Goal: Task Accomplishment & Management: Manage account settings

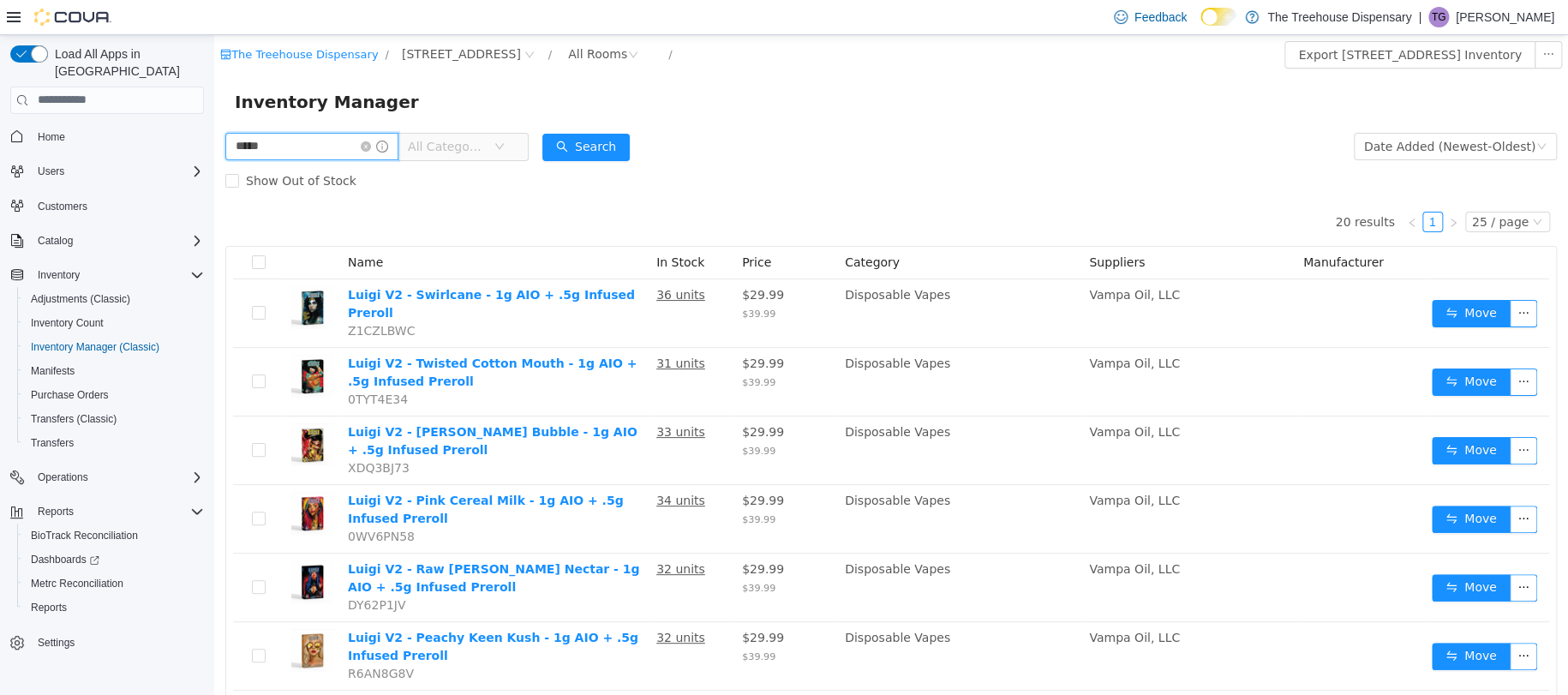
click at [339, 154] on input "*****" at bounding box center [311, 146] width 173 height 27
type input "******"
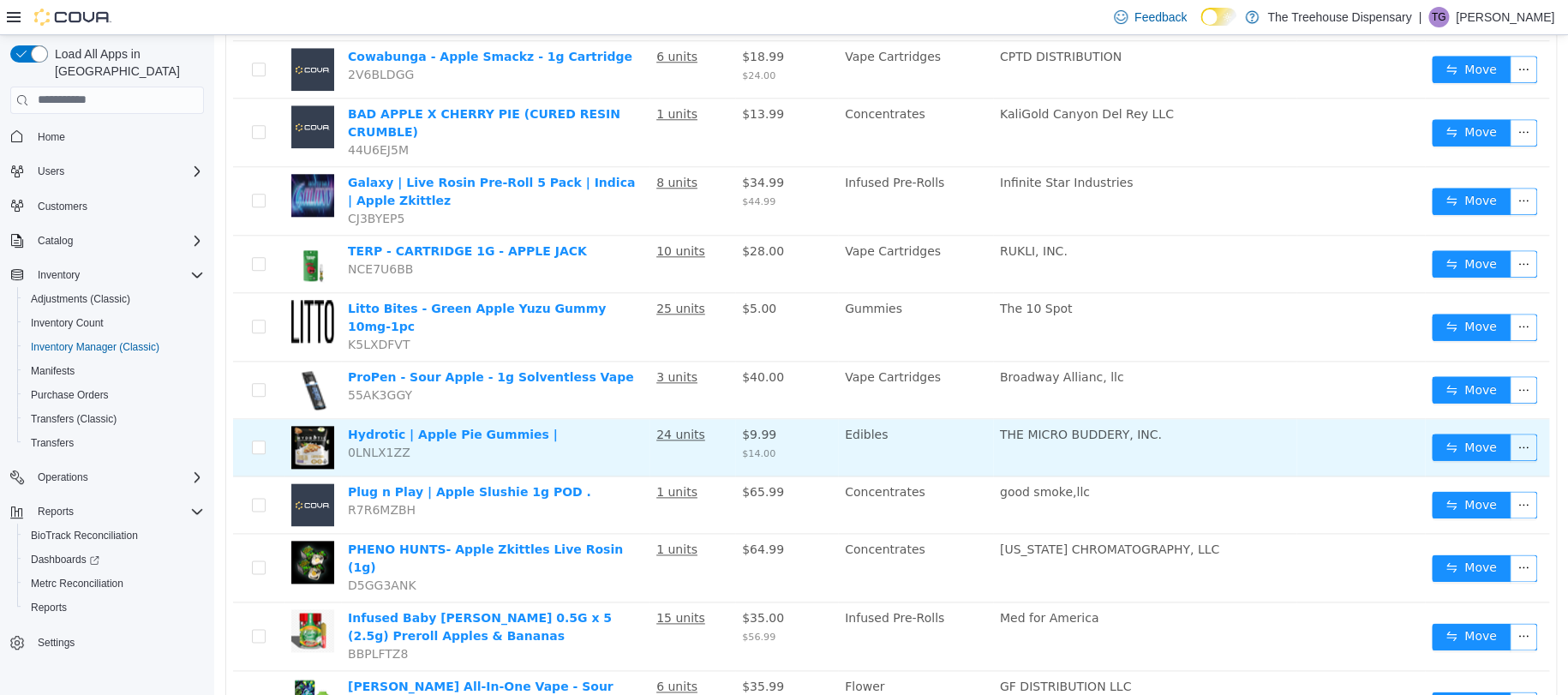
scroll to position [1123, 0]
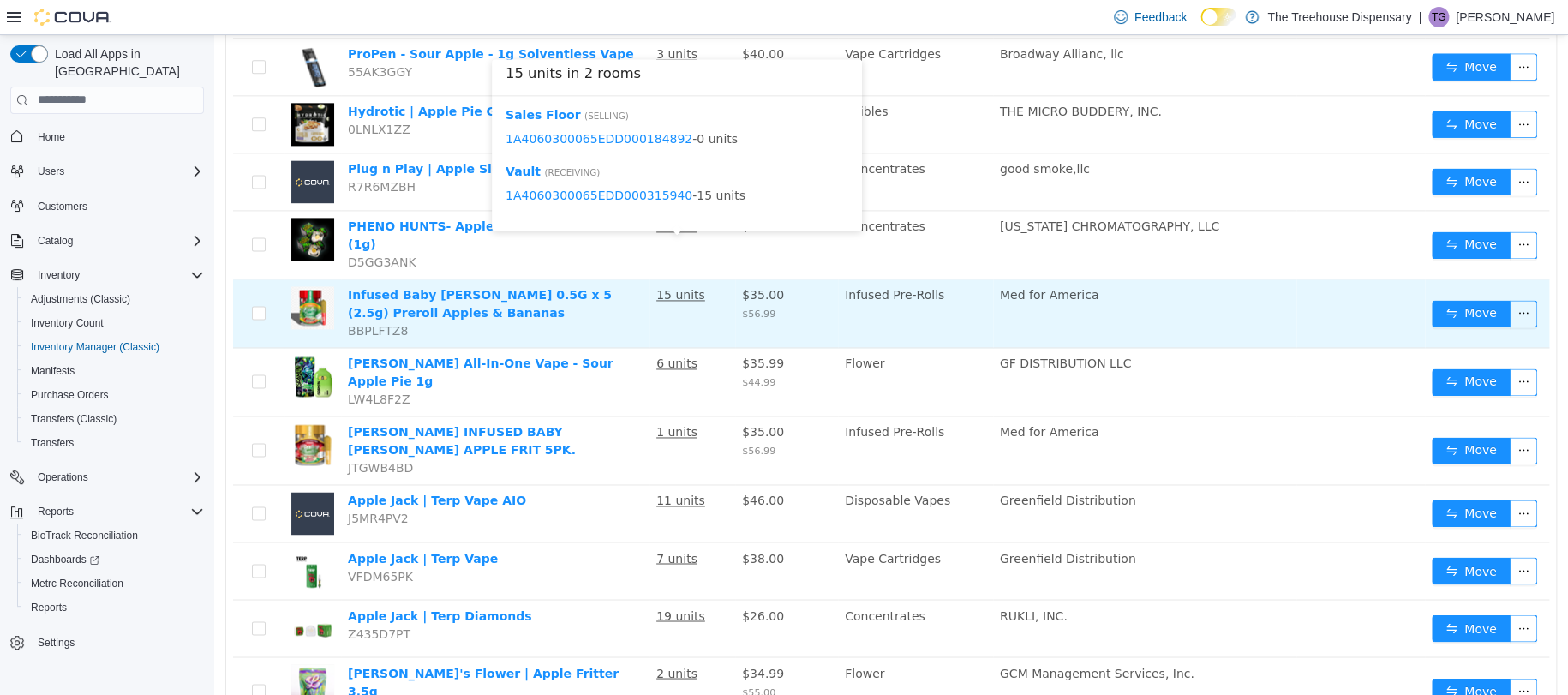
click at [671, 287] on u "15 units" at bounding box center [681, 293] width 49 height 14
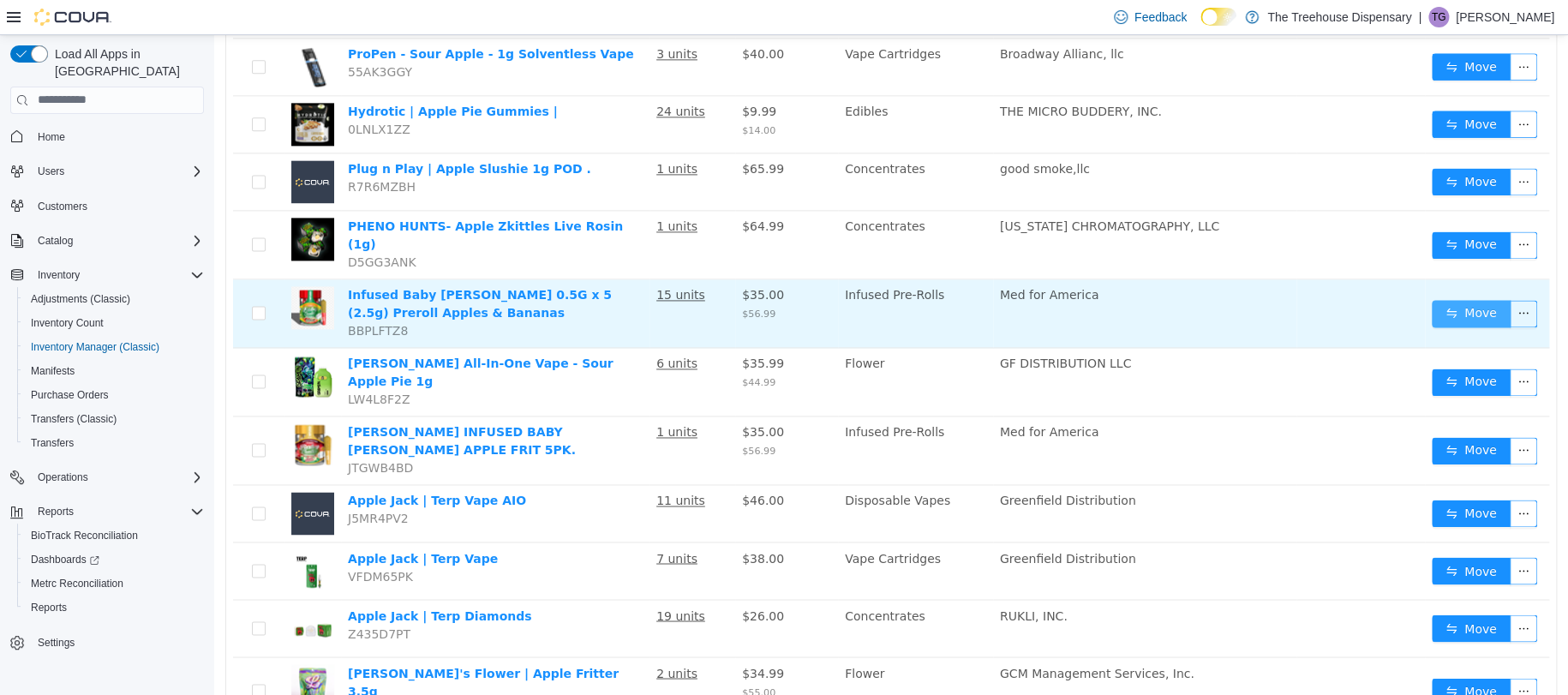
click at [1473, 299] on button "Move" at bounding box center [1471, 313] width 79 height 27
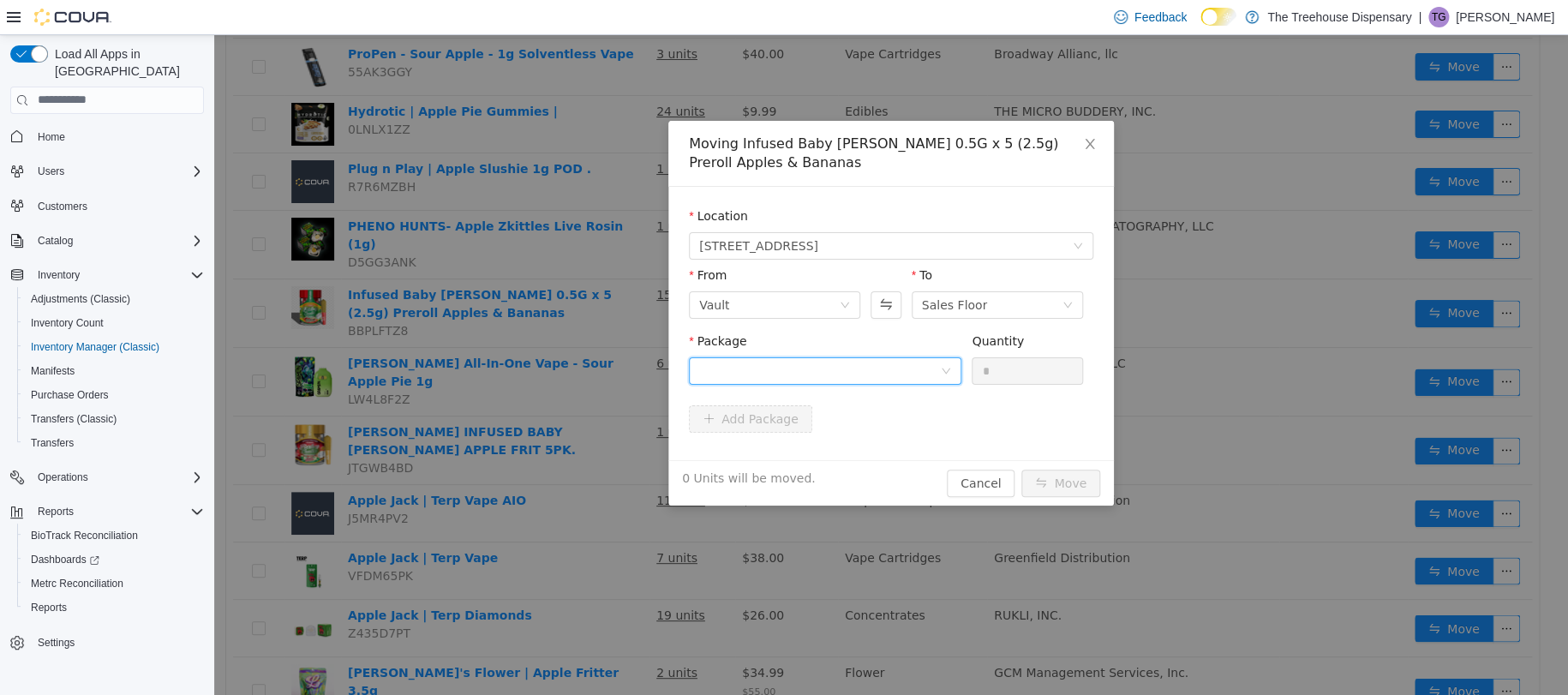
click at [782, 377] on div at bounding box center [819, 370] width 240 height 26
click at [806, 446] on li "1A4060300065EDD000315940 Quantity : 15 Units" at bounding box center [826, 441] width 272 height 46
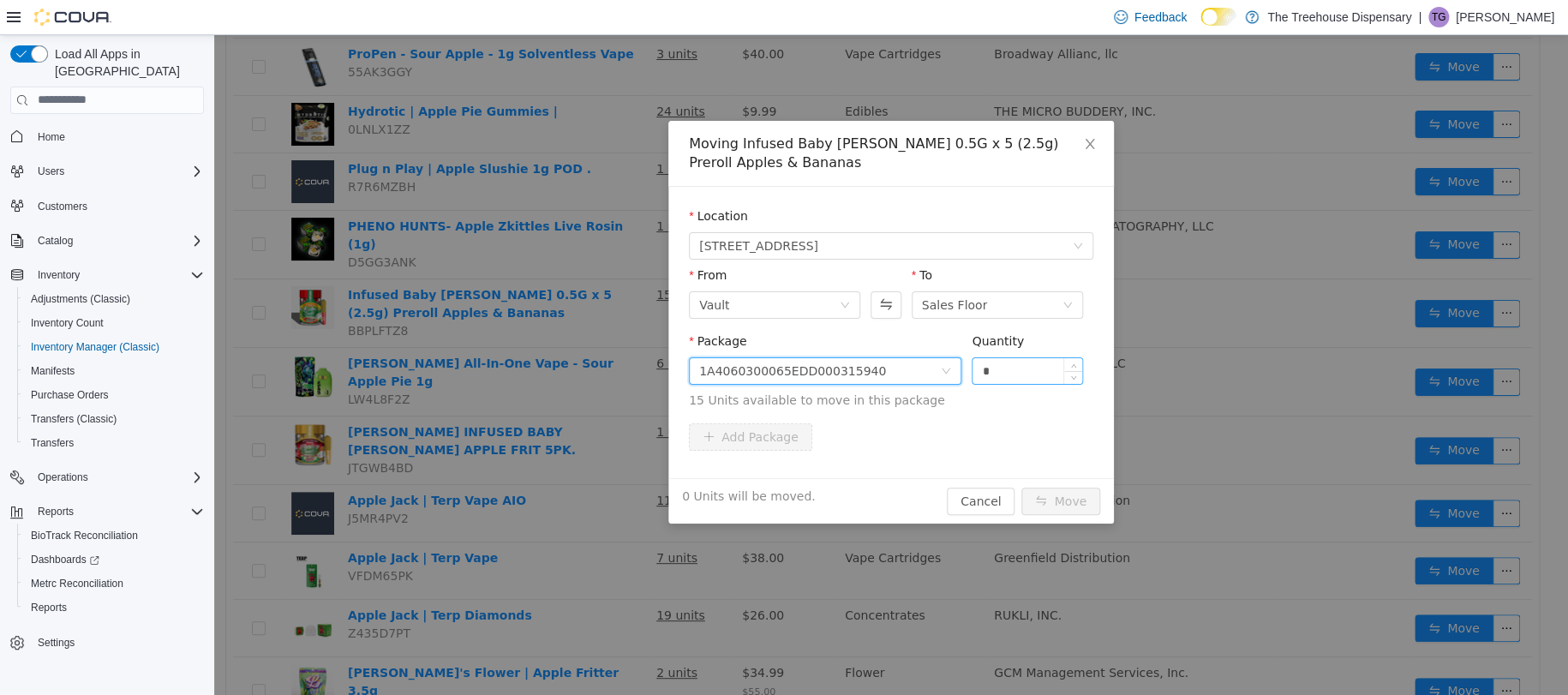
click at [1010, 375] on input "*" at bounding box center [1027, 370] width 110 height 26
type input "*"
click at [1039, 497] on button "Move" at bounding box center [1061, 500] width 79 height 27
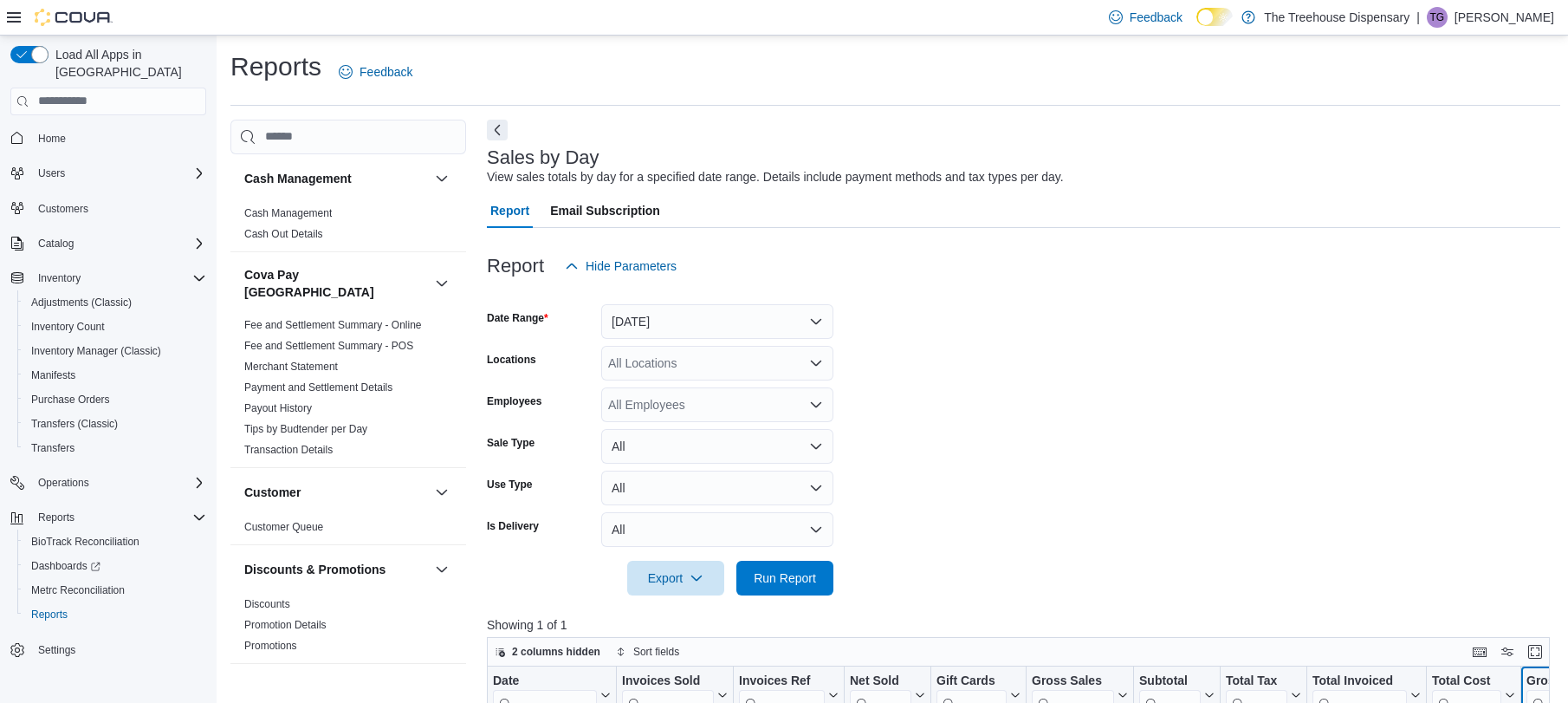
click at [1526, 673] on button "Gross Profit" at bounding box center [1574, 694] width 97 height 44
click at [1521, 667] on div "Gross Profit Click to view column header actions" at bounding box center [1575, 695] width 107 height 58
click at [1526, 673] on div "Gross Profit" at bounding box center [1567, 681] width 82 height 17
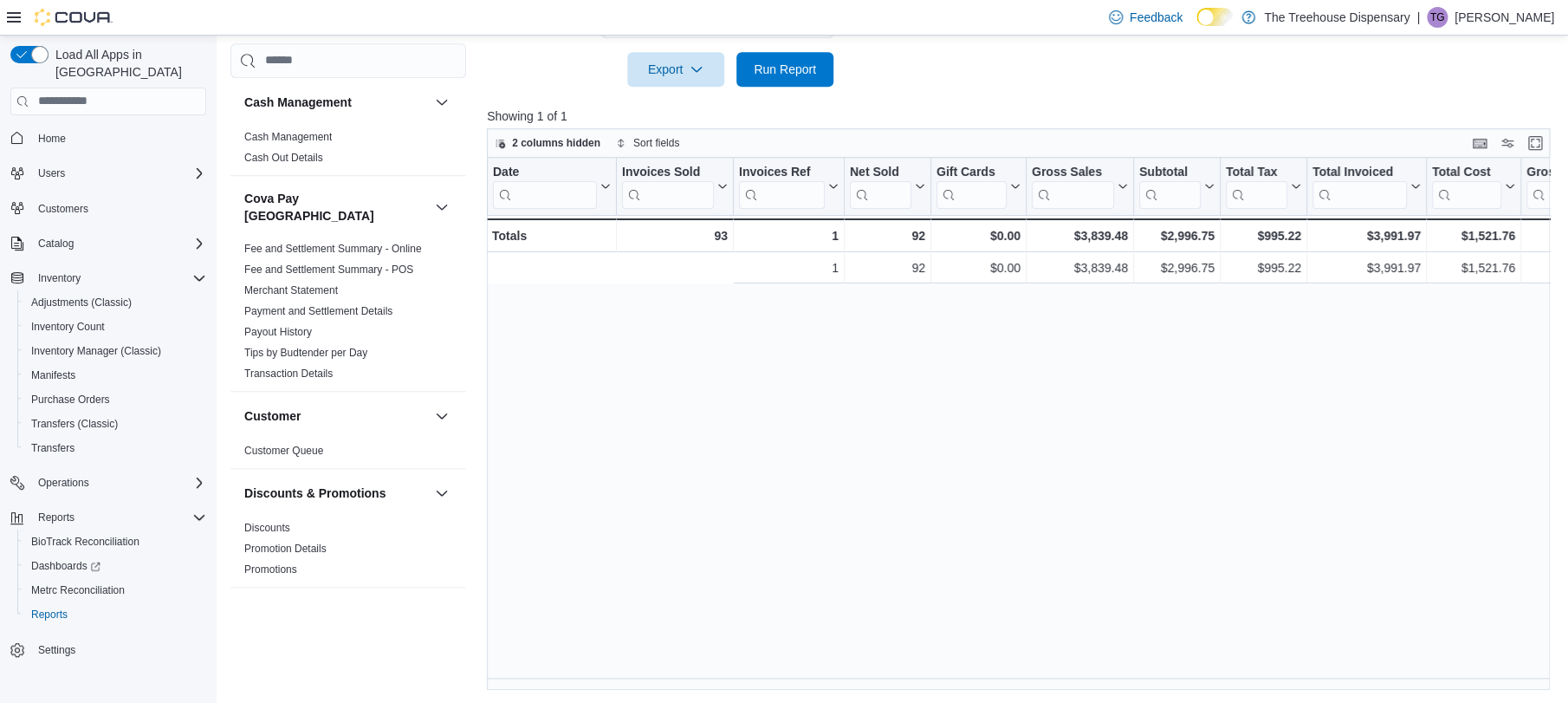
scroll to position [0, 429]
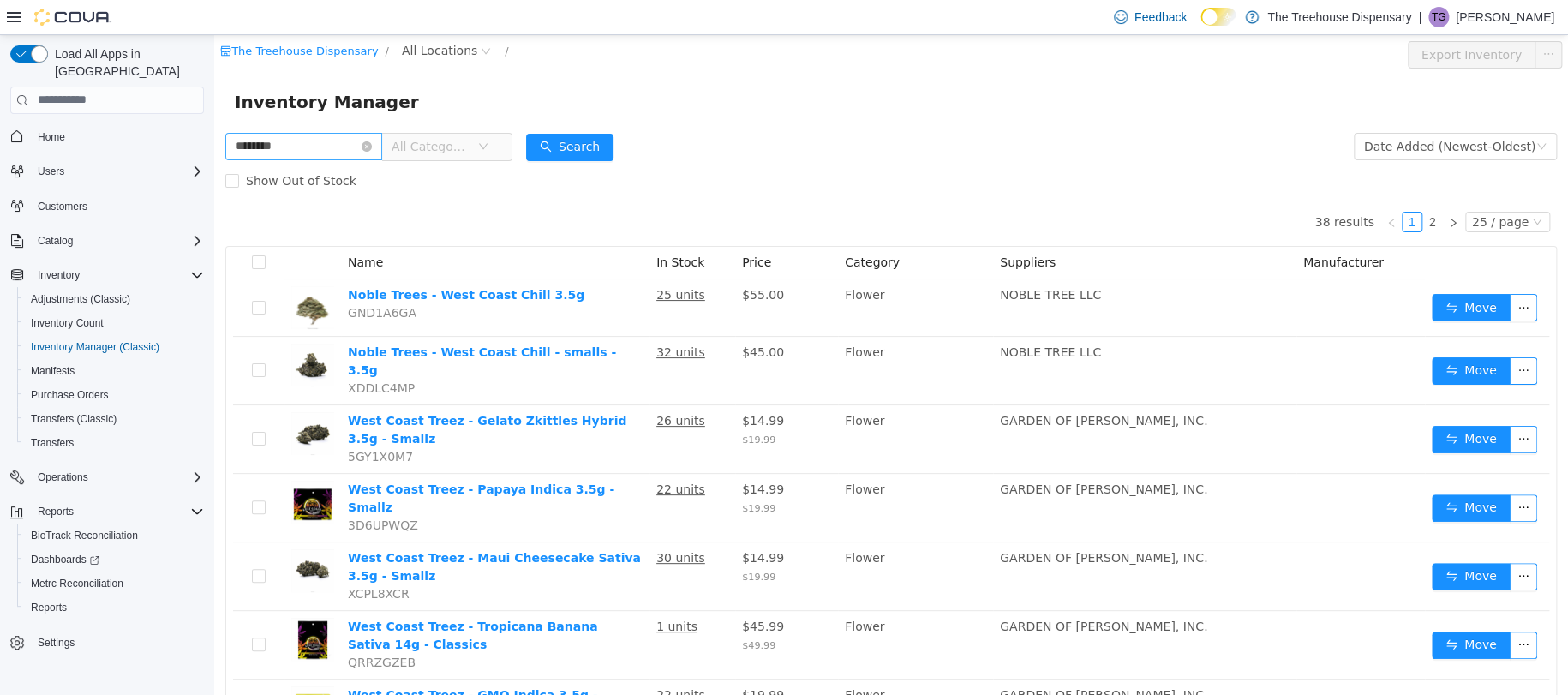
click at [372, 148] on icon "icon: close-circle" at bounding box center [367, 146] width 11 height 11
click at [382, 144] on input "********" at bounding box center [303, 146] width 156 height 27
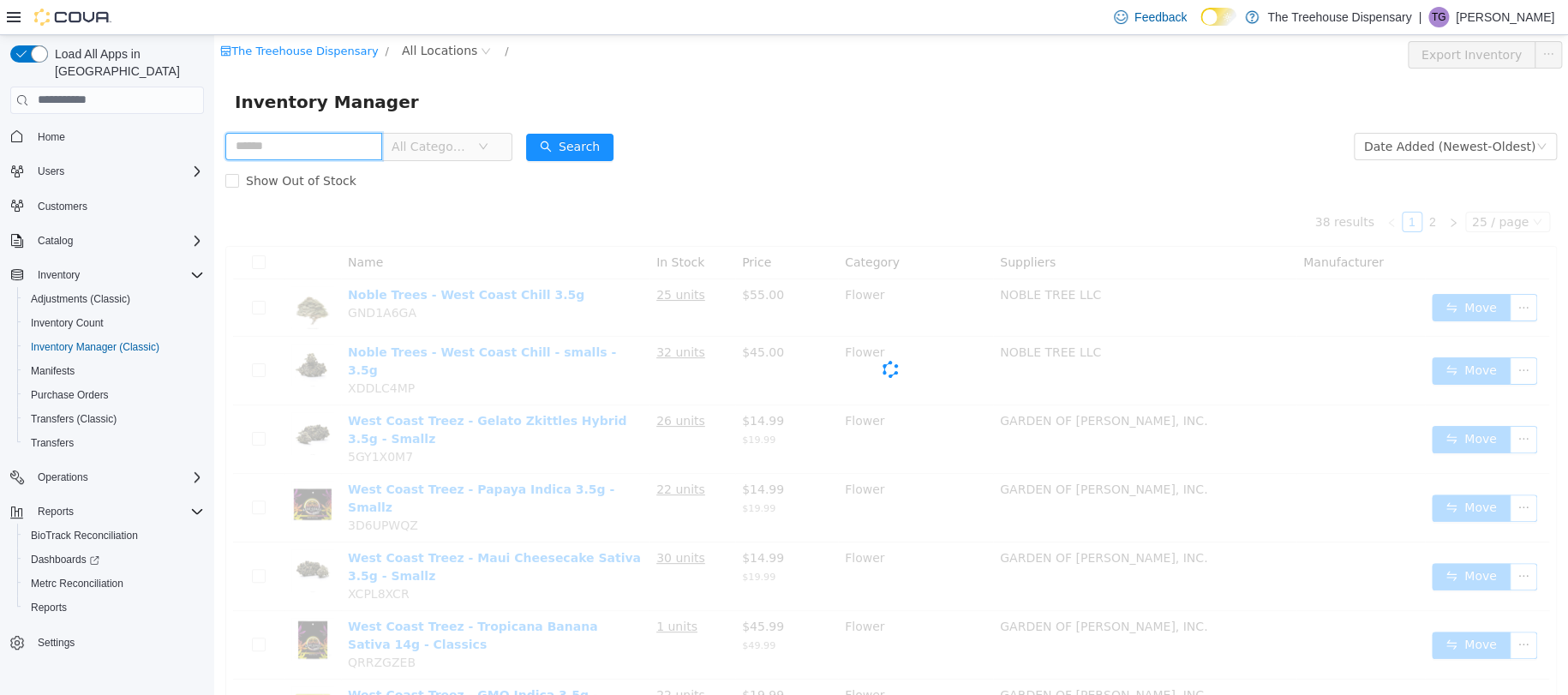
click at [370, 150] on input "text" at bounding box center [303, 146] width 156 height 27
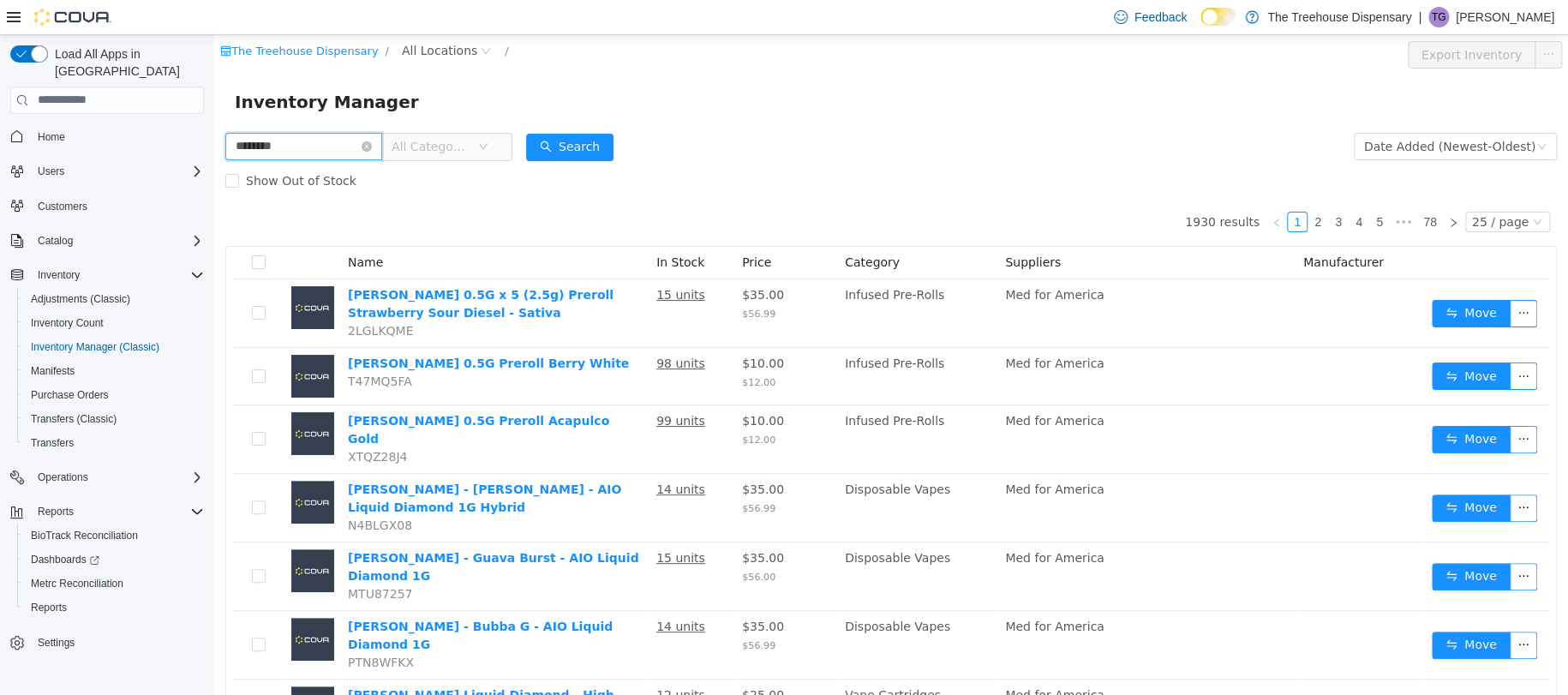
type input "********"
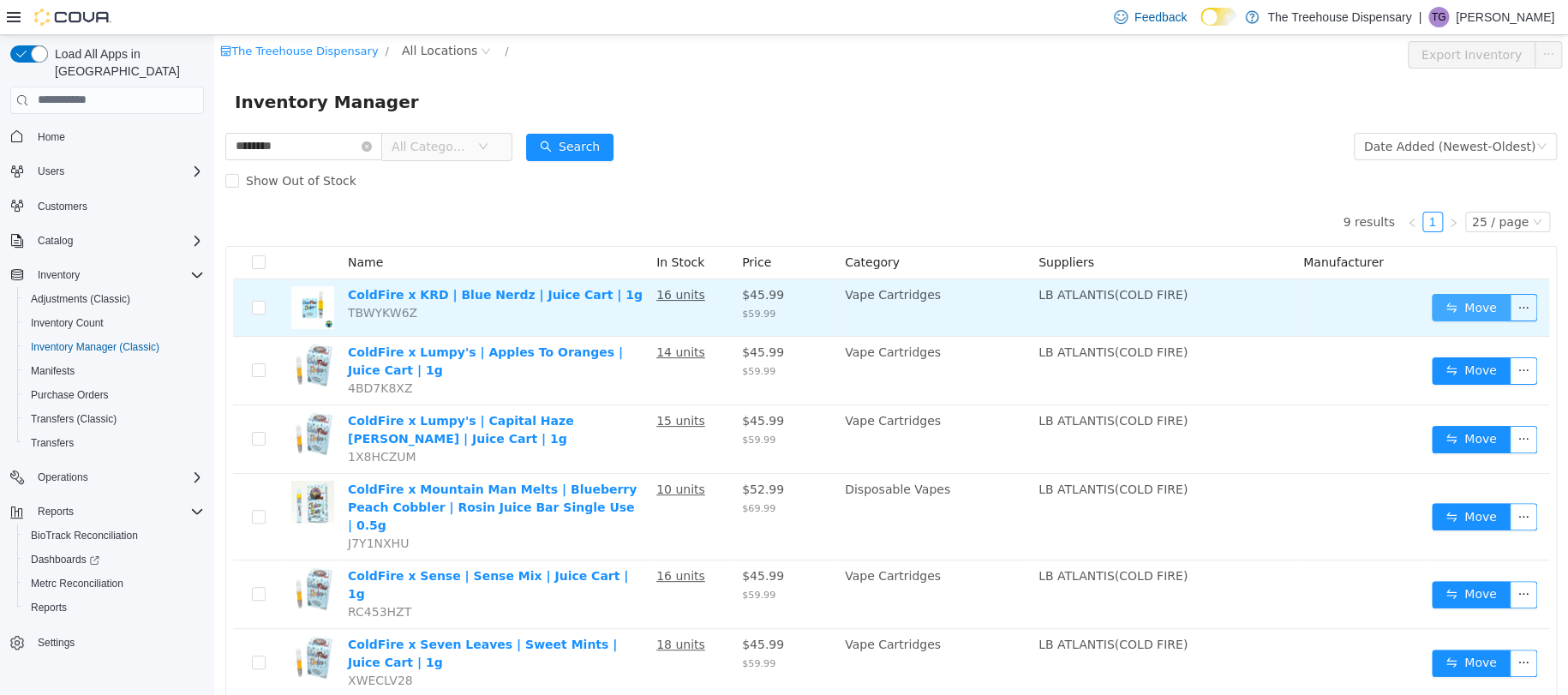
click at [1453, 309] on button "Move" at bounding box center [1471, 307] width 79 height 27
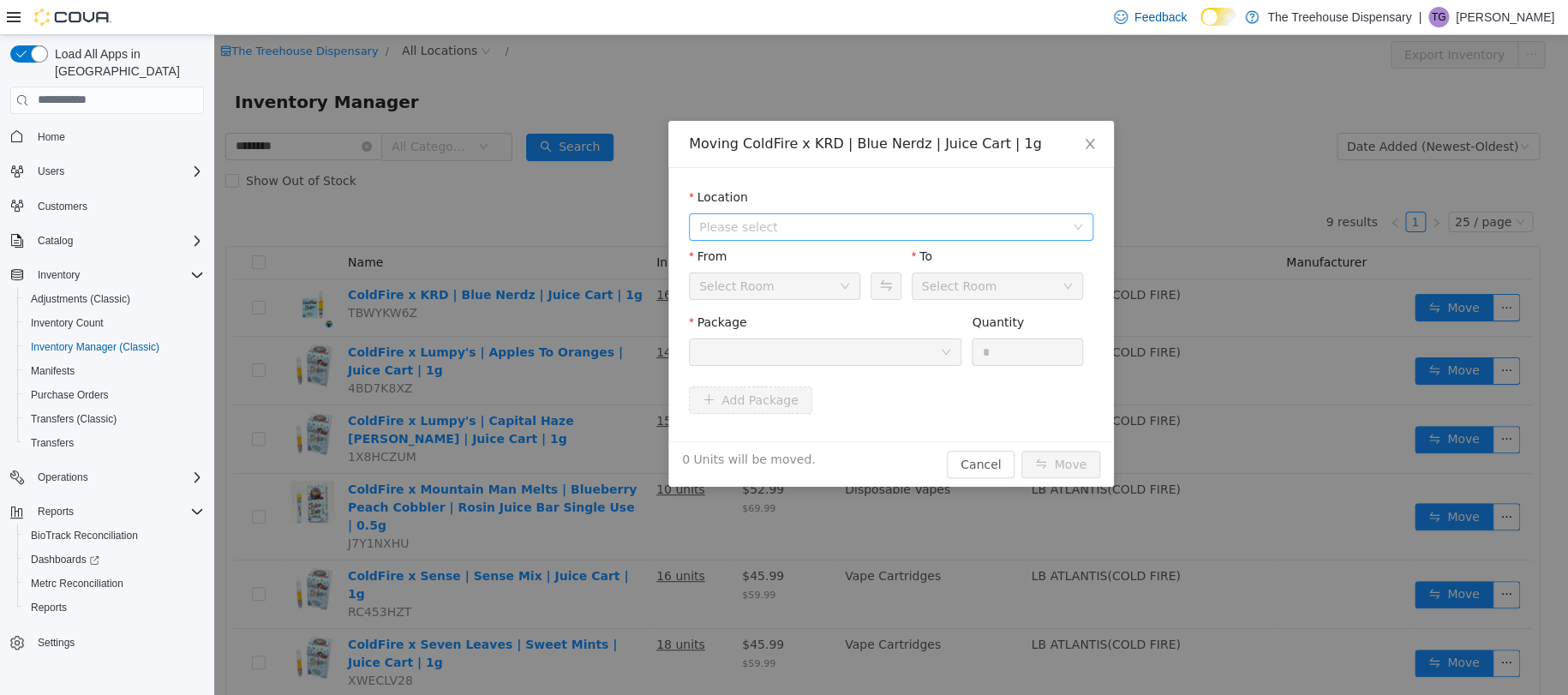
click at [781, 232] on span "Please select" at bounding box center [882, 226] width 365 height 17
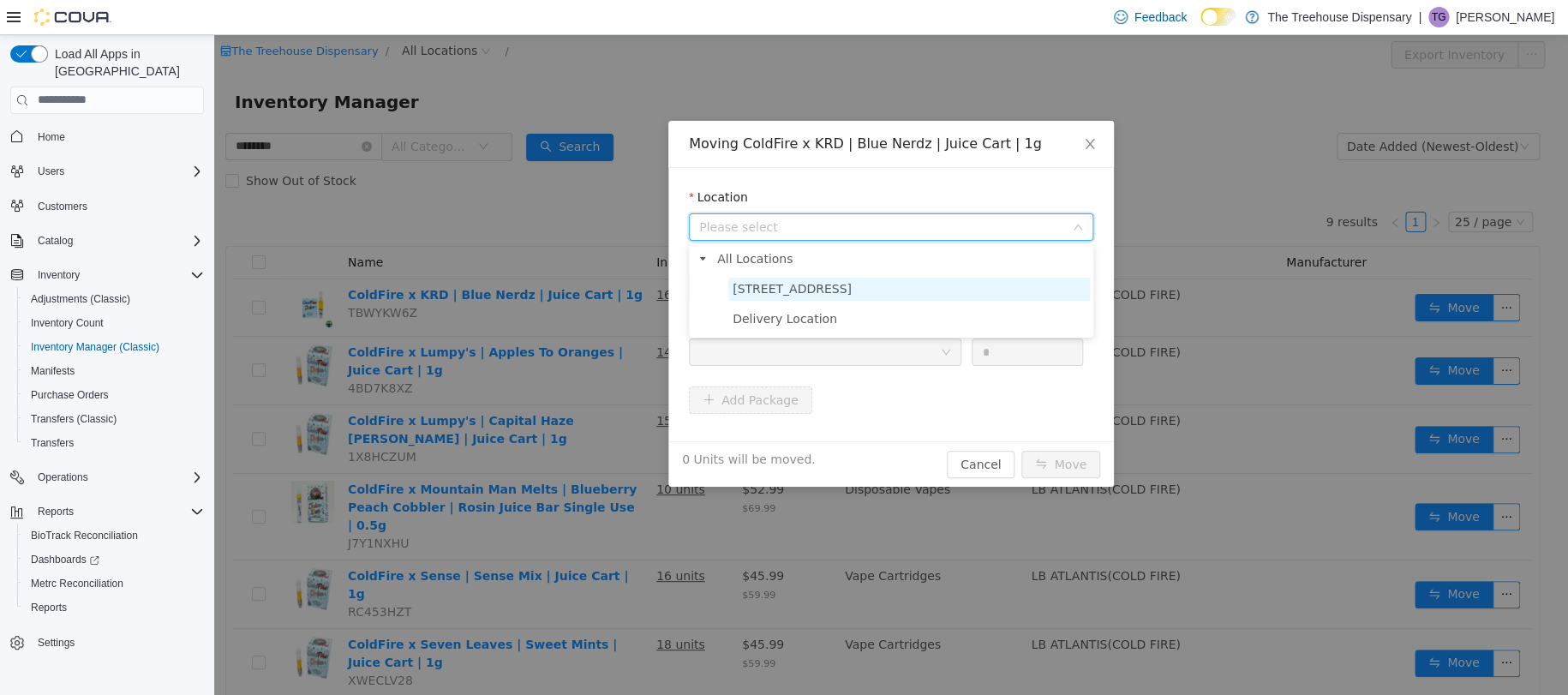
click at [827, 292] on span "24081 Postal Ave" at bounding box center [909, 289] width 362 height 23
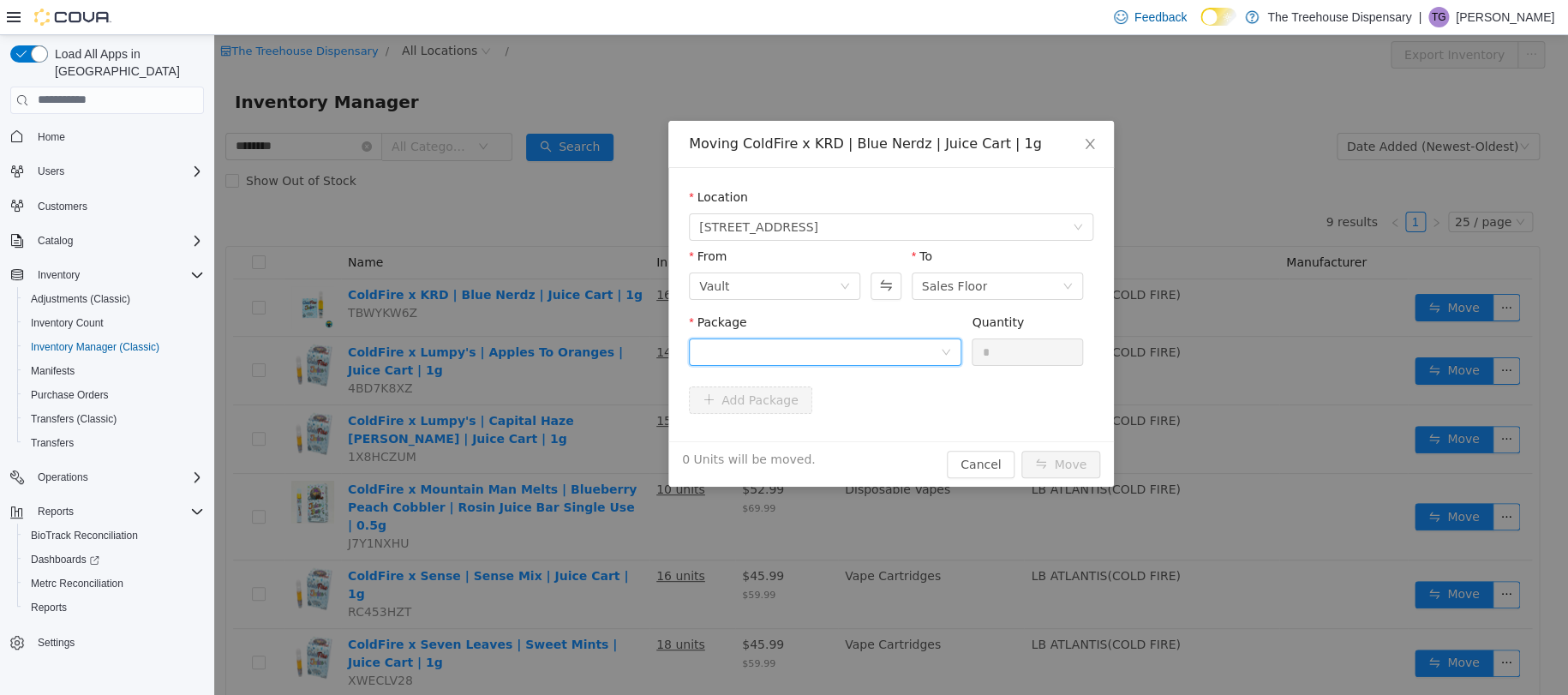
click at [829, 343] on div at bounding box center [819, 351] width 240 height 26
drag, startPoint x: 849, startPoint y: 421, endPoint x: 904, endPoint y: 407, distance: 56.8
click at [851, 420] on li "1A4060300009C4C000133532 Quantity : 15 Units" at bounding box center [826, 423] width 272 height 46
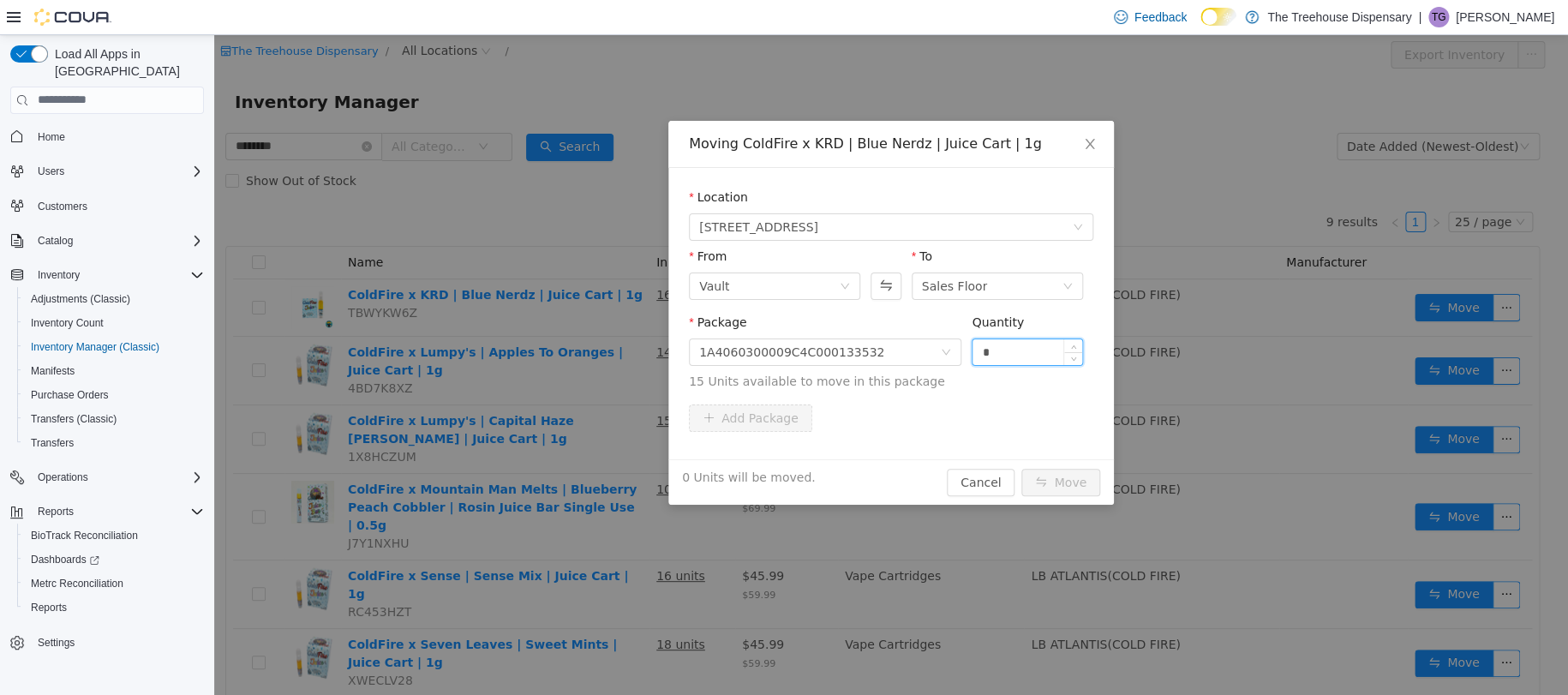
click at [1004, 349] on input "*" at bounding box center [1027, 351] width 110 height 26
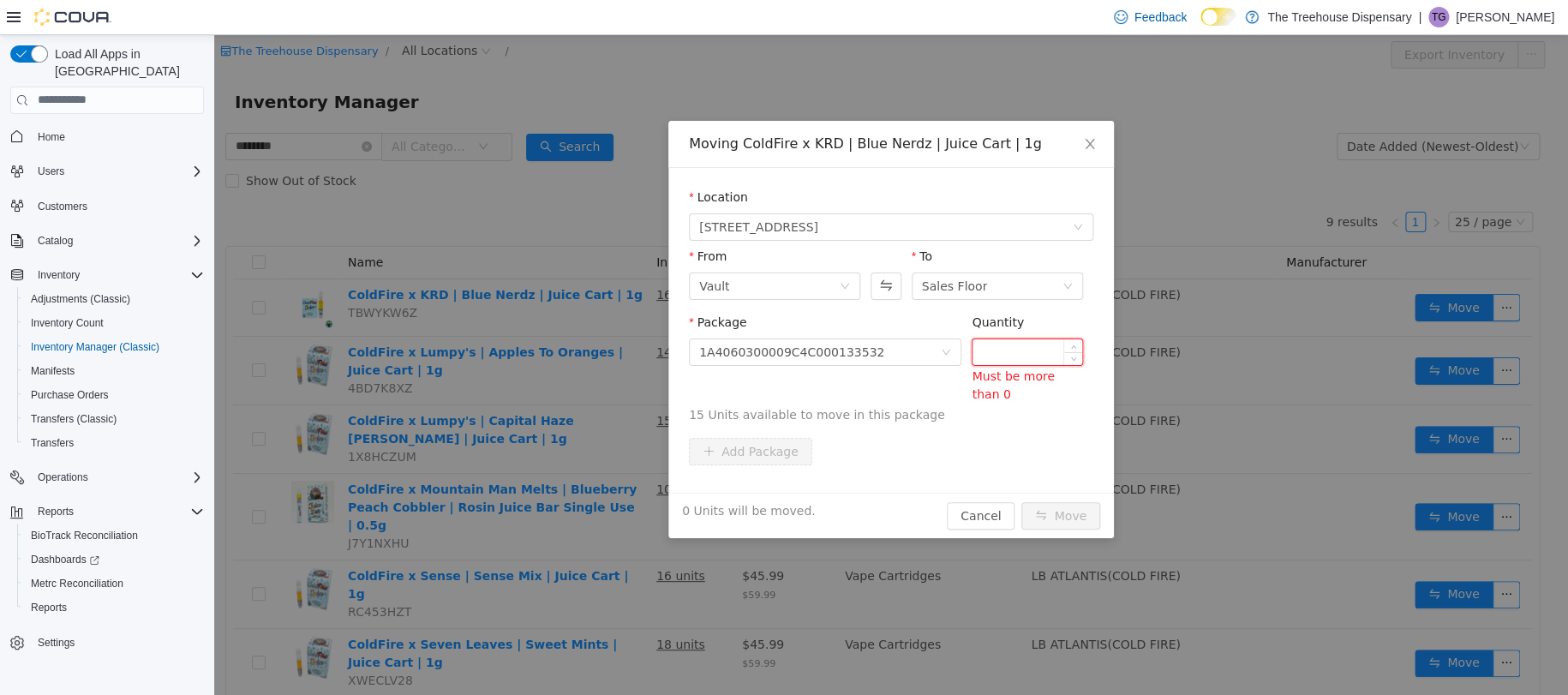
type input "*"
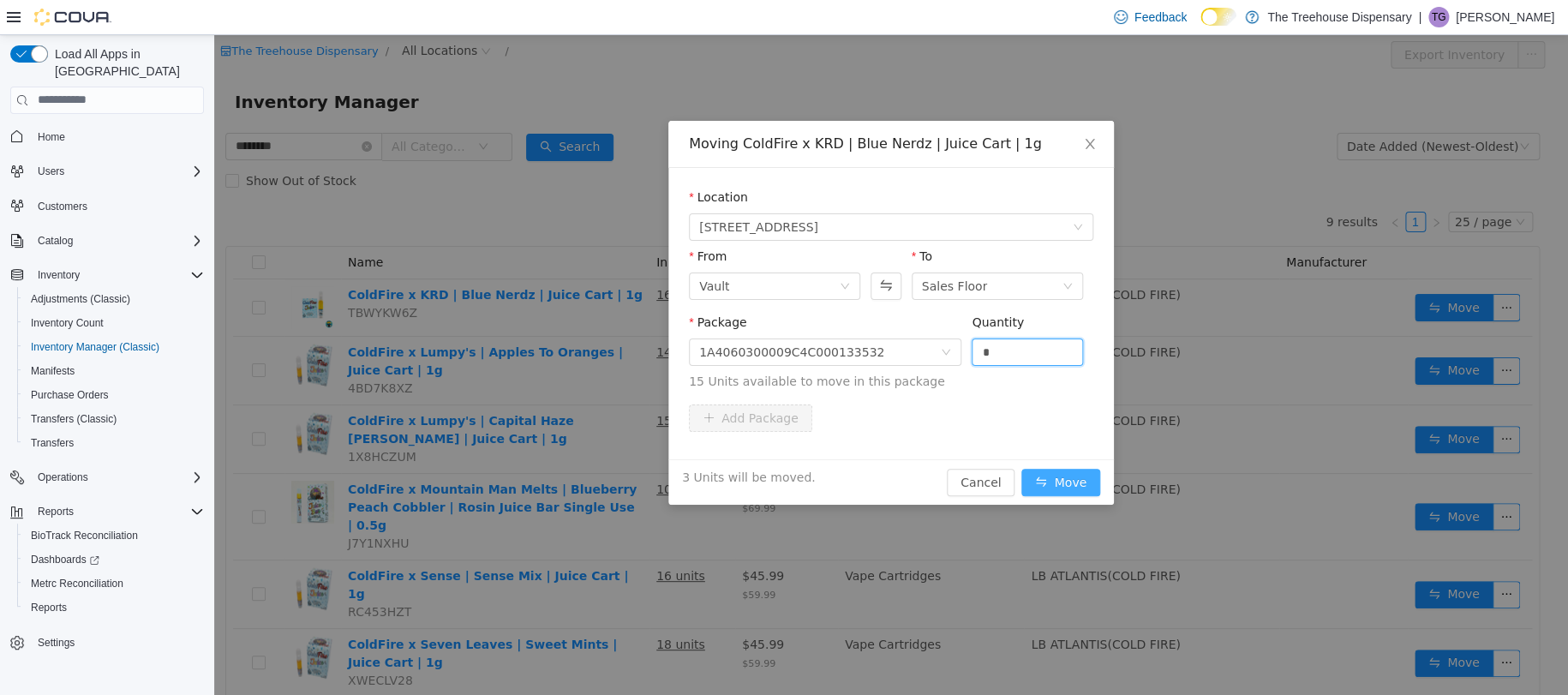
type input "*"
click at [1076, 468] on button "Move" at bounding box center [1061, 482] width 79 height 27
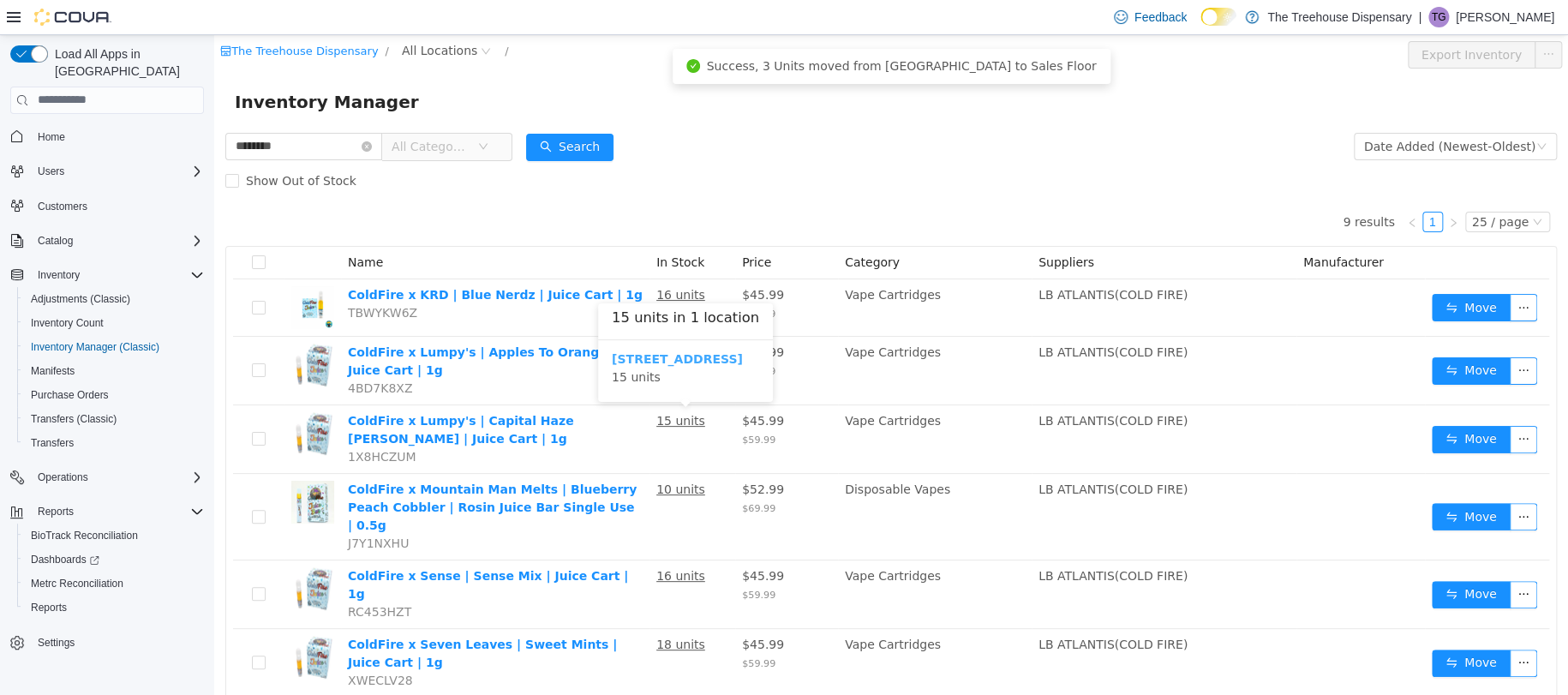
click at [682, 362] on b "24081 Postal Ave" at bounding box center [678, 358] width 131 height 14
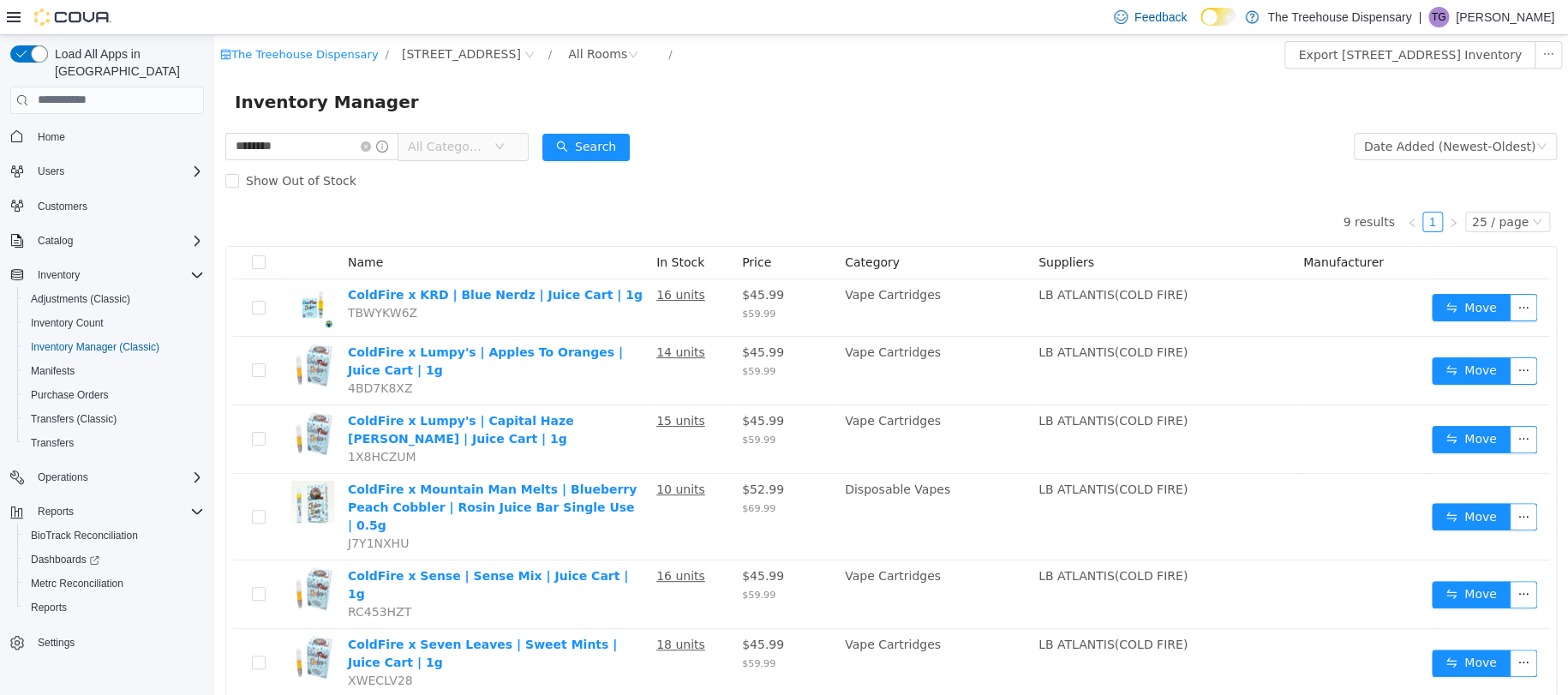
click at [888, 214] on div "9 results 1 25 / page Name In Stock Price Category Suppliers Manufacturer ColdF…" at bounding box center [890, 538] width 1331 height 682
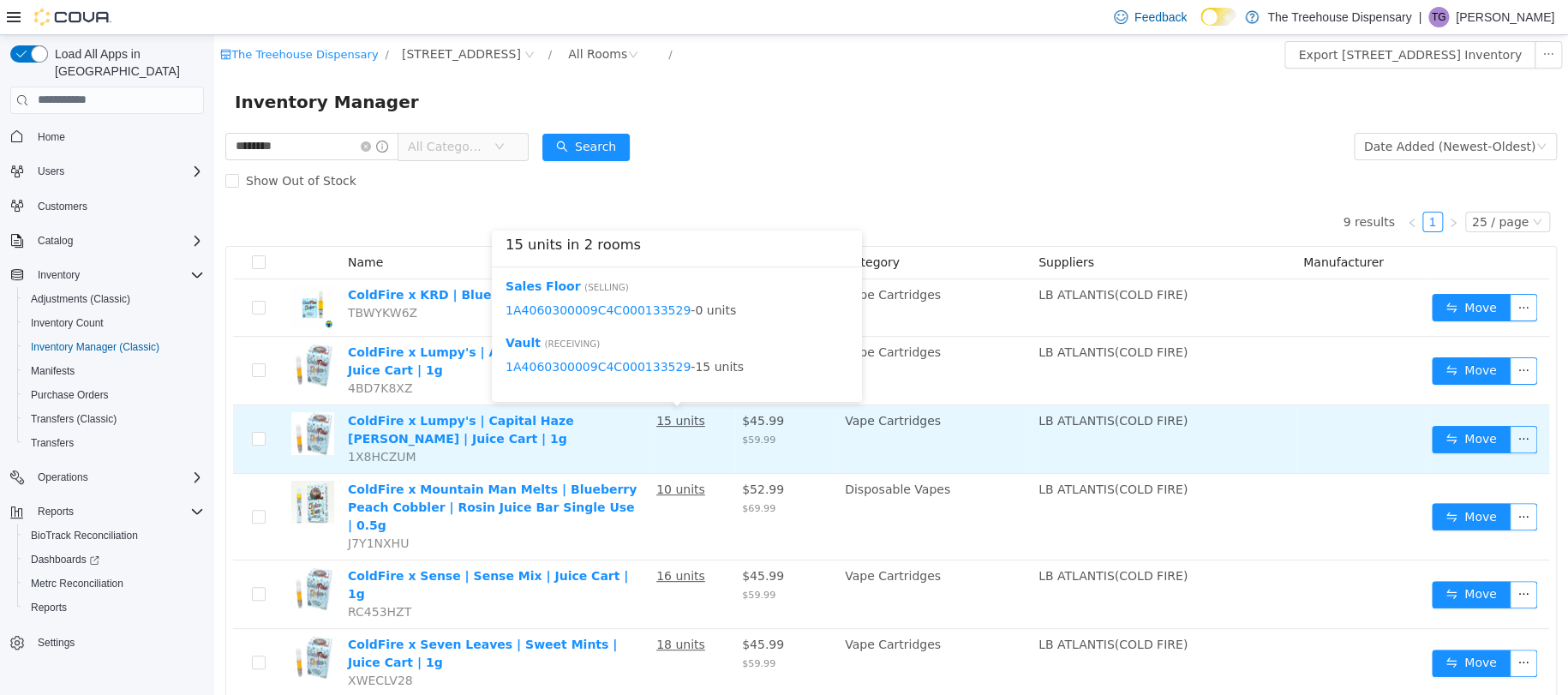
click at [681, 423] on u "15 units" at bounding box center [681, 420] width 49 height 14
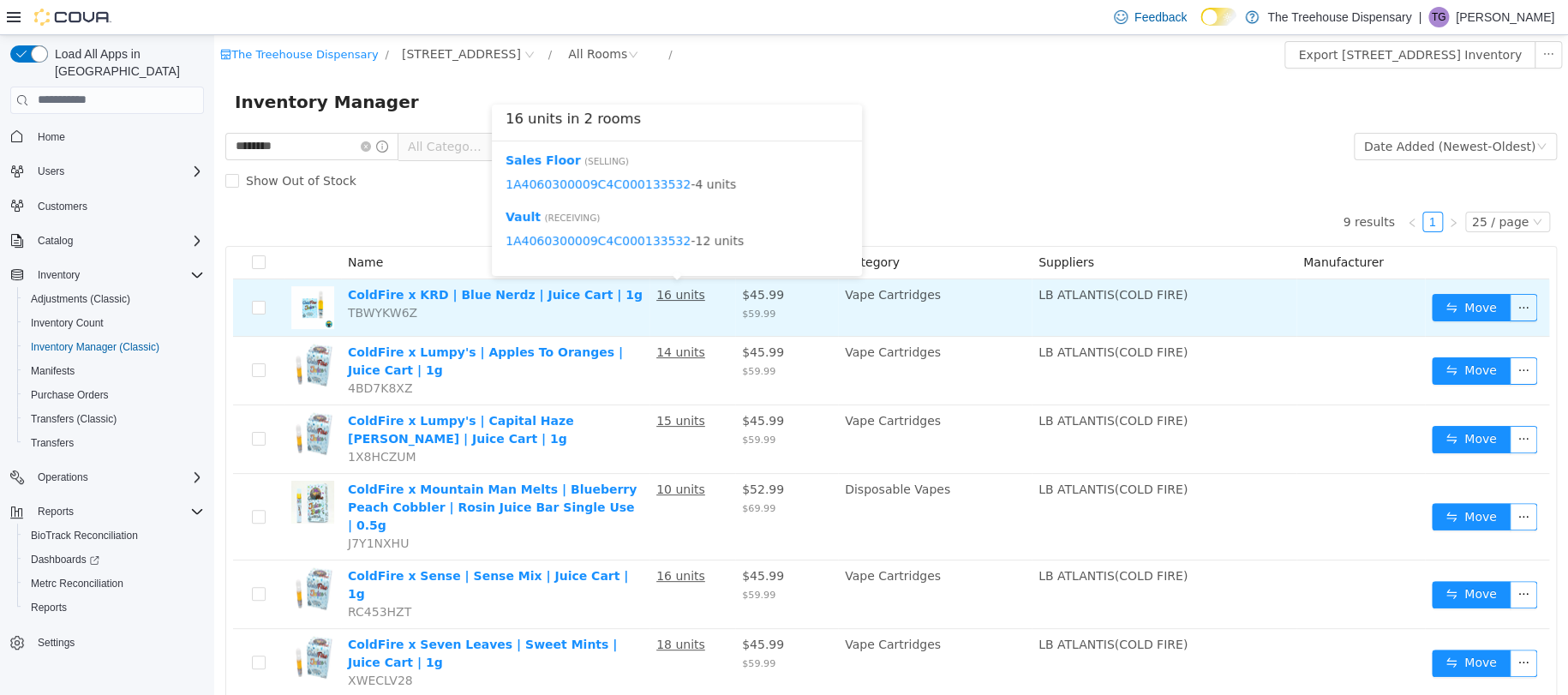
click at [684, 299] on u "16 units" at bounding box center [681, 293] width 49 height 14
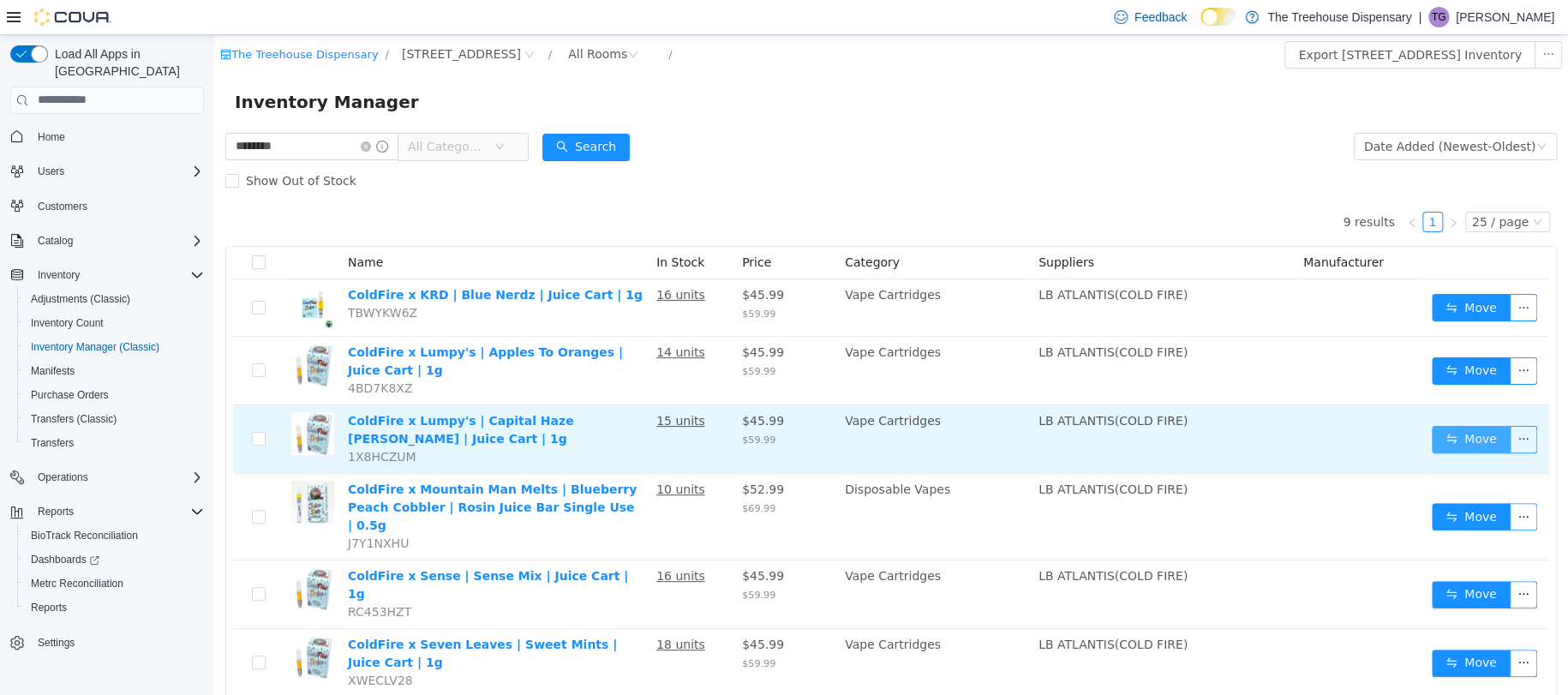
click at [1437, 438] on button "Move" at bounding box center [1471, 438] width 79 height 27
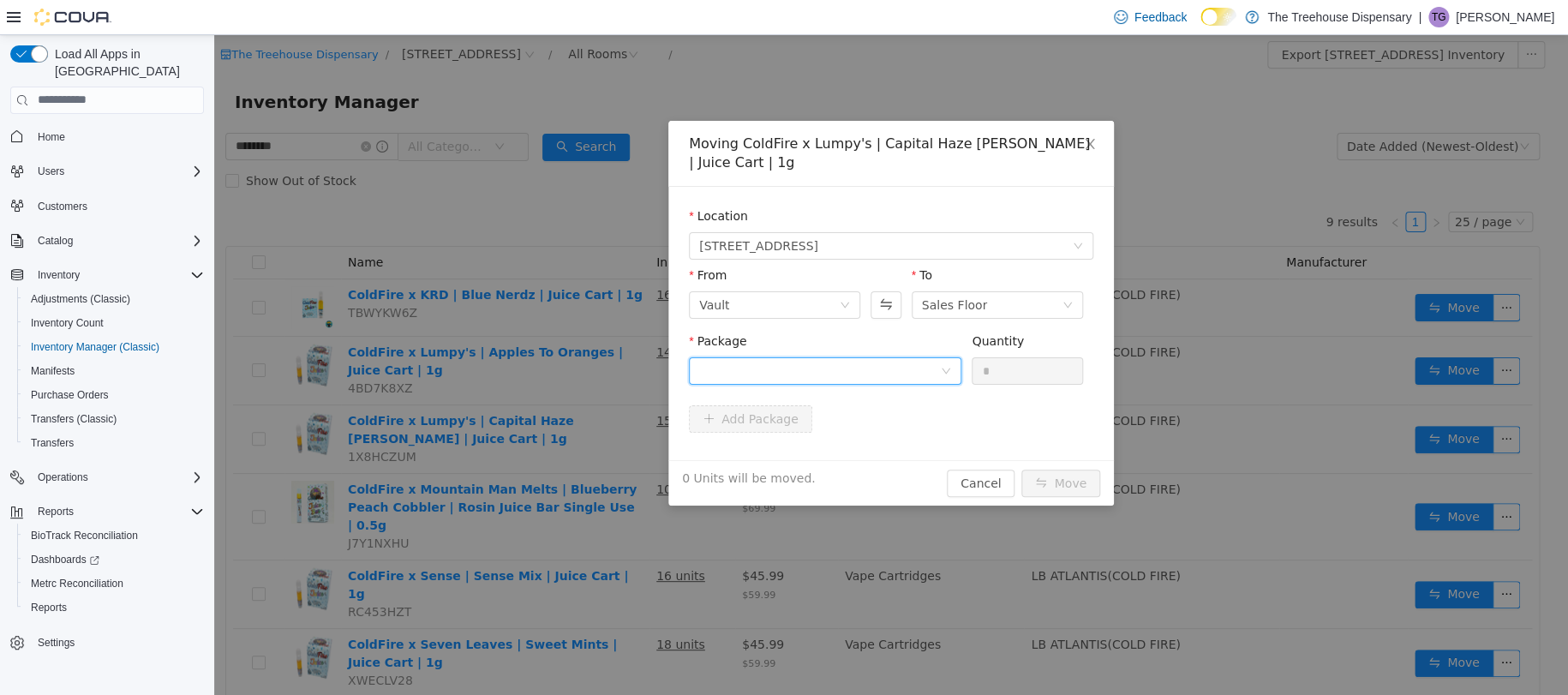
click at [754, 357] on div at bounding box center [819, 370] width 240 height 26
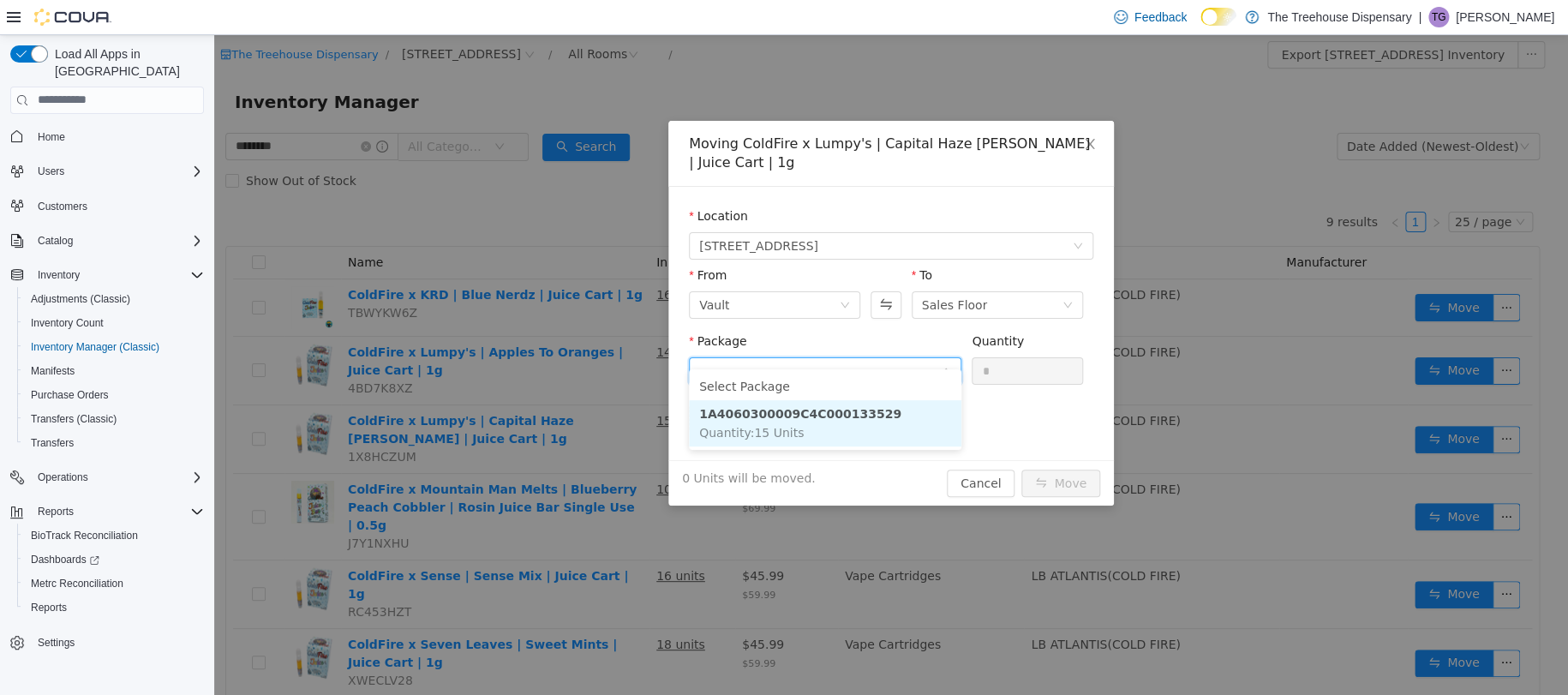
click at [820, 406] on strong "1A4060300009C4C000133529" at bounding box center [799, 413] width 202 height 14
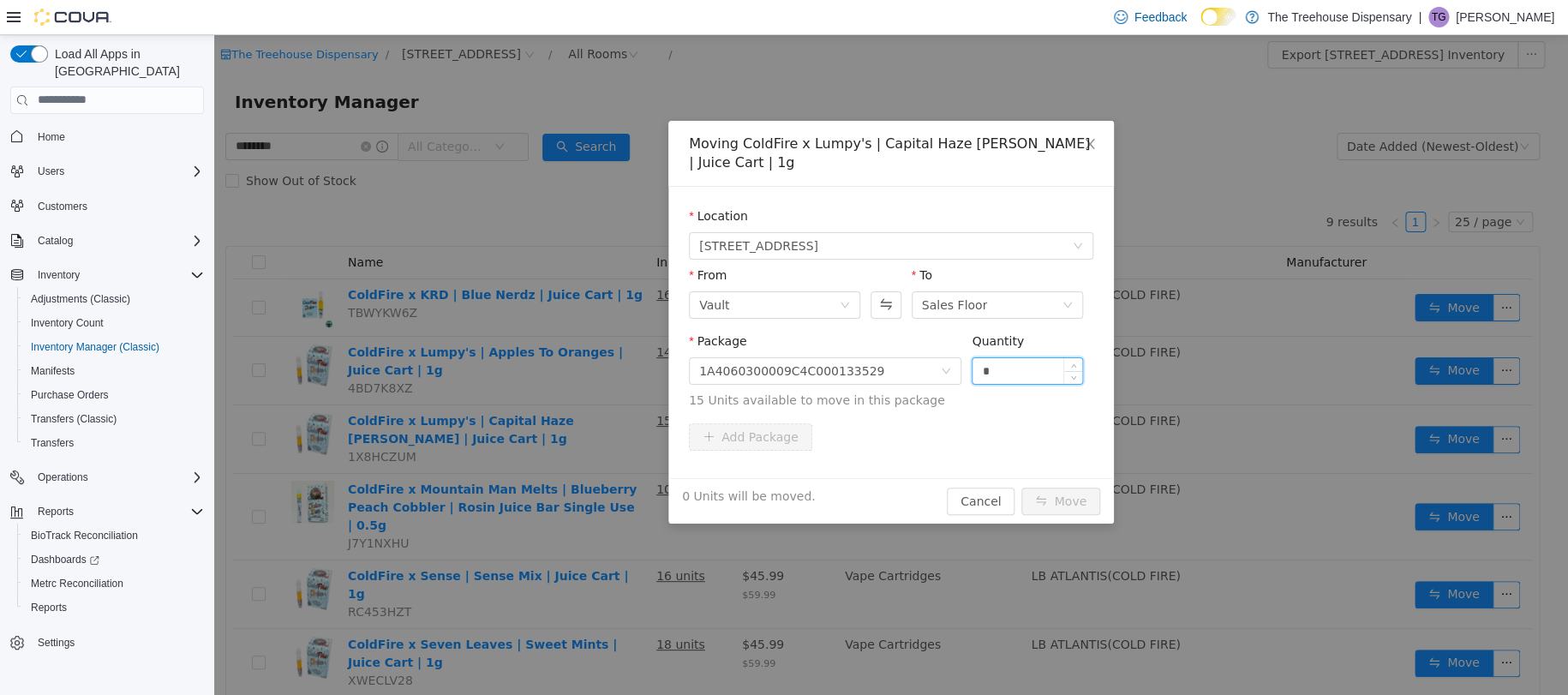
click at [1061, 357] on input "*" at bounding box center [1027, 370] width 110 height 26
type input "*"
click at [1059, 486] on button "Move" at bounding box center [1061, 500] width 79 height 27
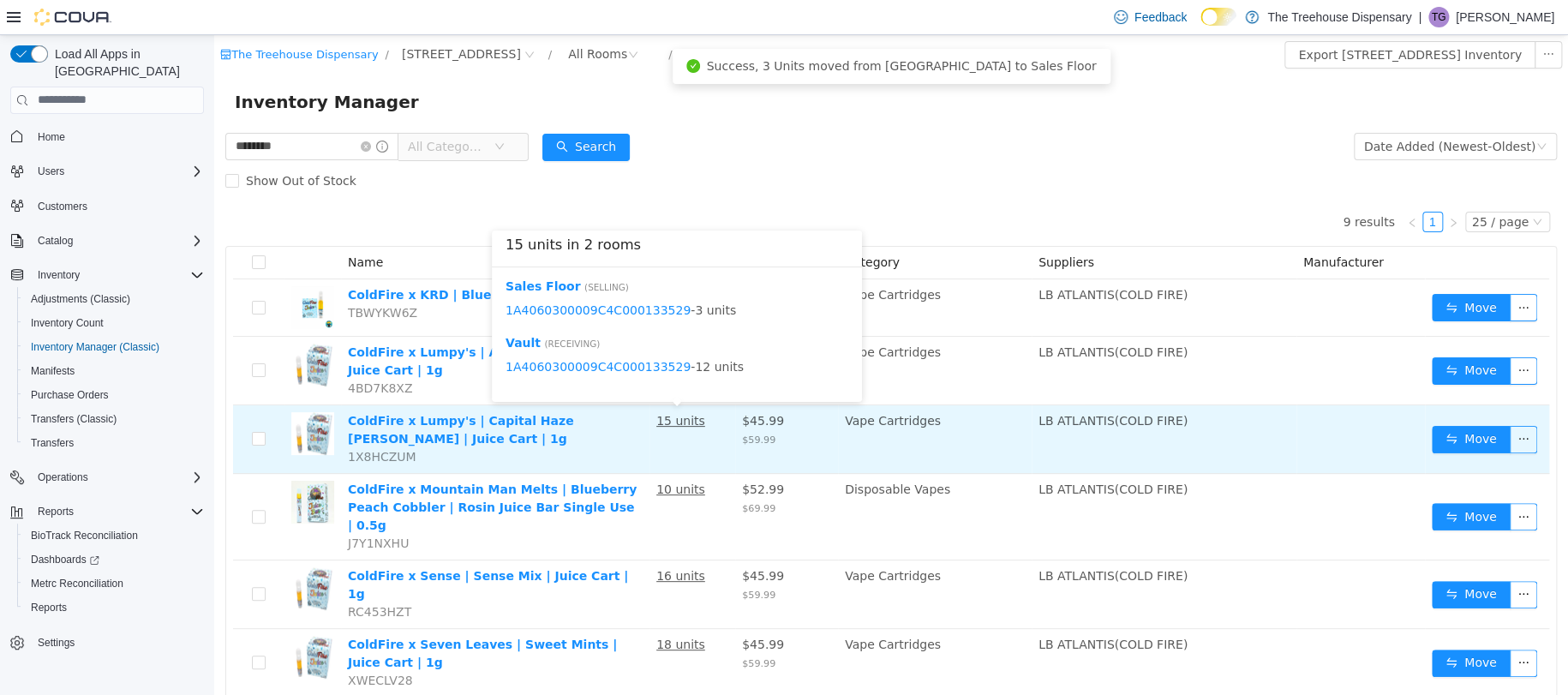
click at [684, 427] on u "15 units" at bounding box center [681, 420] width 49 height 14
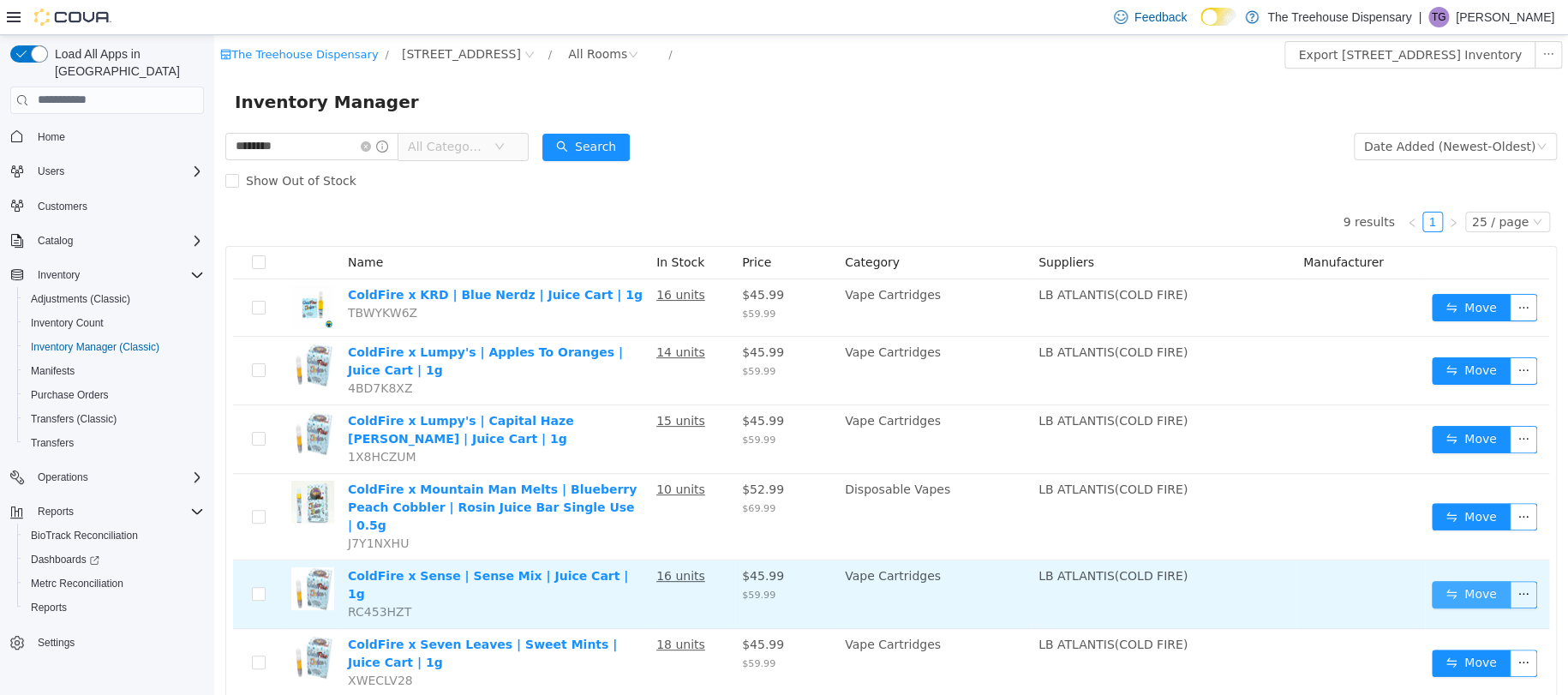
click at [1458, 580] on button "Move" at bounding box center [1471, 594] width 79 height 27
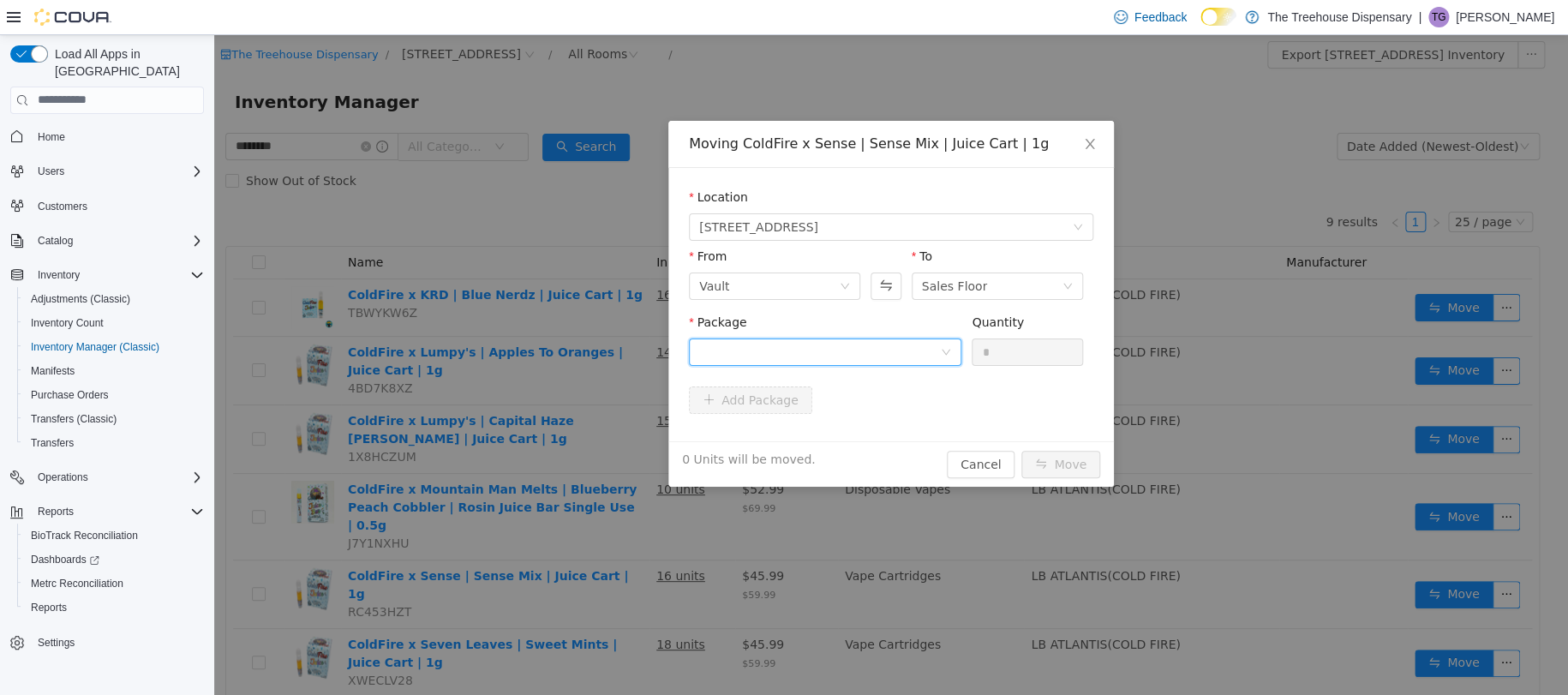
click at [882, 348] on div at bounding box center [819, 351] width 240 height 26
click at [855, 418] on strong "1A4060300009C4C000133526" at bounding box center [799, 413] width 202 height 14
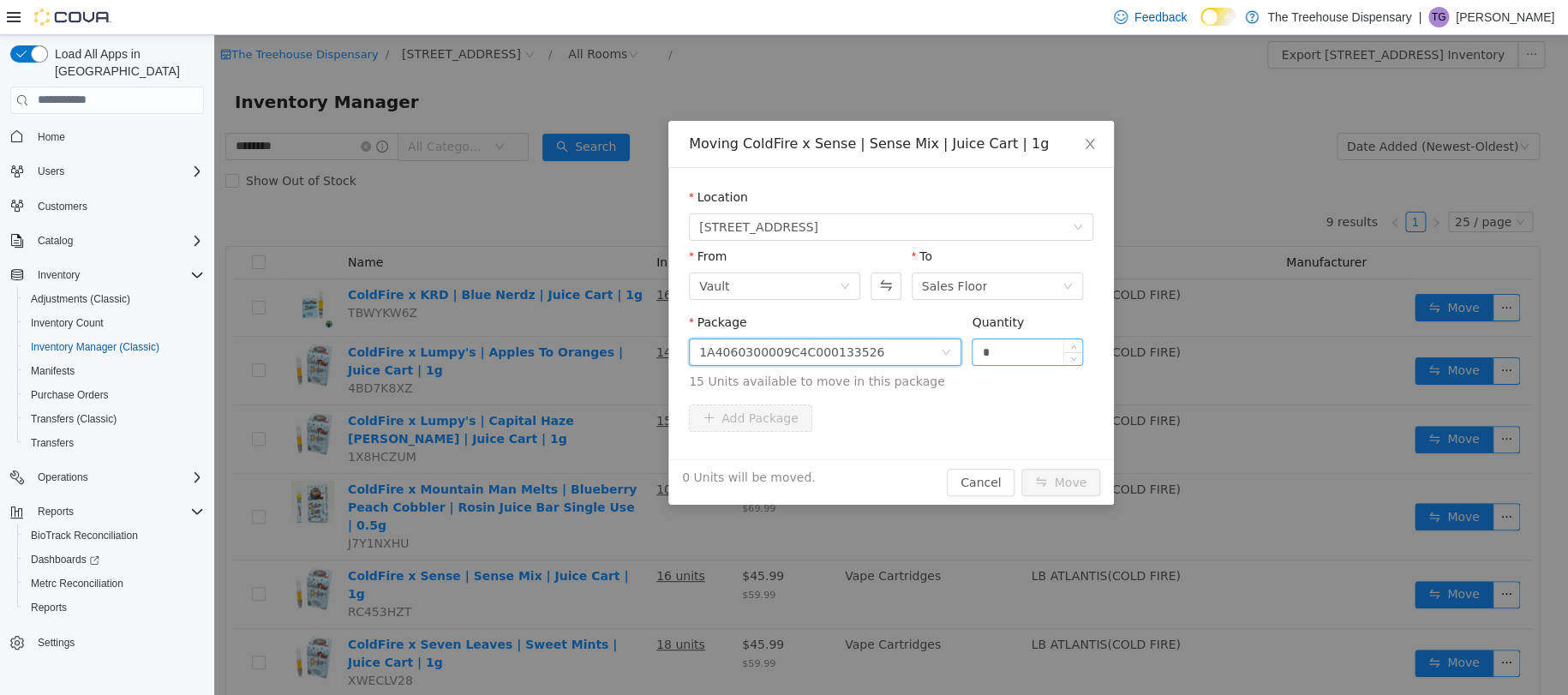
click at [1033, 344] on input "*" at bounding box center [1027, 351] width 110 height 26
type input "*"
click at [1053, 478] on button "Move" at bounding box center [1061, 482] width 79 height 27
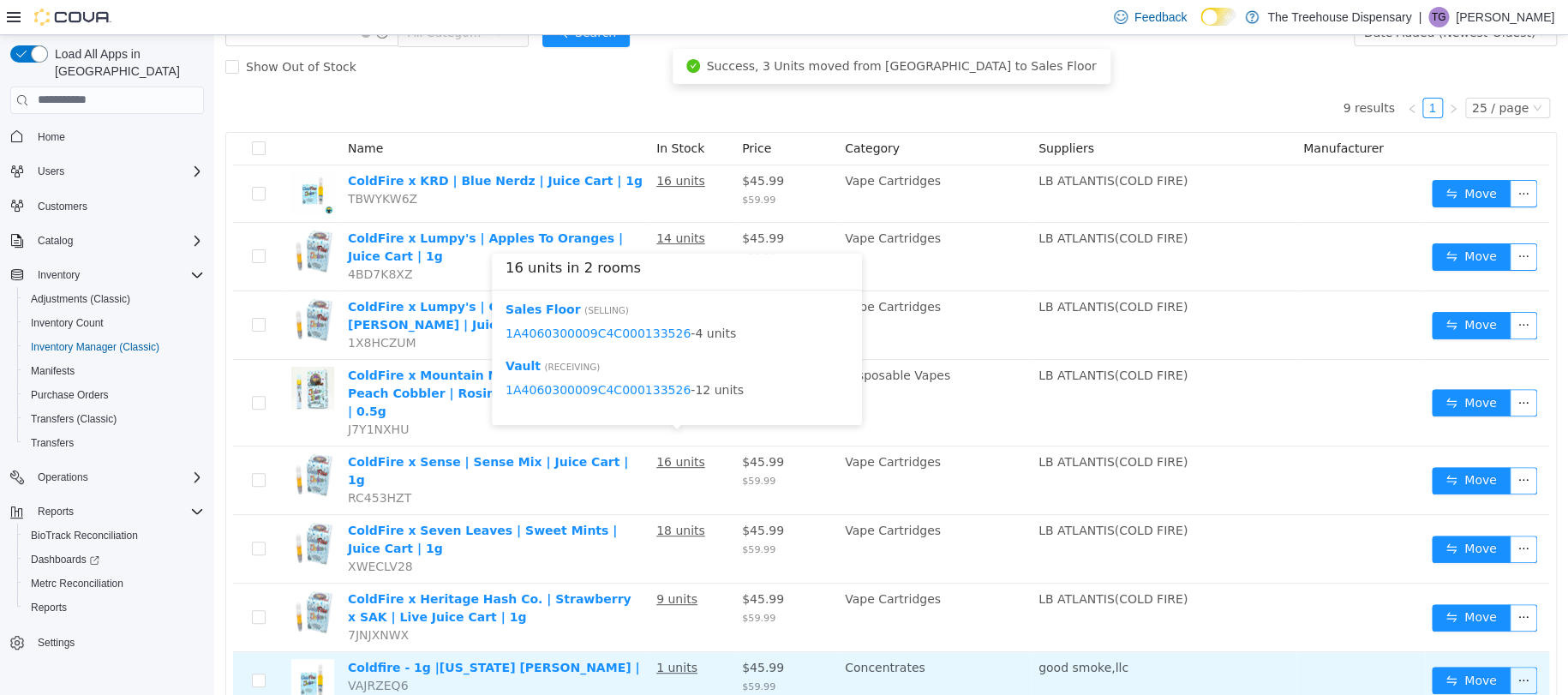
scroll to position [206, 0]
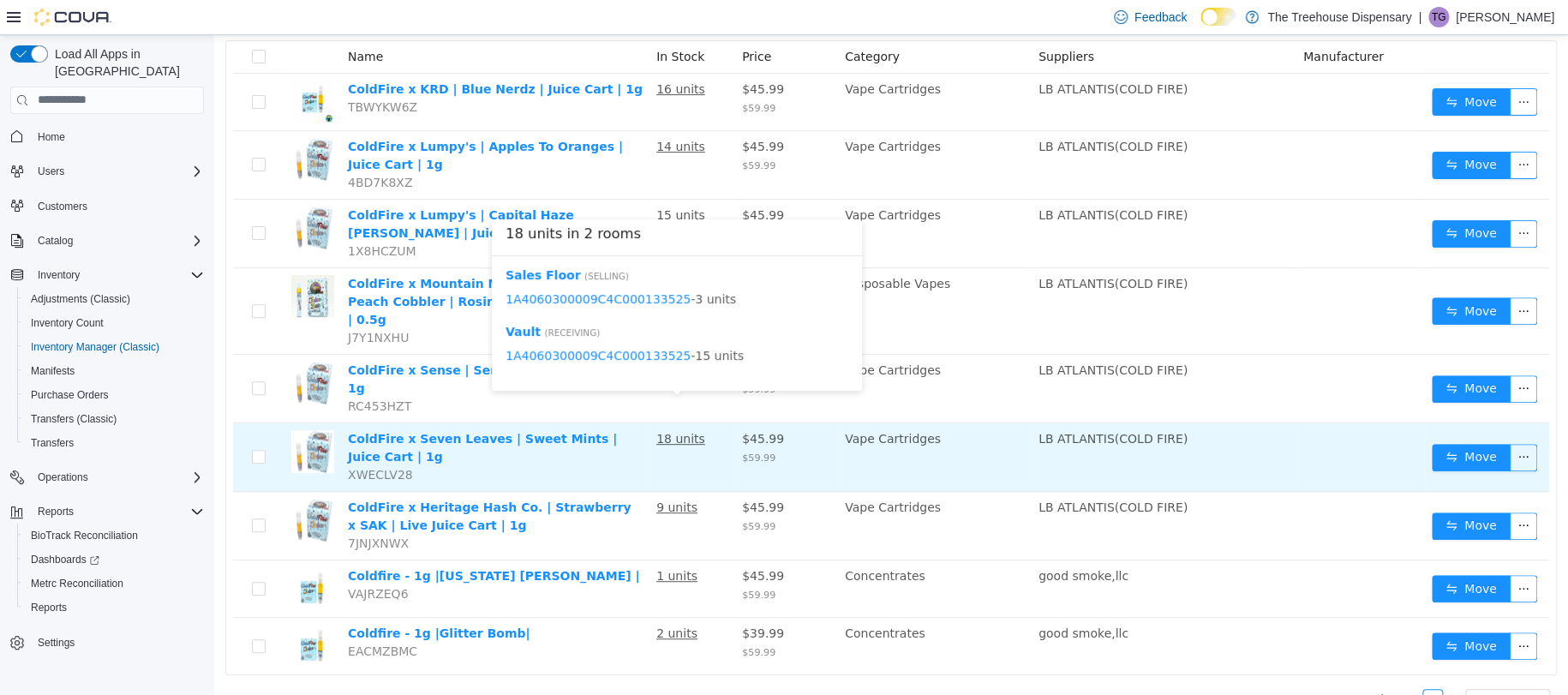
click at [675, 431] on u "18 units" at bounding box center [681, 437] width 49 height 14
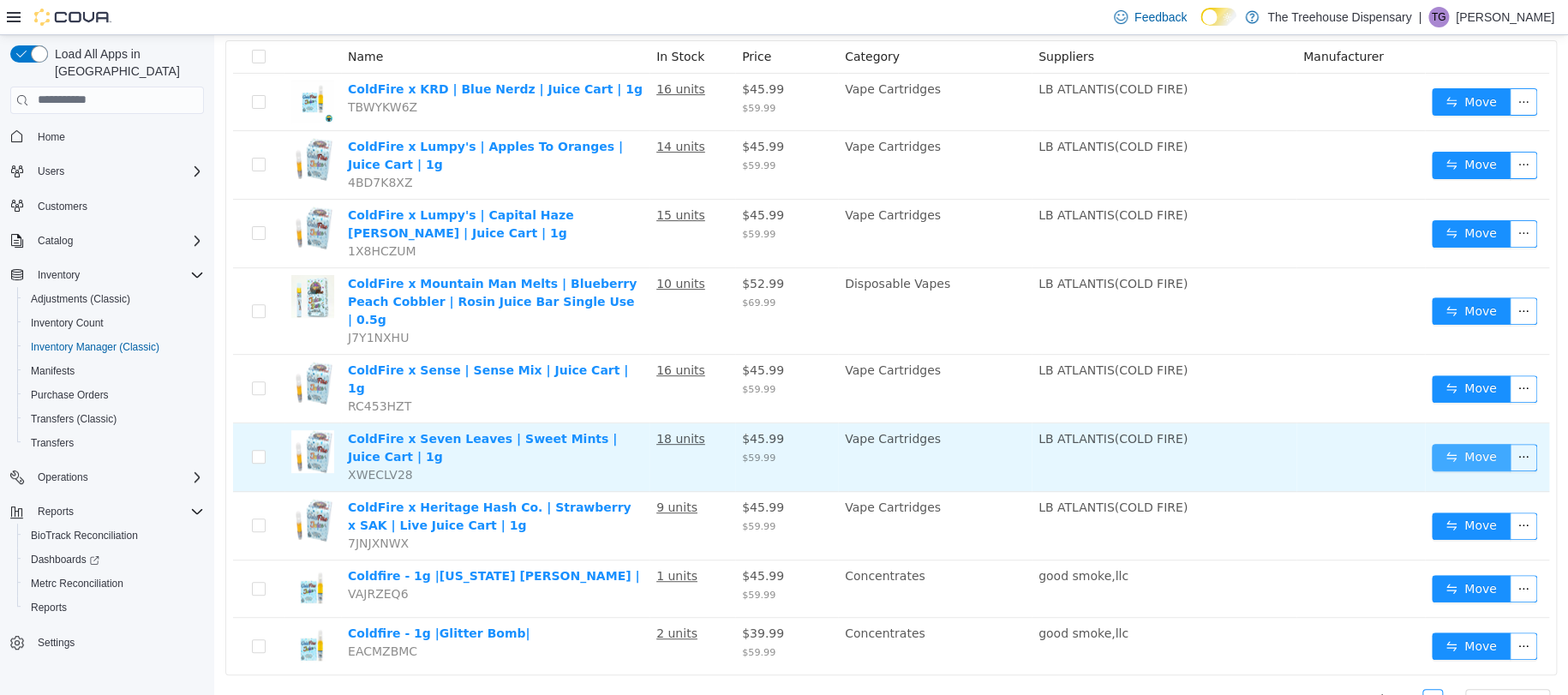
click at [1460, 443] on button "Move" at bounding box center [1471, 457] width 79 height 27
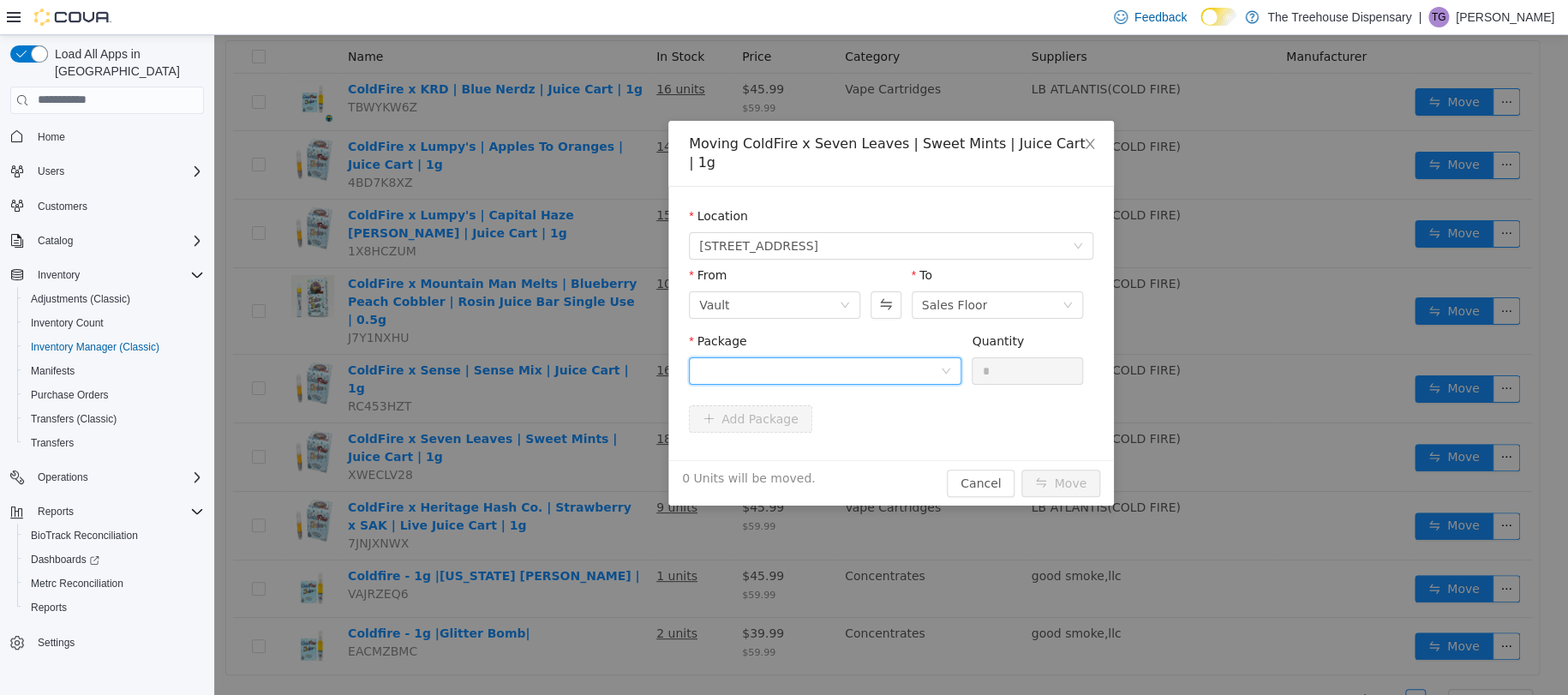
click at [828, 360] on div at bounding box center [819, 370] width 240 height 26
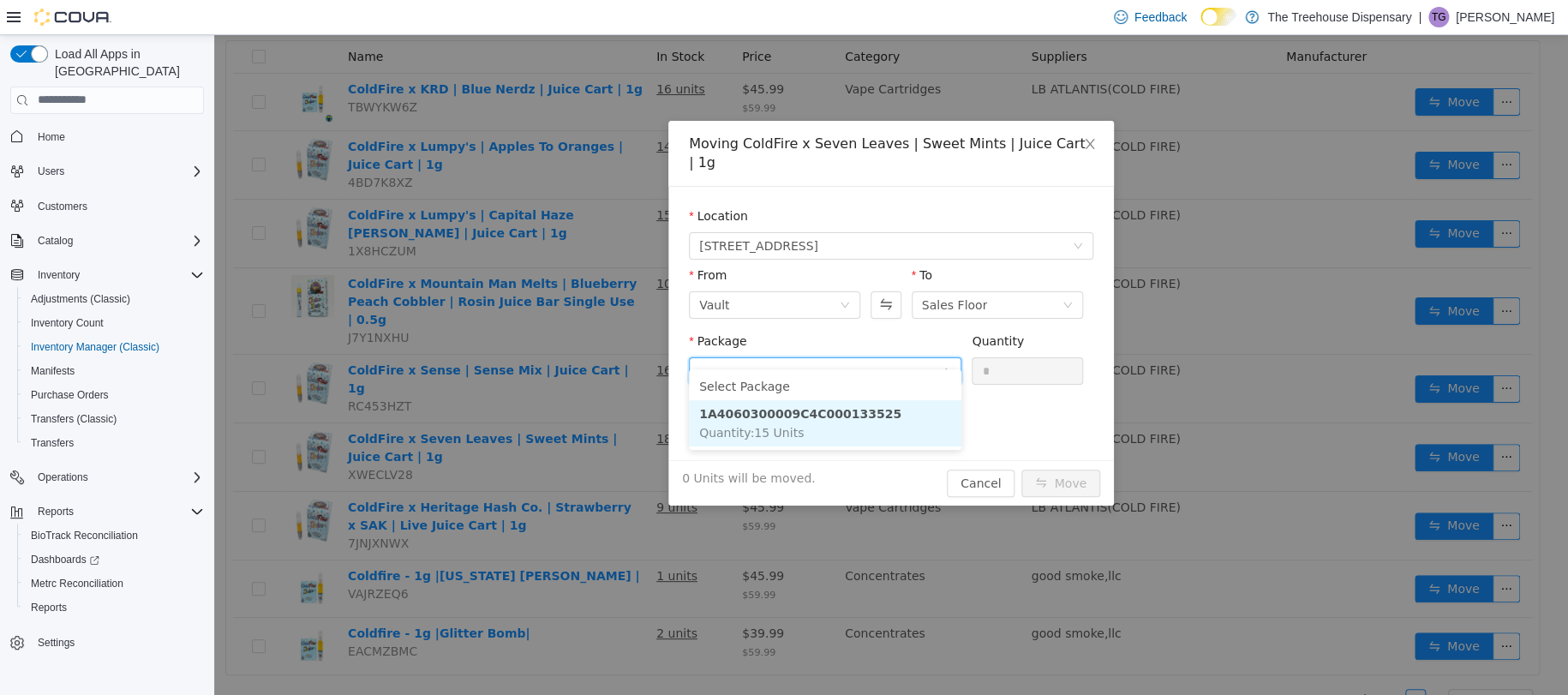
click at [842, 415] on strong "1A4060300009C4C000133525" at bounding box center [799, 413] width 202 height 14
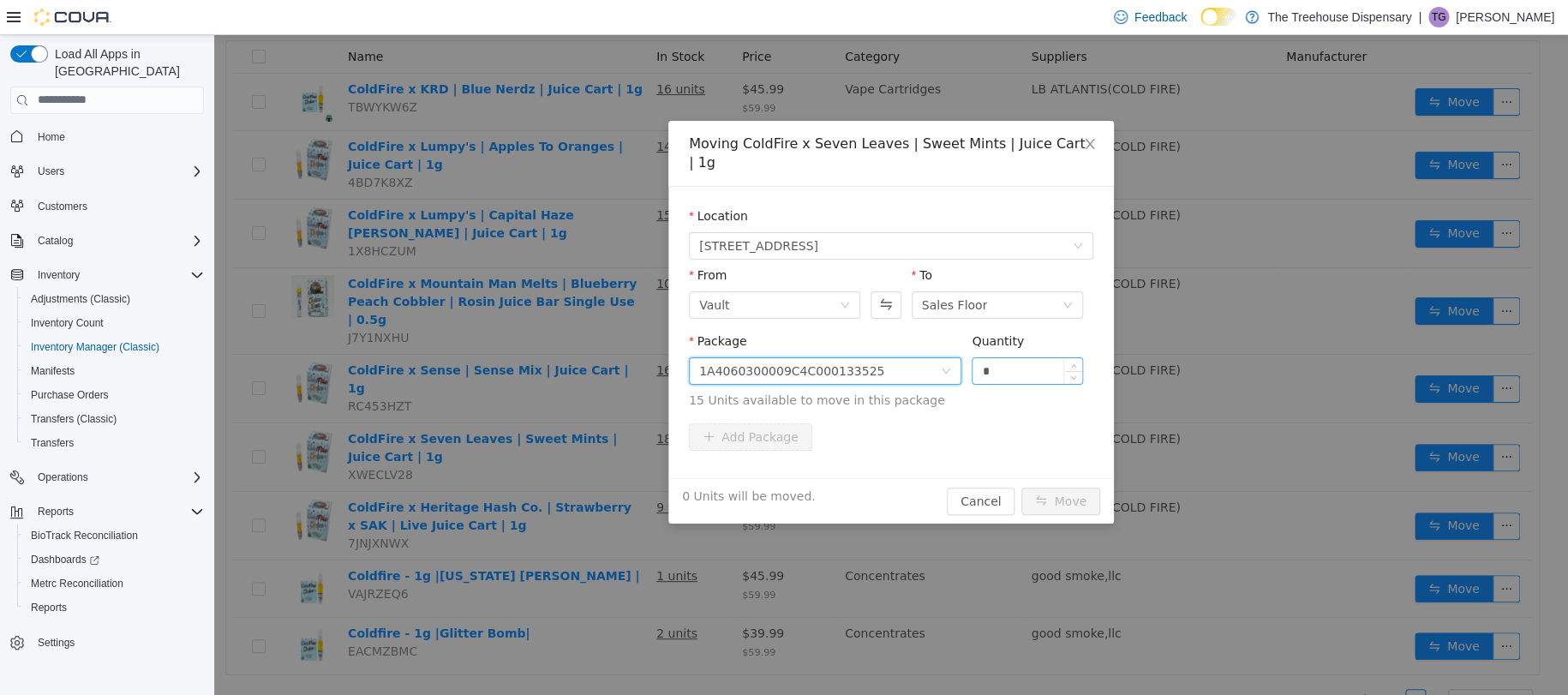
click at [997, 357] on input "*" at bounding box center [1027, 370] width 110 height 26
type input "*"
click at [1067, 486] on button "Move" at bounding box center [1061, 500] width 79 height 27
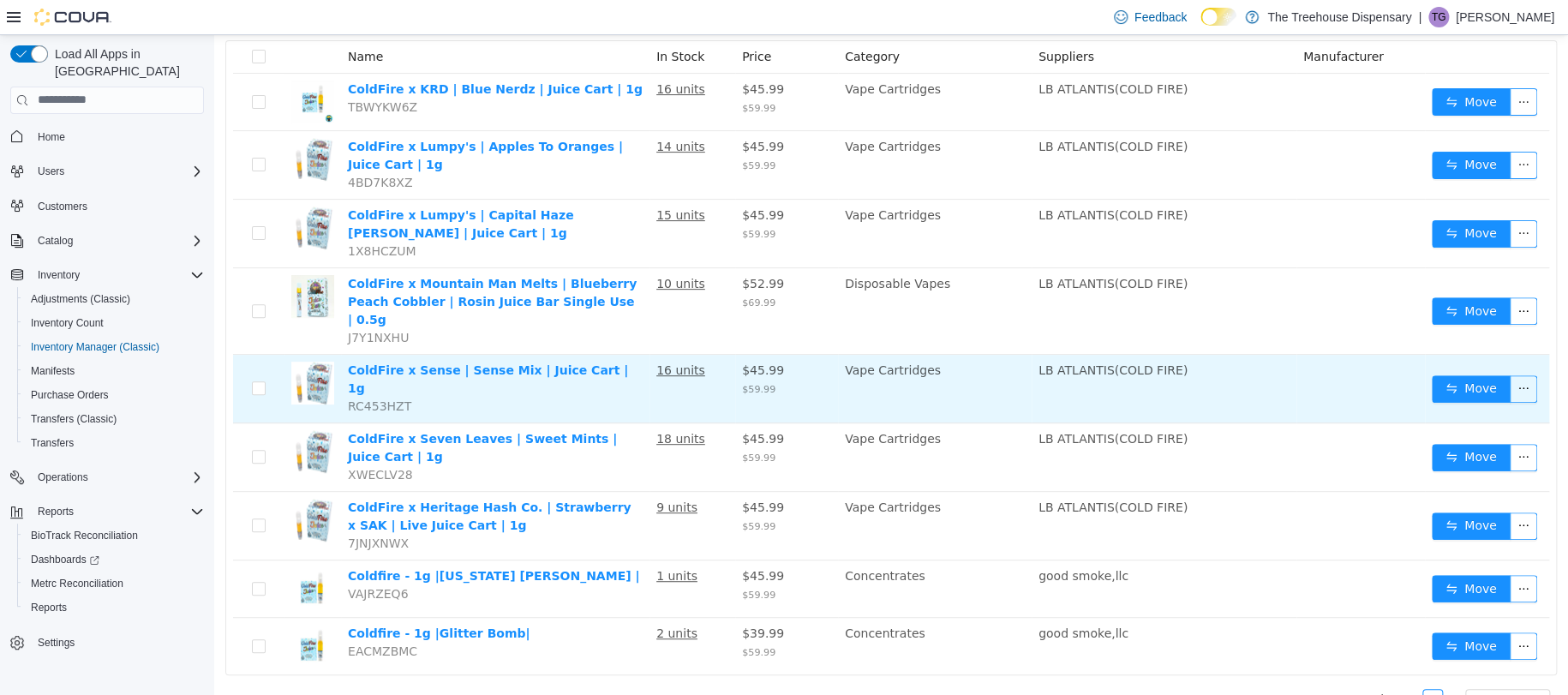
scroll to position [91, 0]
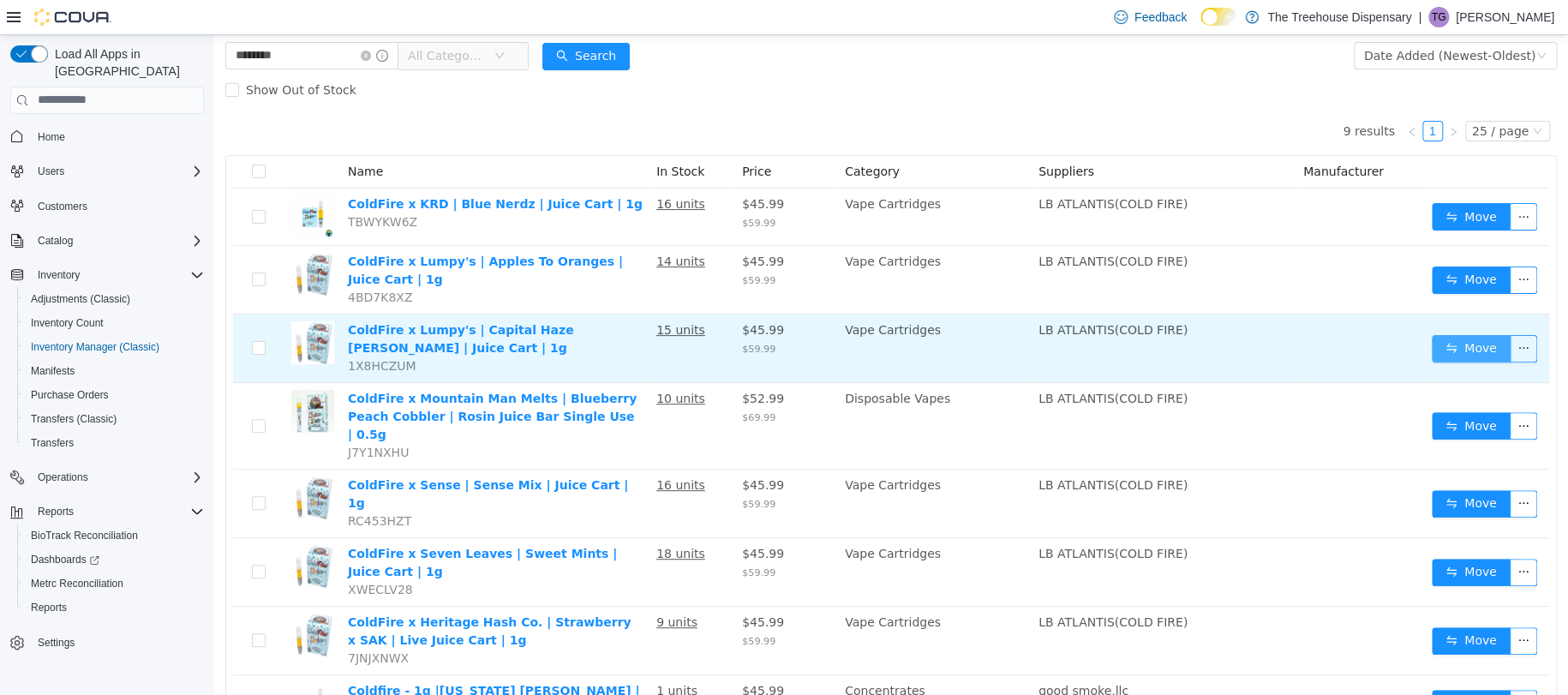
click at [1468, 349] on button "Move" at bounding box center [1471, 348] width 79 height 27
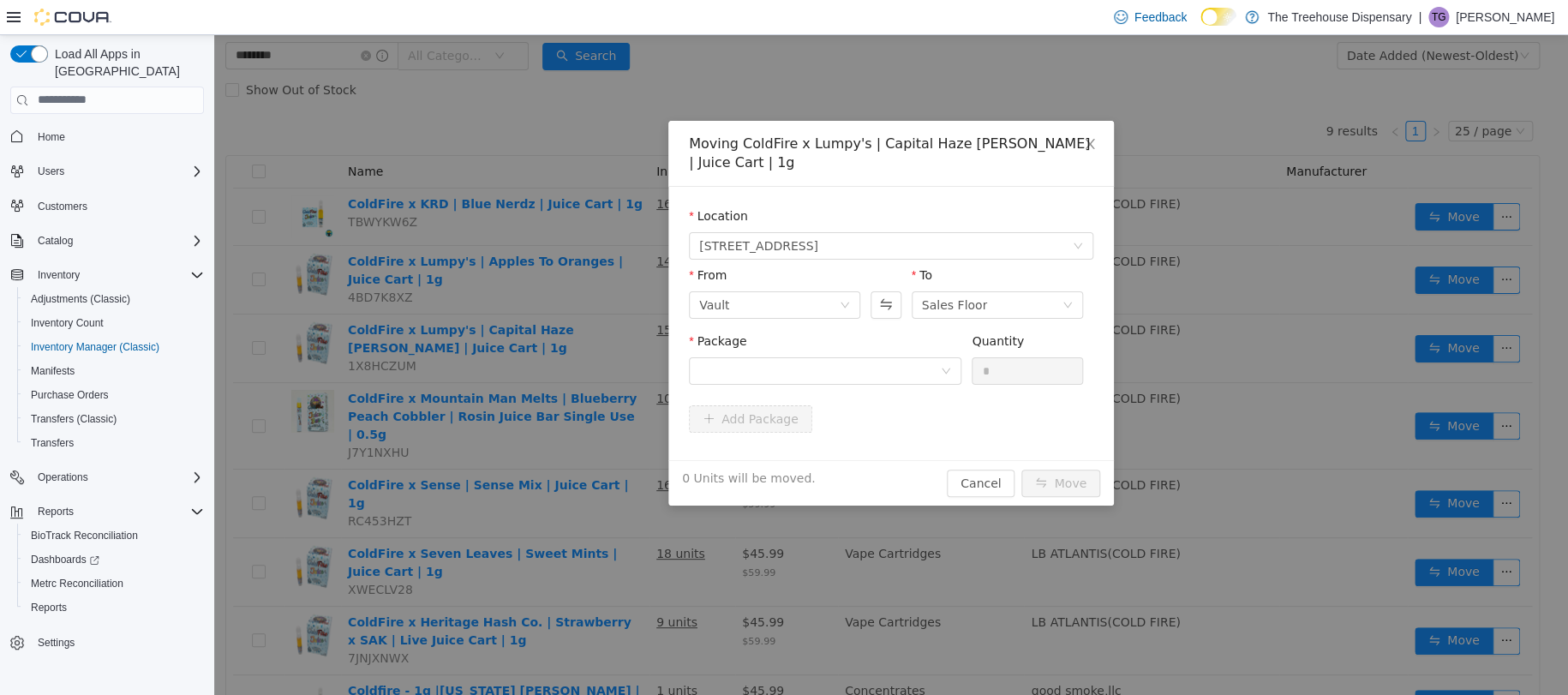
click at [814, 371] on div "Package" at bounding box center [826, 361] width 272 height 59
drag, startPoint x: 839, startPoint y: 343, endPoint x: 839, endPoint y: 353, distance: 10.0
click at [838, 357] on div at bounding box center [819, 370] width 240 height 26
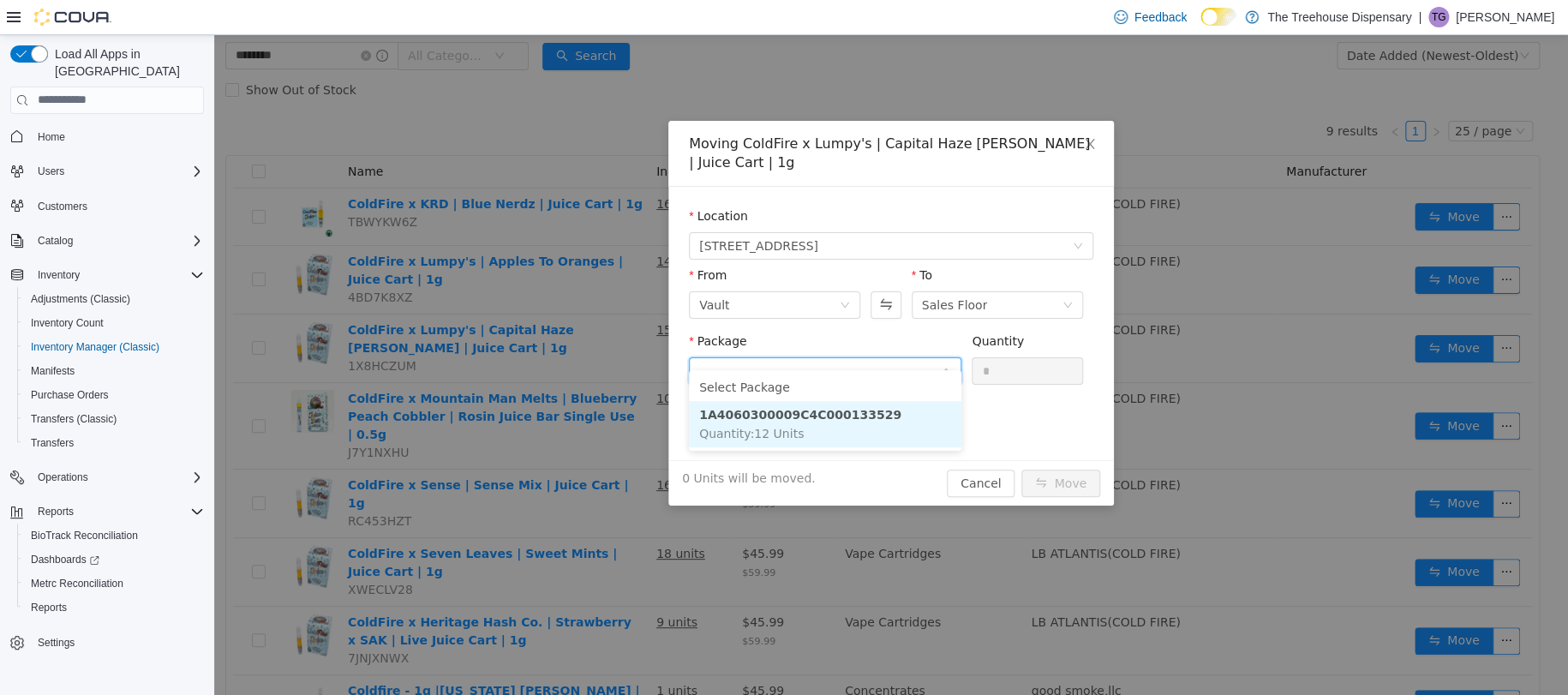
click at [824, 429] on li "1A4060300009C4C000133529 Quantity : 12 Units" at bounding box center [826, 424] width 272 height 46
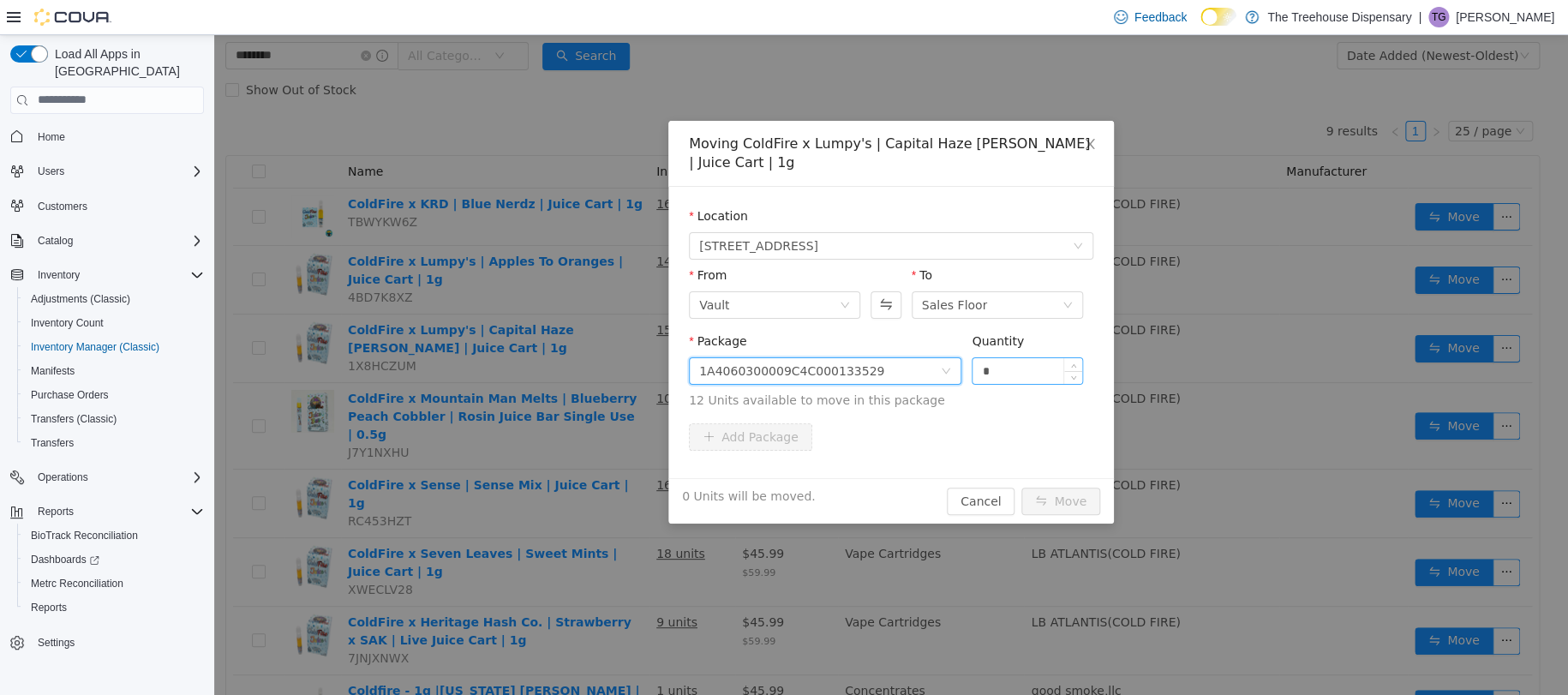
click at [1042, 357] on input "*" at bounding box center [1027, 370] width 110 height 26
type input "*"
click at [1070, 486] on button "Move" at bounding box center [1061, 500] width 79 height 27
click at [1067, 477] on div "1 Unit will be moved. Cancel Move" at bounding box center [891, 499] width 446 height 45
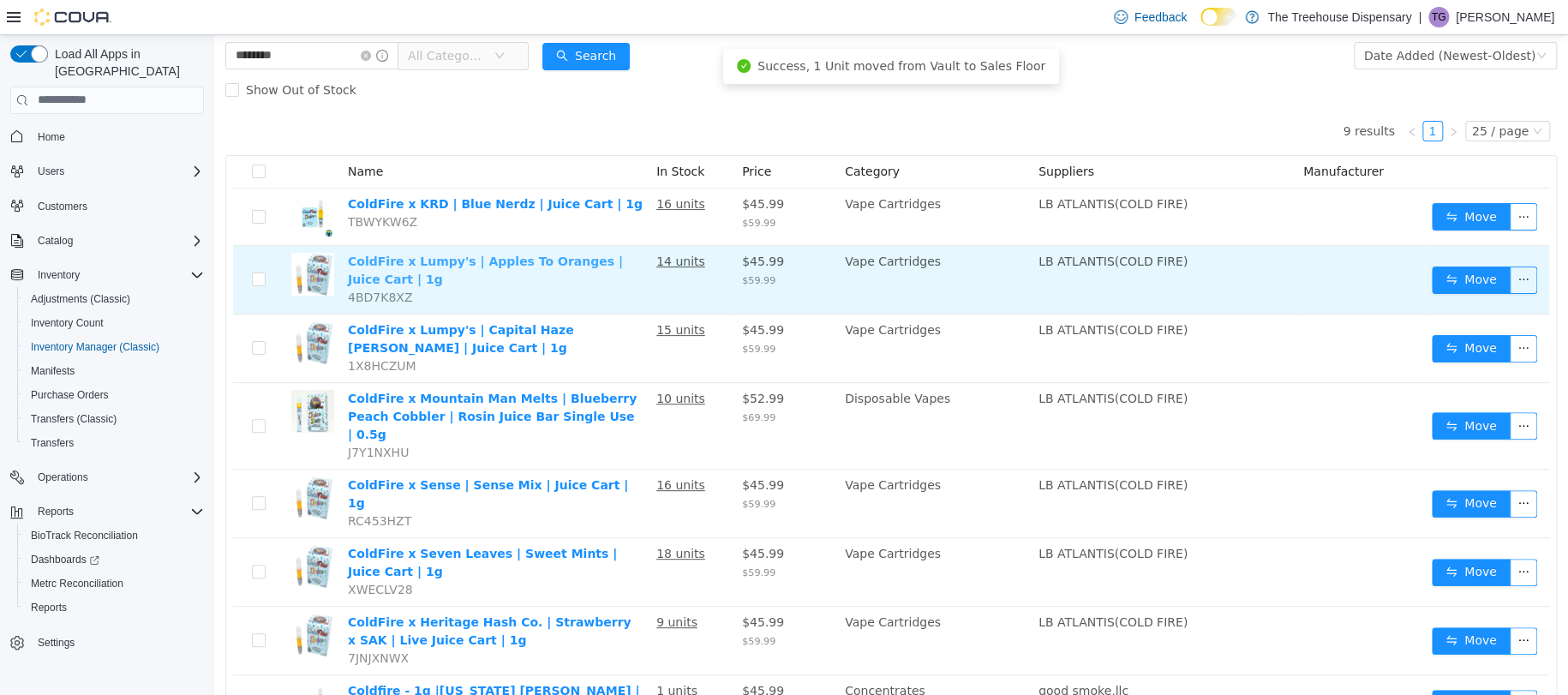
click at [577, 265] on link "ColdFire x Lumpy's | Apples To Oranges | Juice Cart | 1g" at bounding box center [485, 269] width 275 height 32
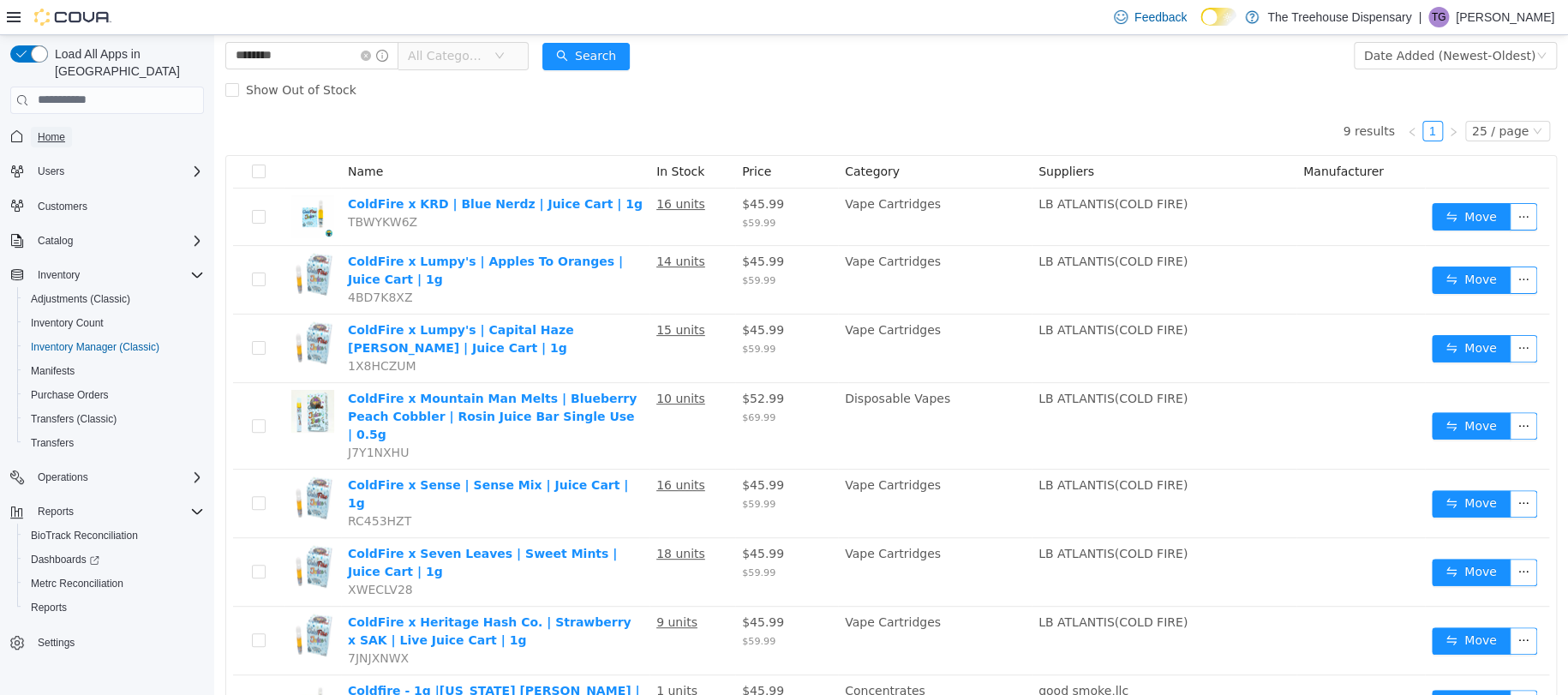
click at [35, 126] on link "Home" at bounding box center [51, 136] width 42 height 20
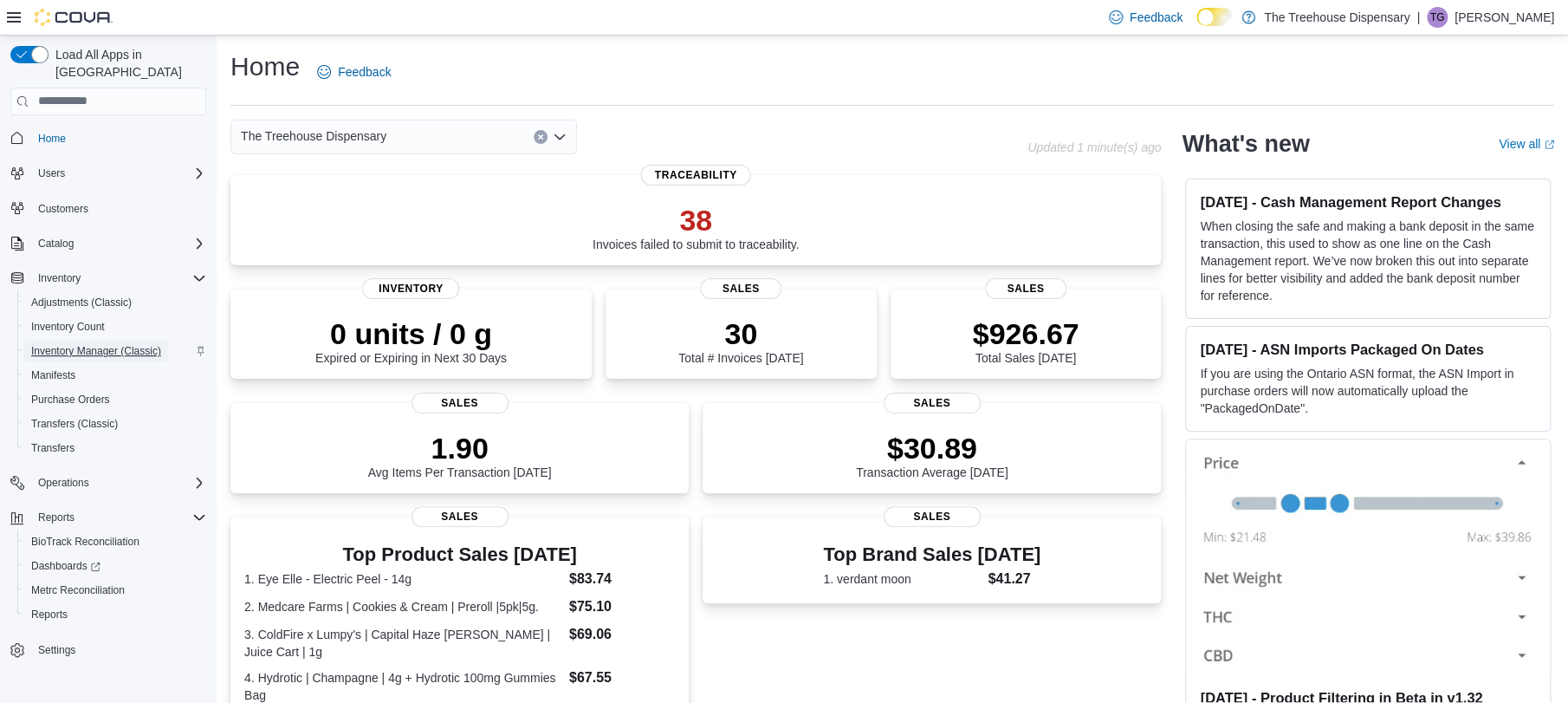
click at [131, 344] on span "Inventory Manager (Classic)" at bounding box center [96, 351] width 130 height 14
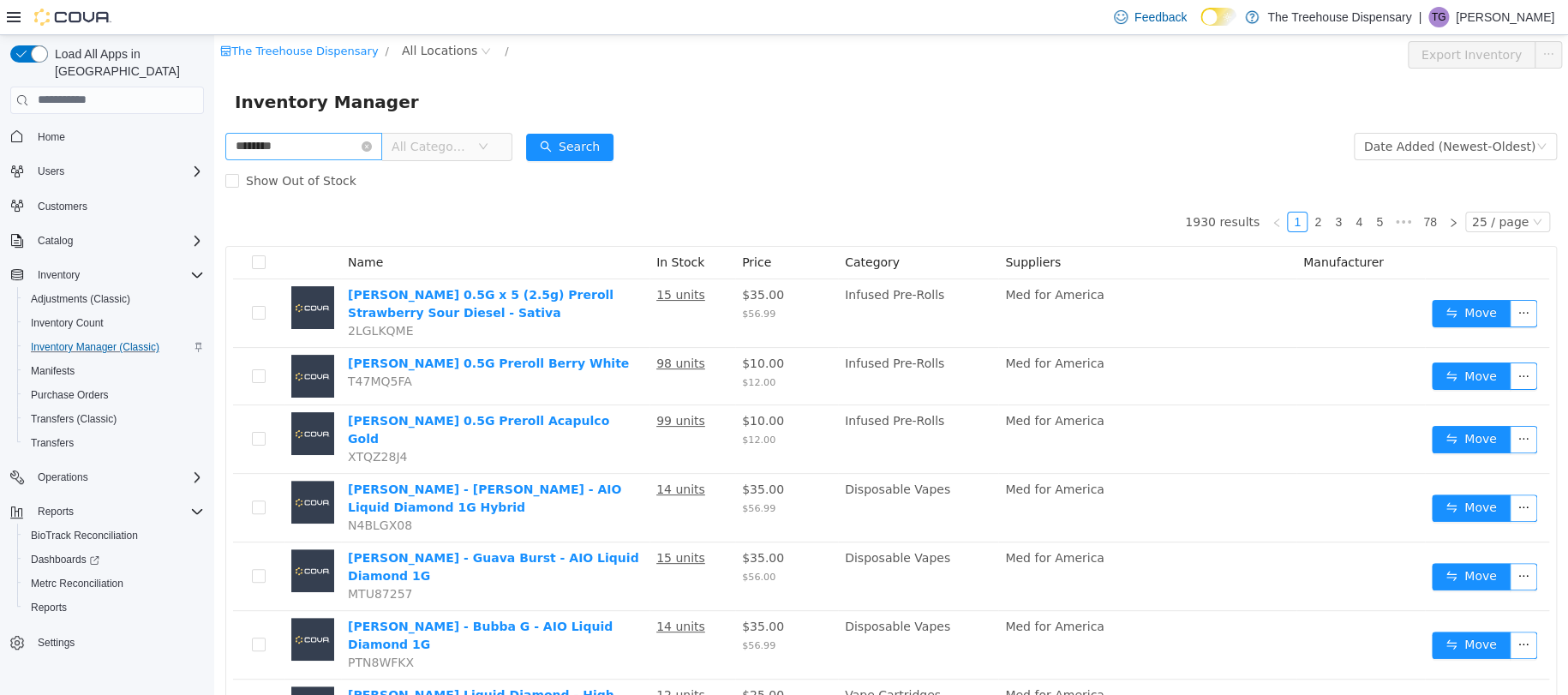
type input "********"
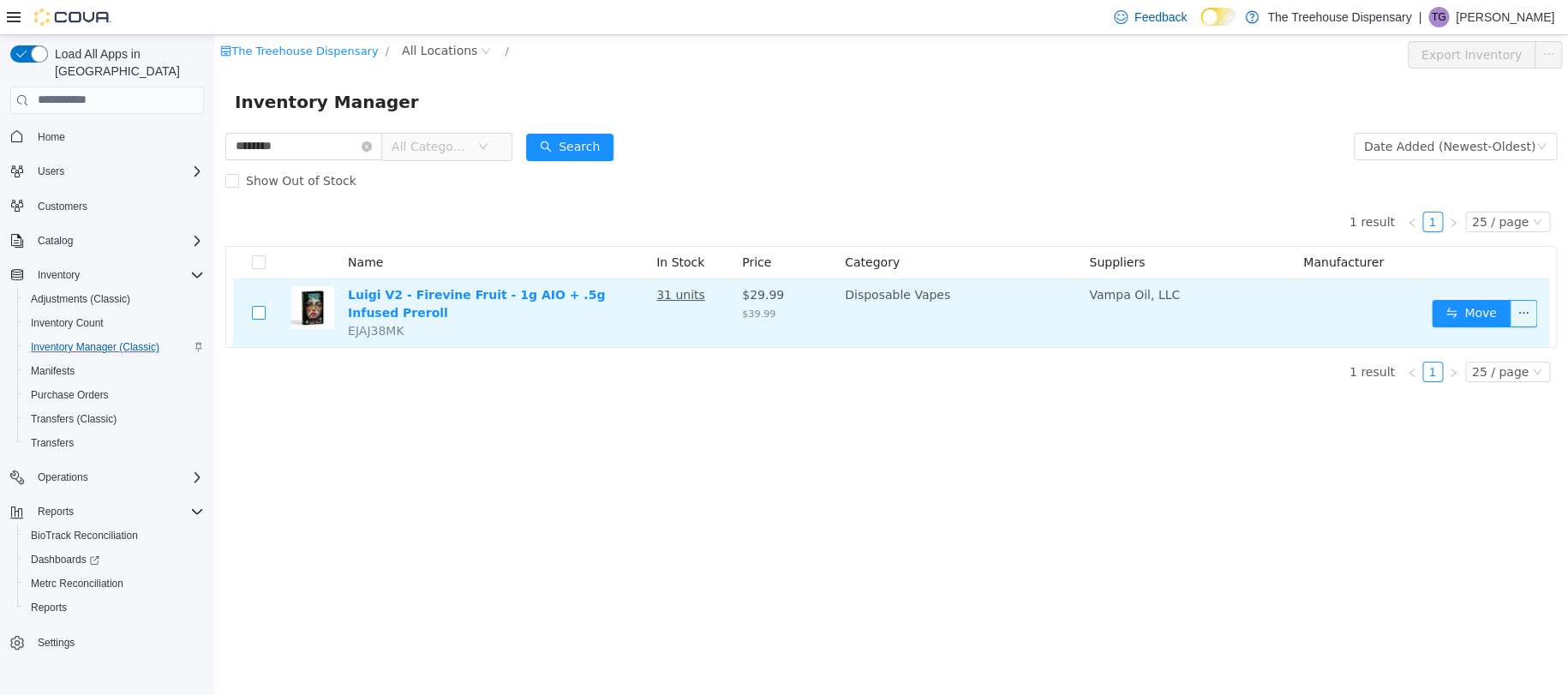
click at [260, 321] on label at bounding box center [259, 312] width 14 height 18
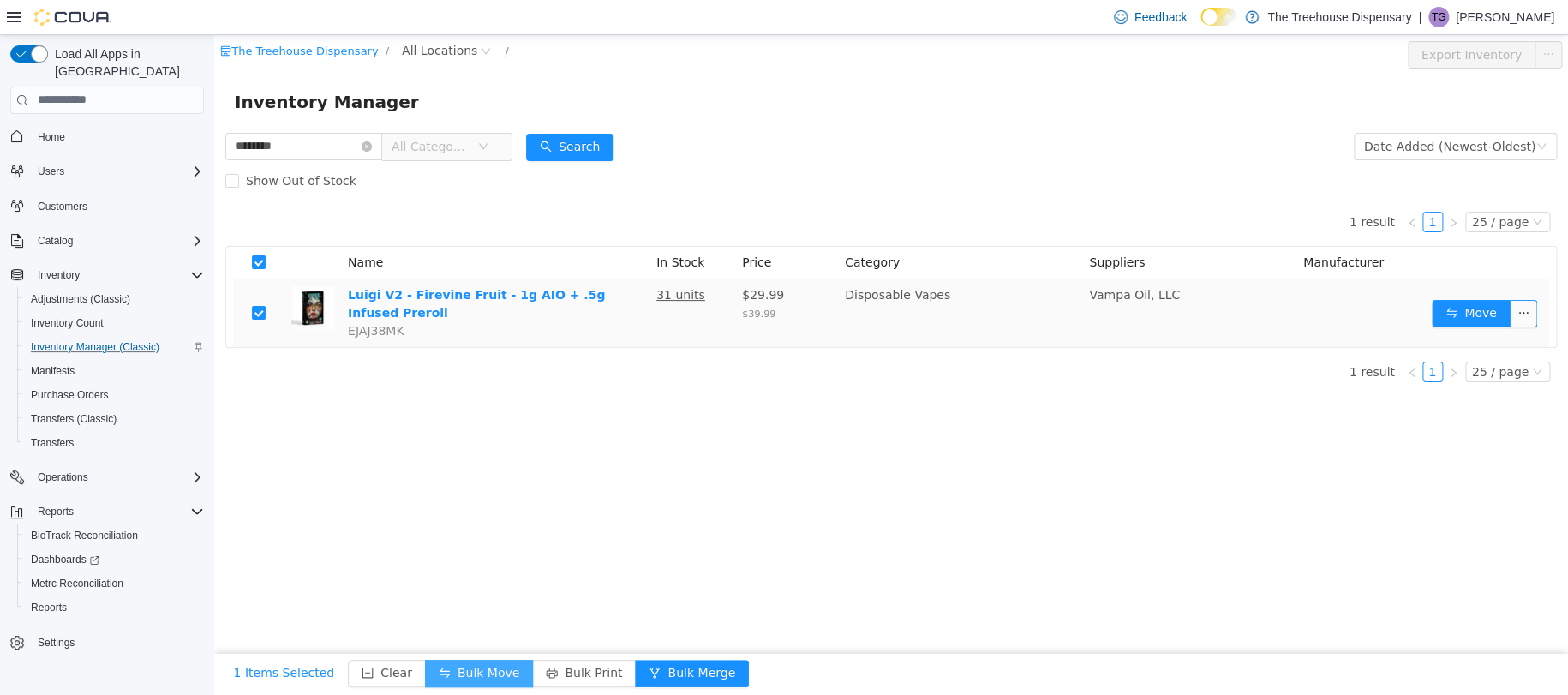
click at [498, 673] on button "Bulk Move" at bounding box center [479, 673] width 108 height 27
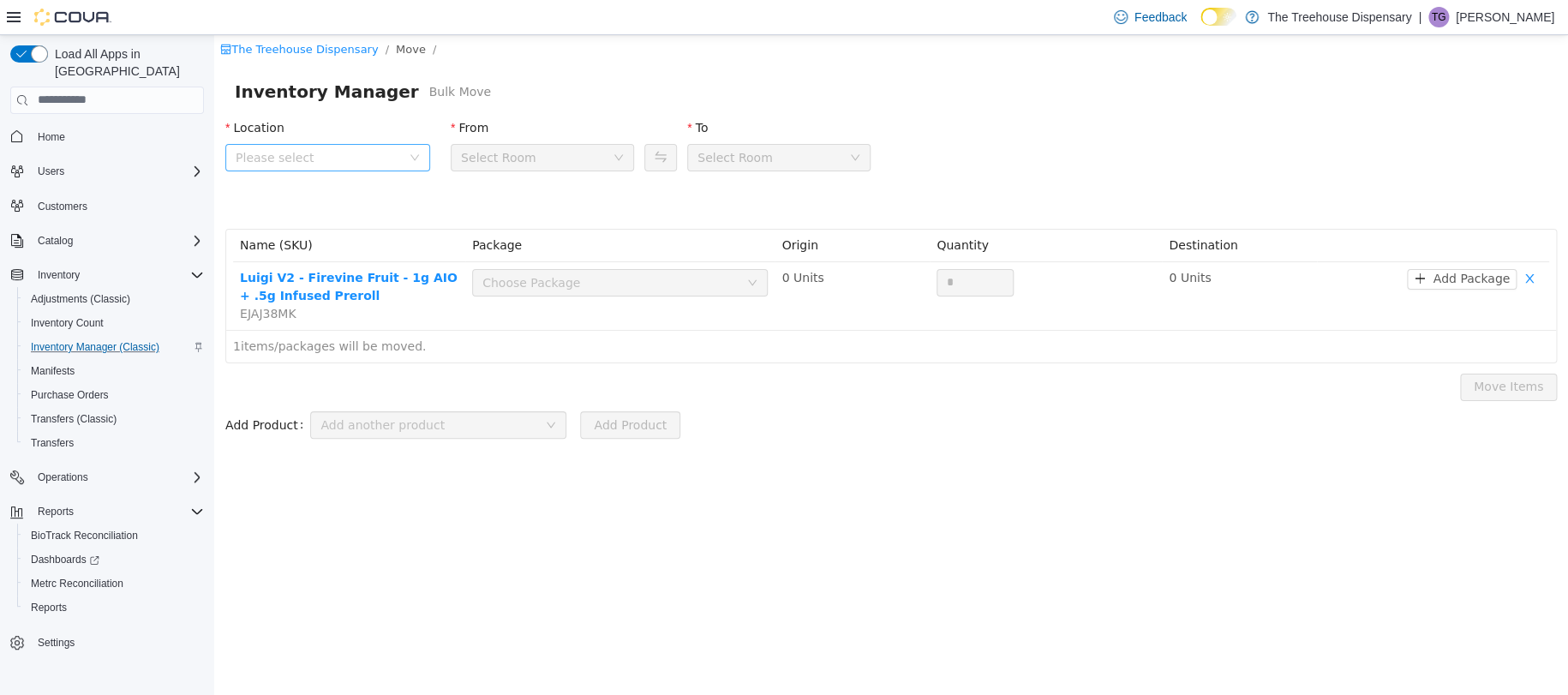
click at [401, 160] on span "Please select" at bounding box center [322, 156] width 173 height 26
click at [392, 258] on span "24081 Postal Ave" at bounding box center [346, 252] width 162 height 23
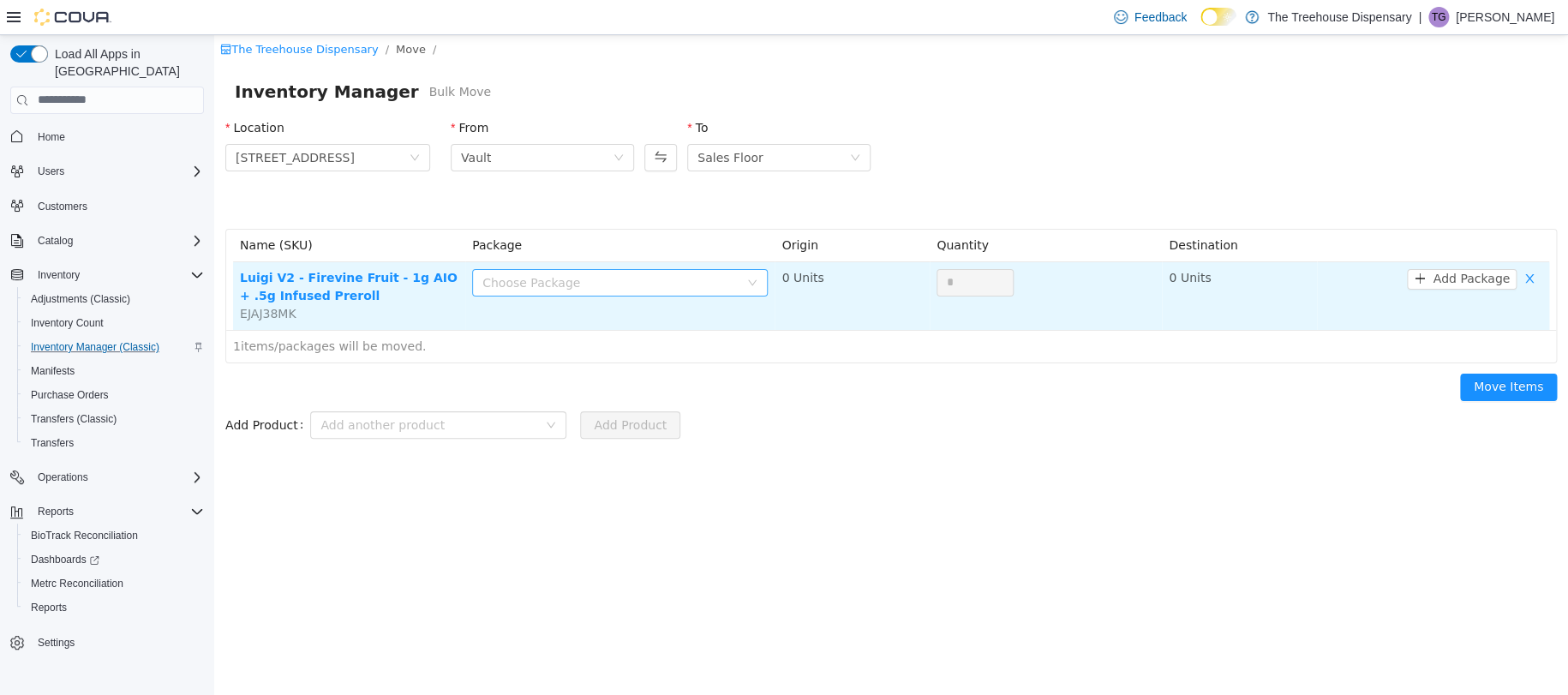
click at [574, 283] on div "Choose Package" at bounding box center [610, 282] width 256 height 17
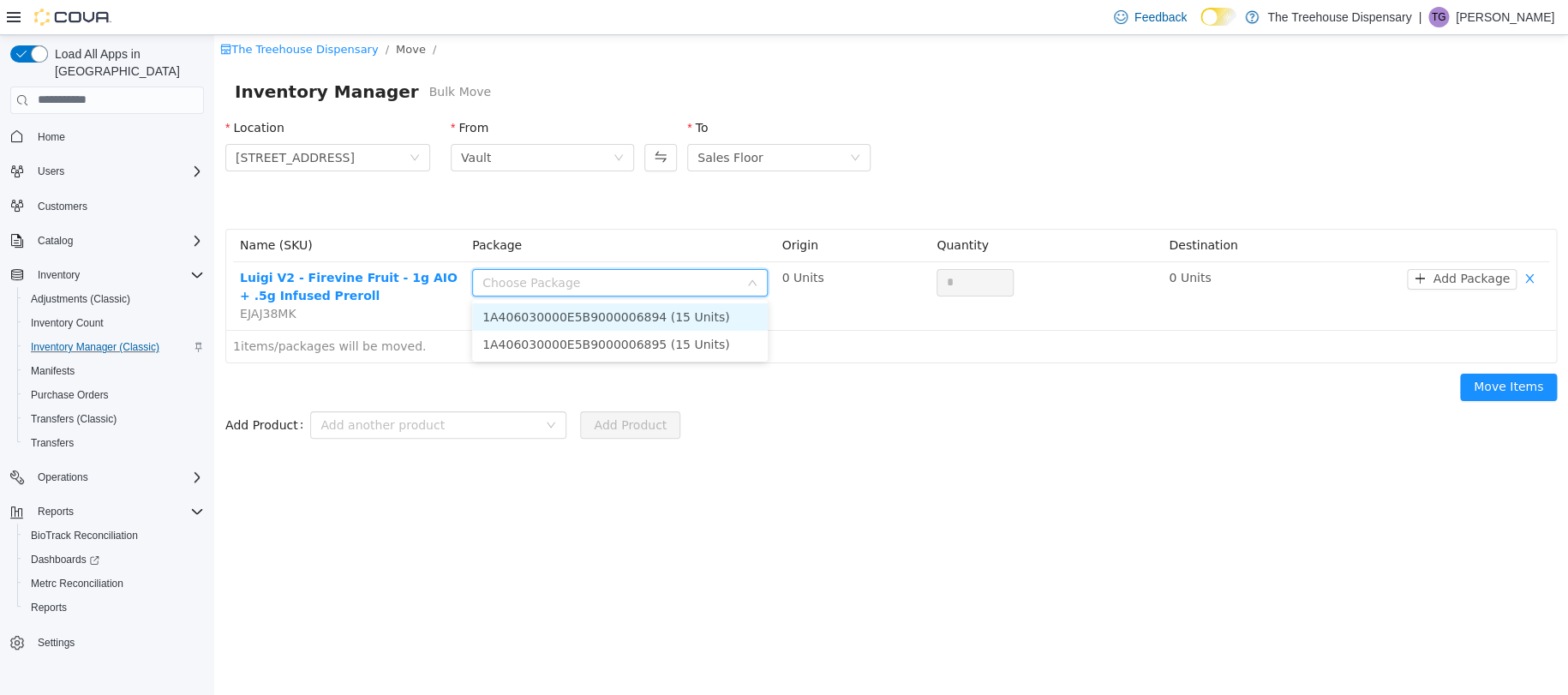
click at [585, 307] on li "1A406030000E5B9000006894 (15 Units)" at bounding box center [620, 316] width 295 height 27
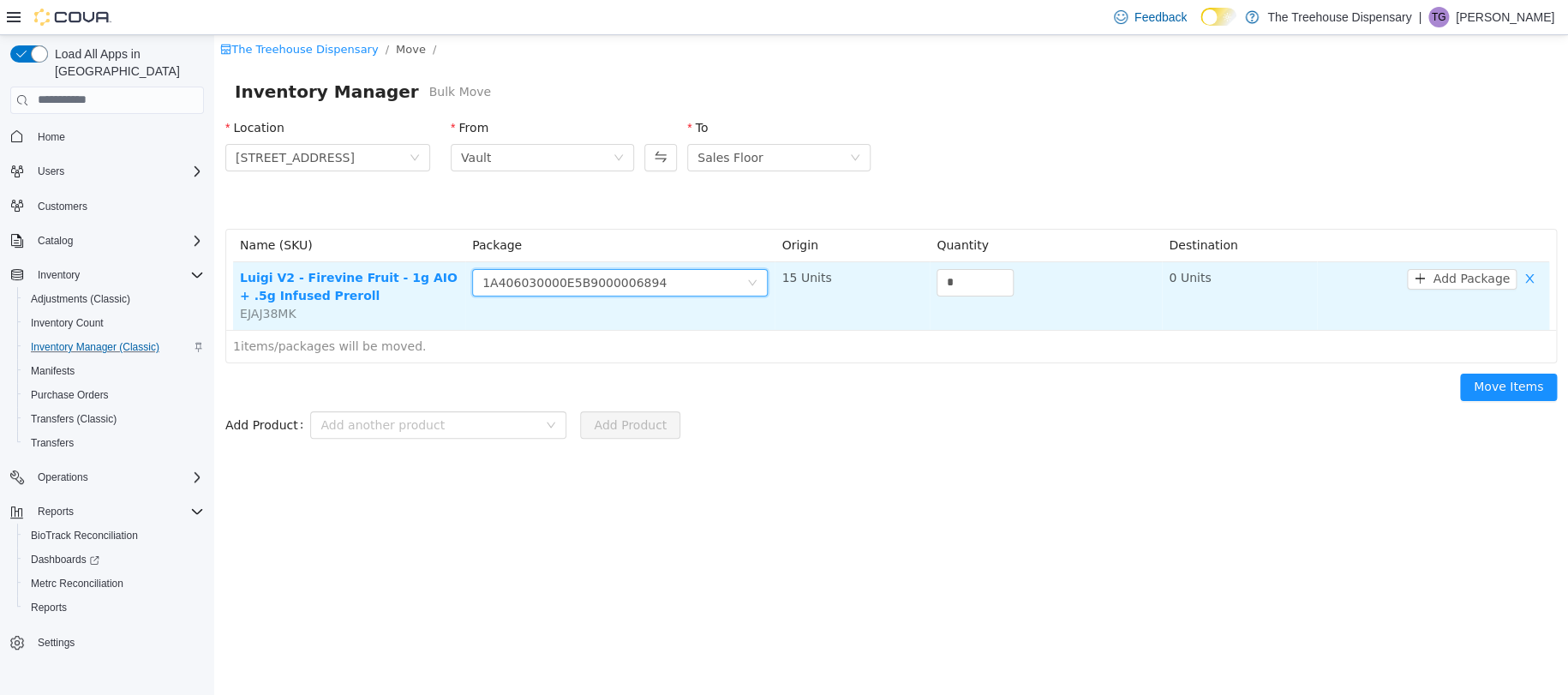
click at [1015, 286] on div "*" at bounding box center [1046, 282] width 218 height 27
click at [964, 294] on div "*" at bounding box center [1046, 286] width 218 height 35
click at [972, 285] on input "*" at bounding box center [975, 282] width 75 height 26
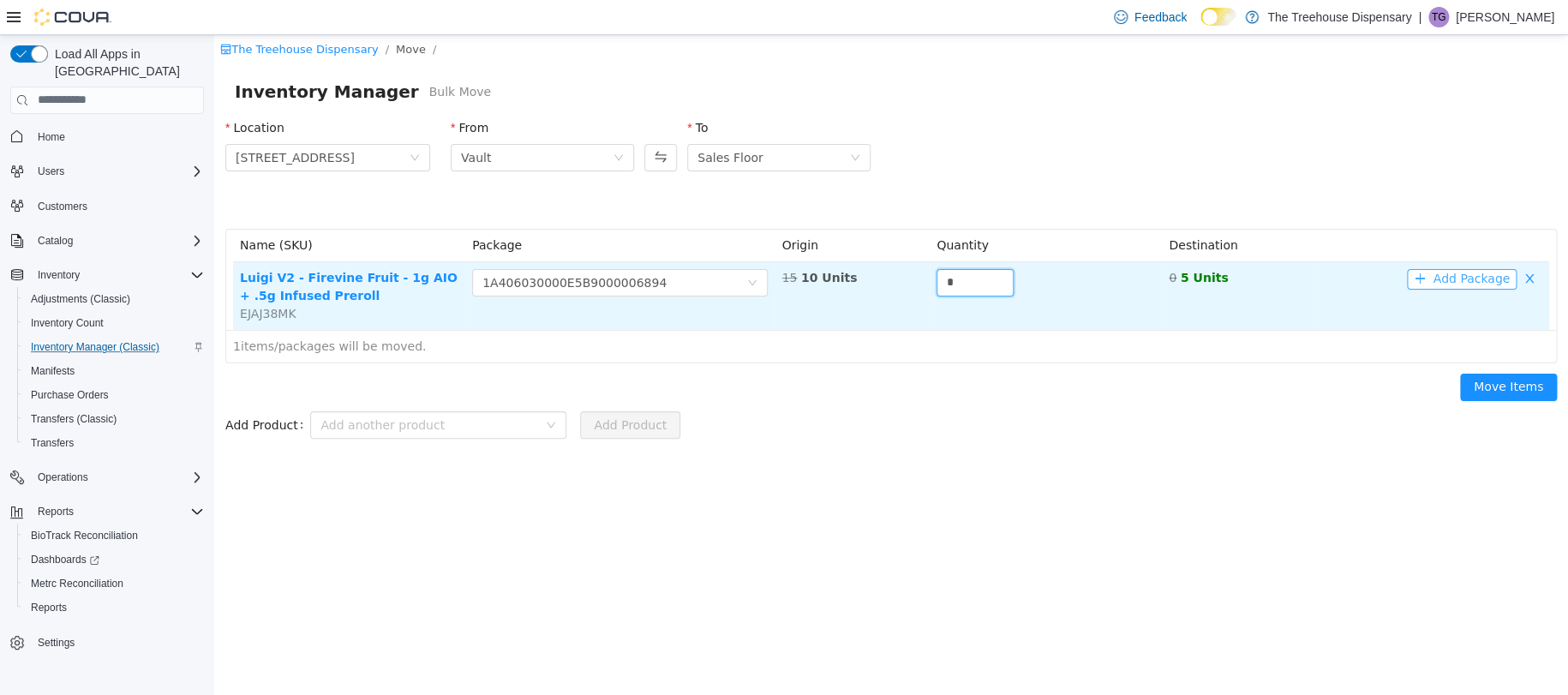
type input "*"
click at [1468, 272] on button "Add Package" at bounding box center [1462, 278] width 110 height 20
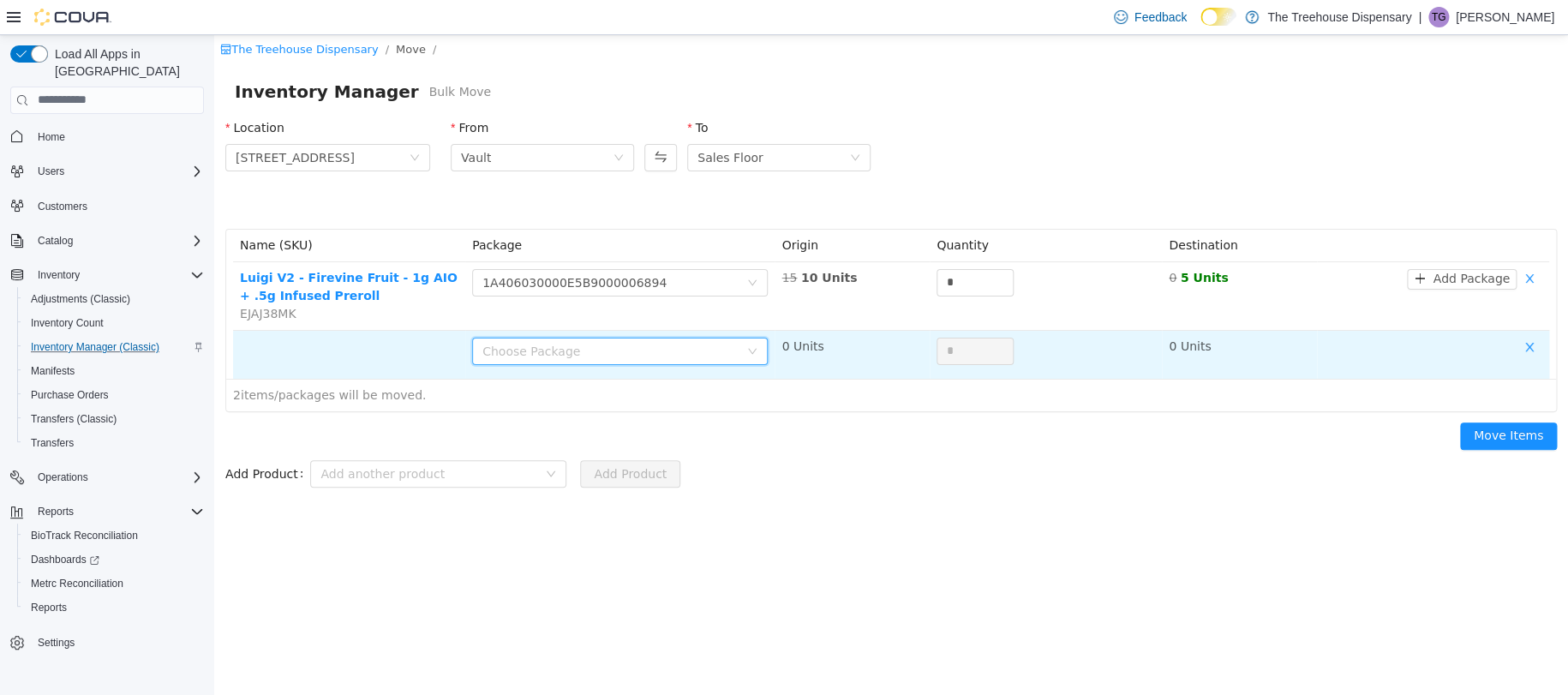
click at [625, 348] on div "Choose Package" at bounding box center [610, 350] width 256 height 17
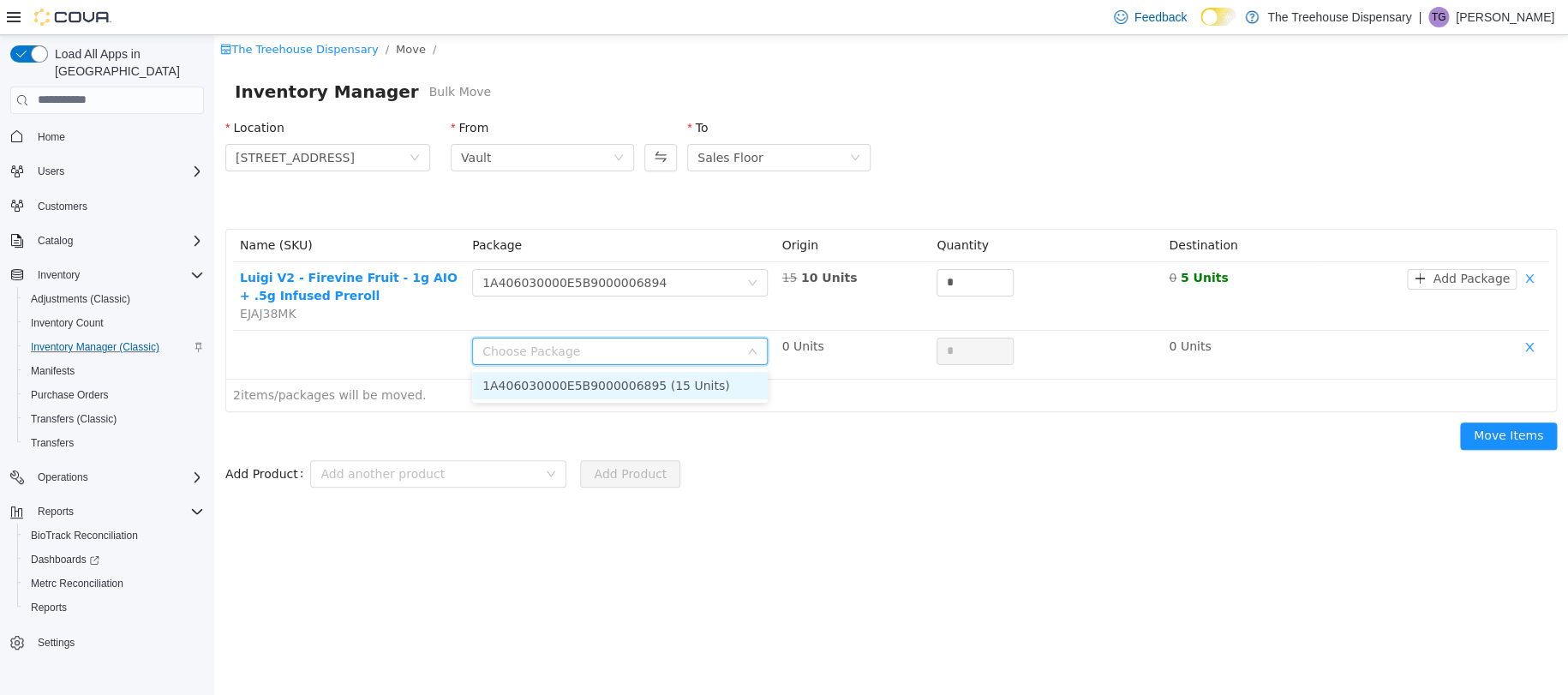
click at [658, 389] on li "1A406030000E5B9000006895 (15 Units)" at bounding box center [620, 384] width 295 height 27
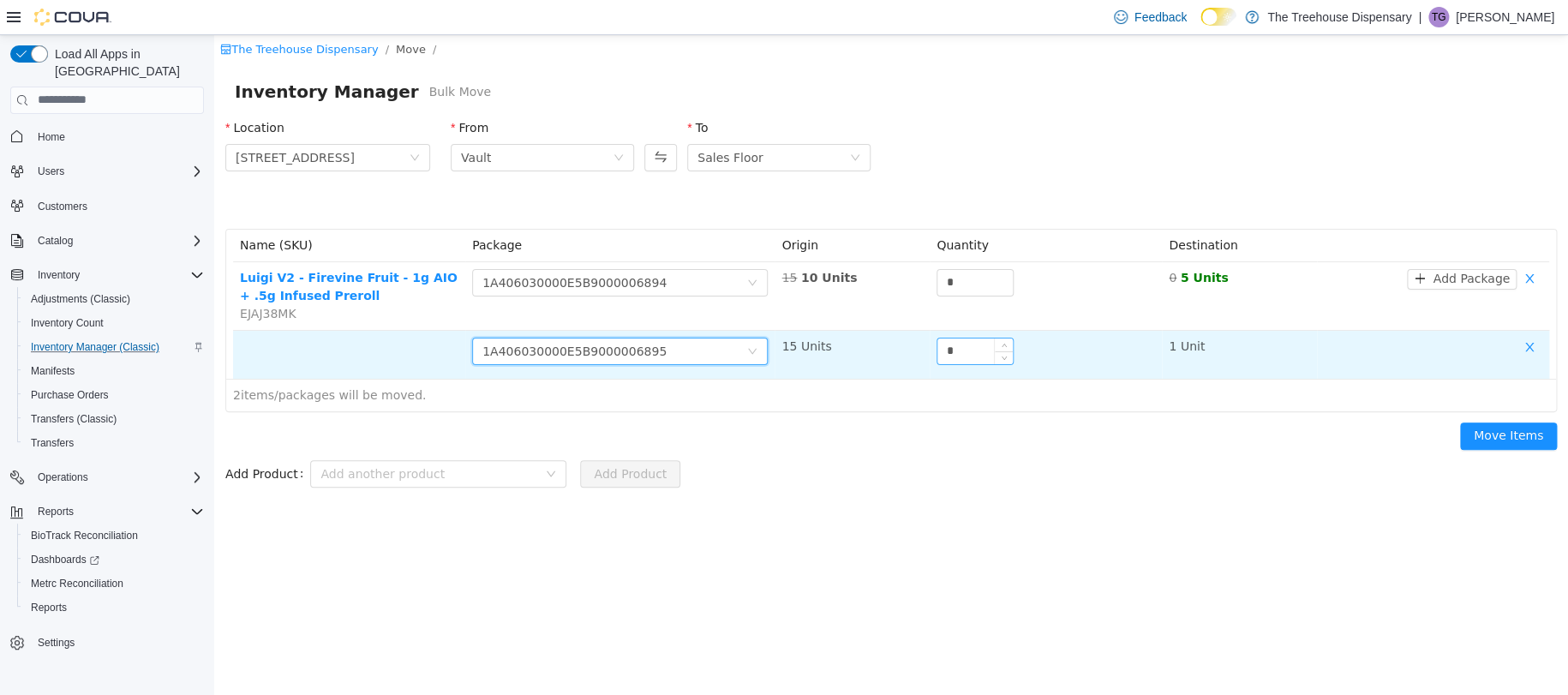
drag, startPoint x: 956, startPoint y: 358, endPoint x: 985, endPoint y: 361, distance: 29.2
click at [957, 358] on input "*" at bounding box center [975, 350] width 75 height 26
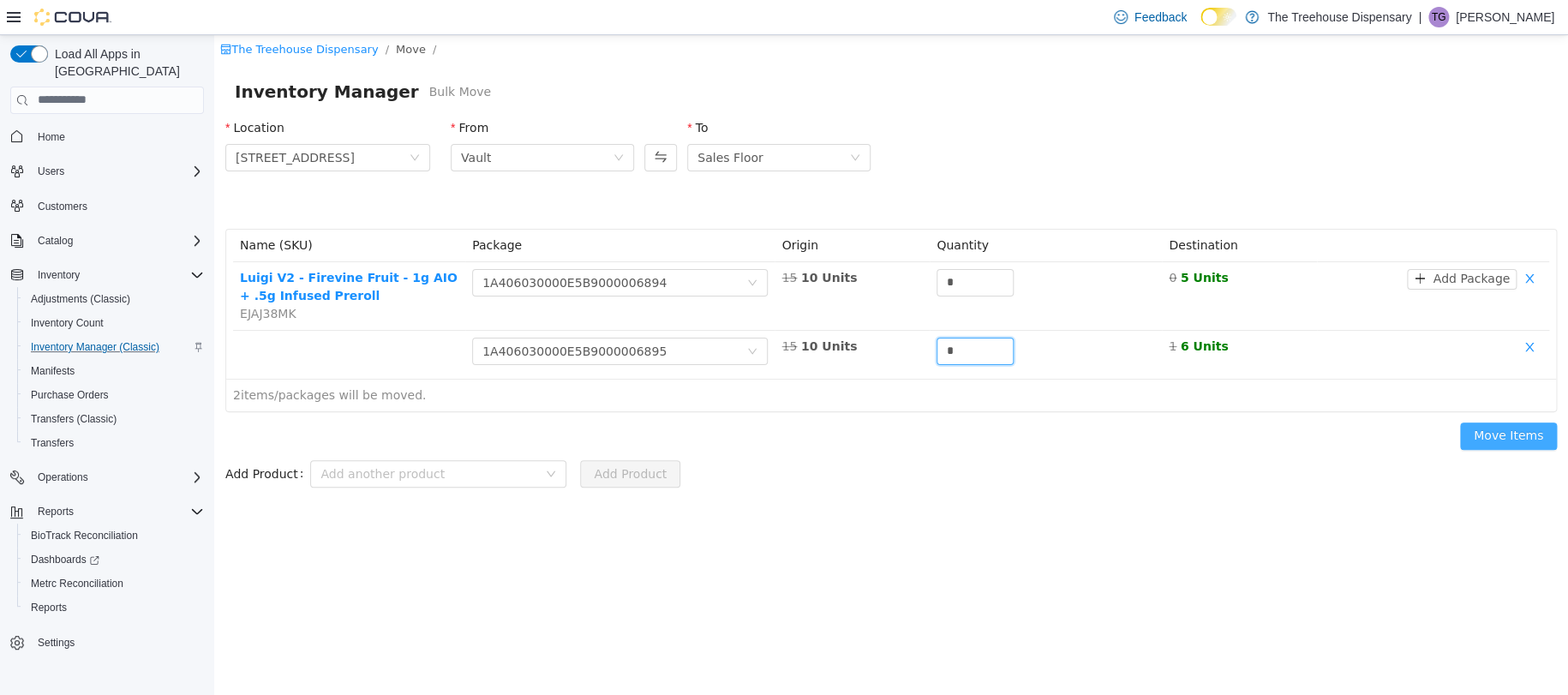
type input "*"
click at [1495, 433] on button "Move Items" at bounding box center [1508, 435] width 97 height 27
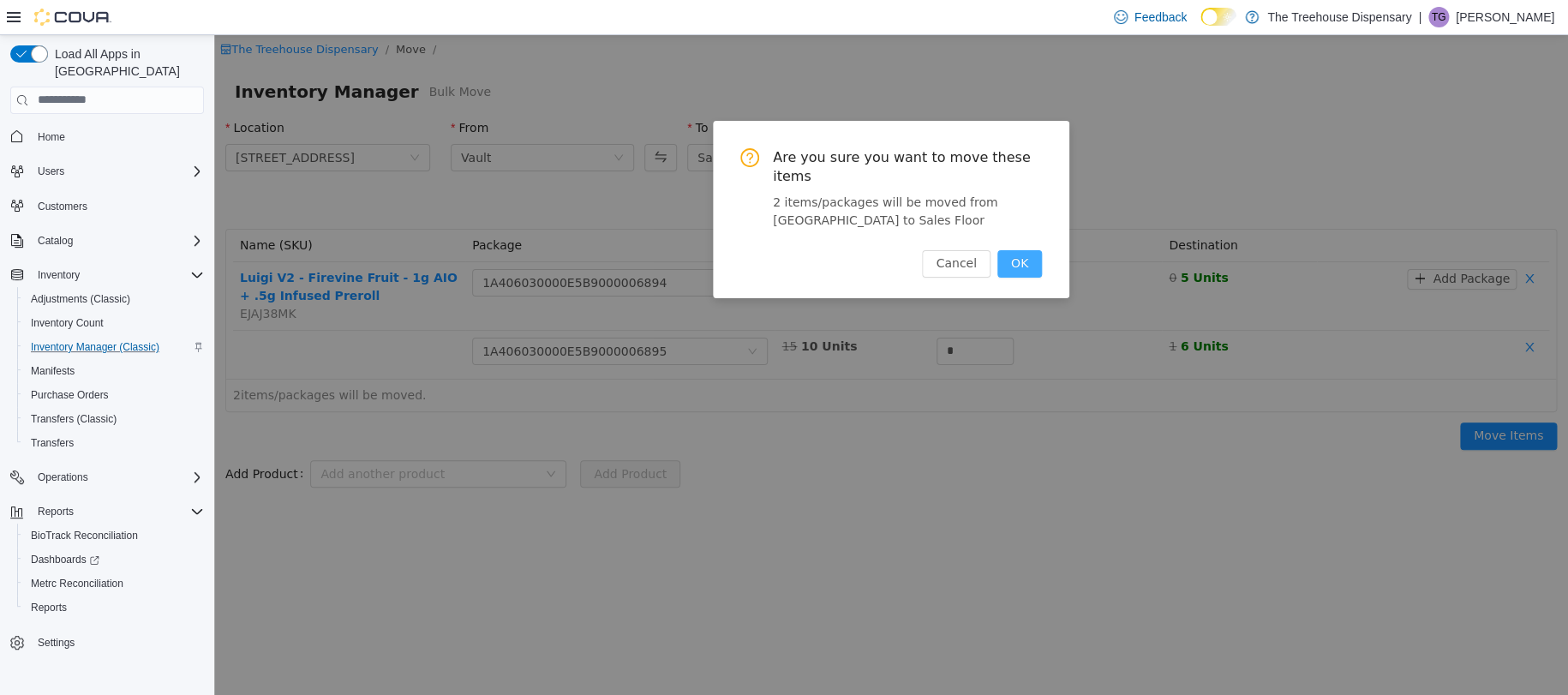
click at [1041, 268] on button "OK" at bounding box center [1020, 263] width 44 height 27
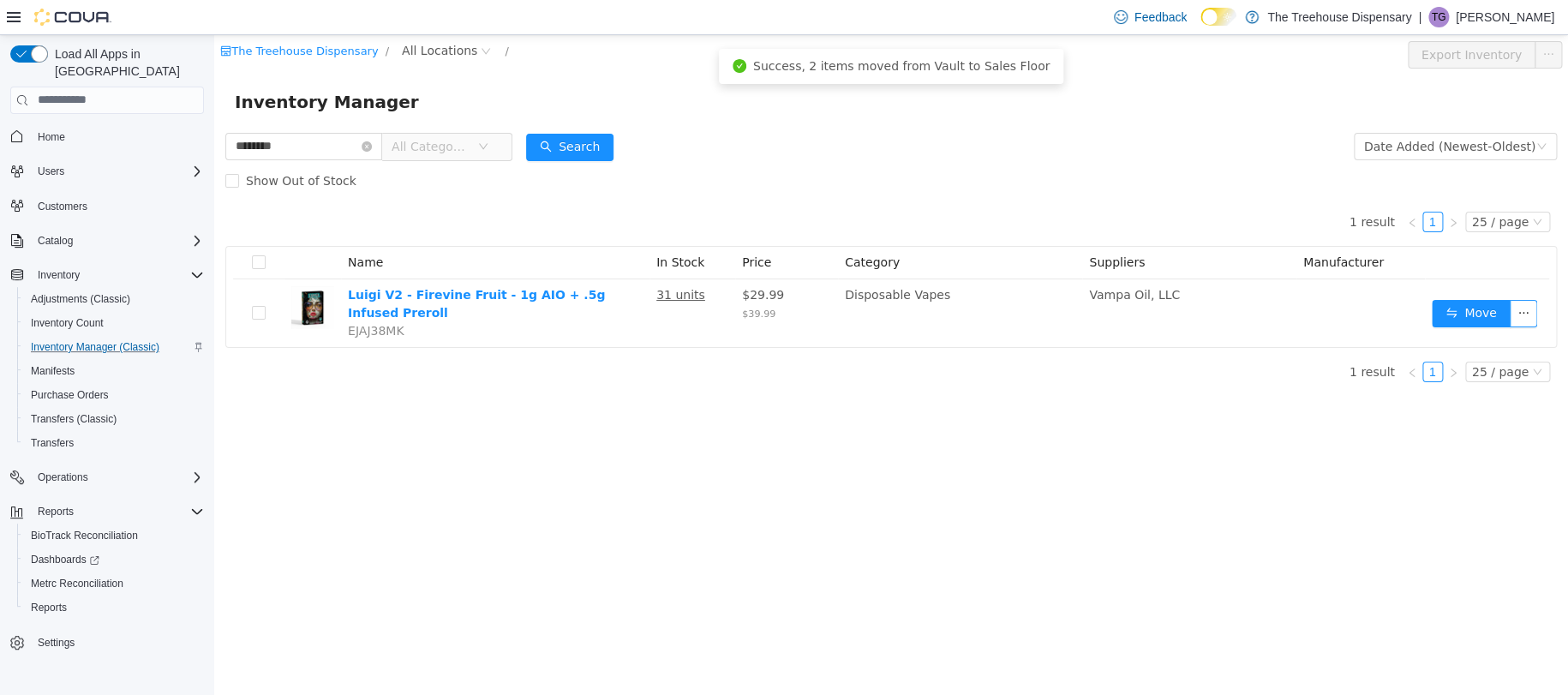
click at [27, 125] on span "Home" at bounding box center [107, 136] width 194 height 21
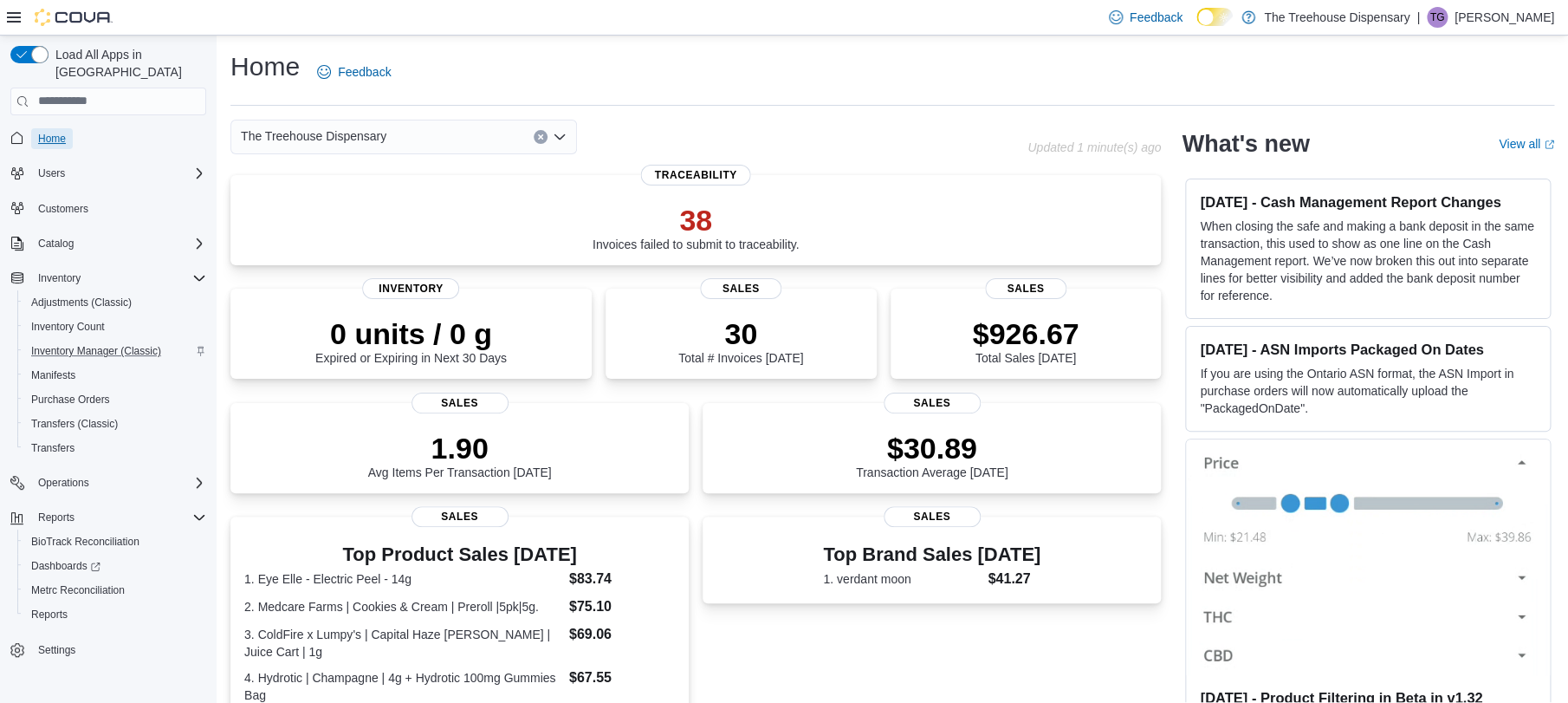
click at [58, 128] on span "Home" at bounding box center [52, 138] width 27 height 21
click at [41, 135] on div "Home" at bounding box center [108, 138] width 196 height 32
click at [50, 132] on span "Home" at bounding box center [52, 139] width 27 height 14
click at [103, 341] on span "Inventory Manager (Classic)" at bounding box center [96, 351] width 130 height 21
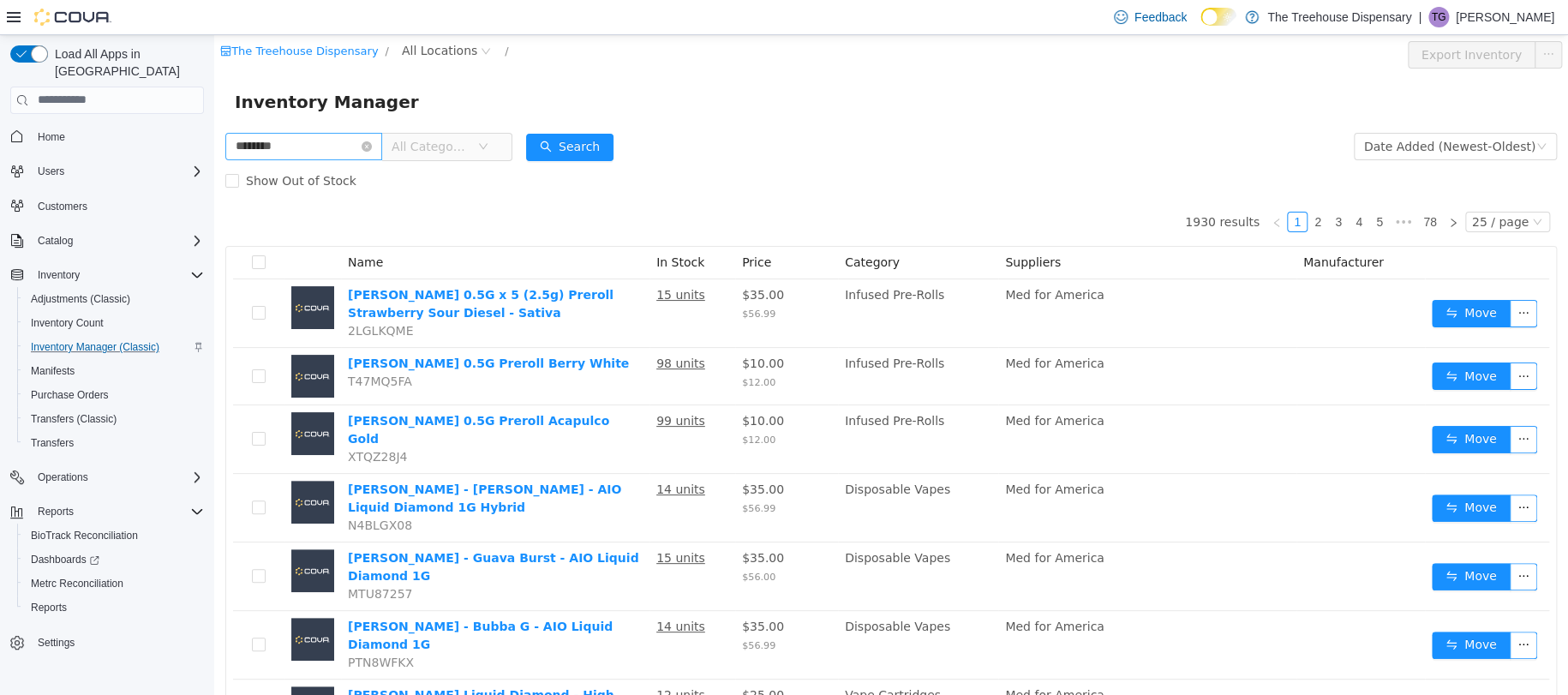
type input "********"
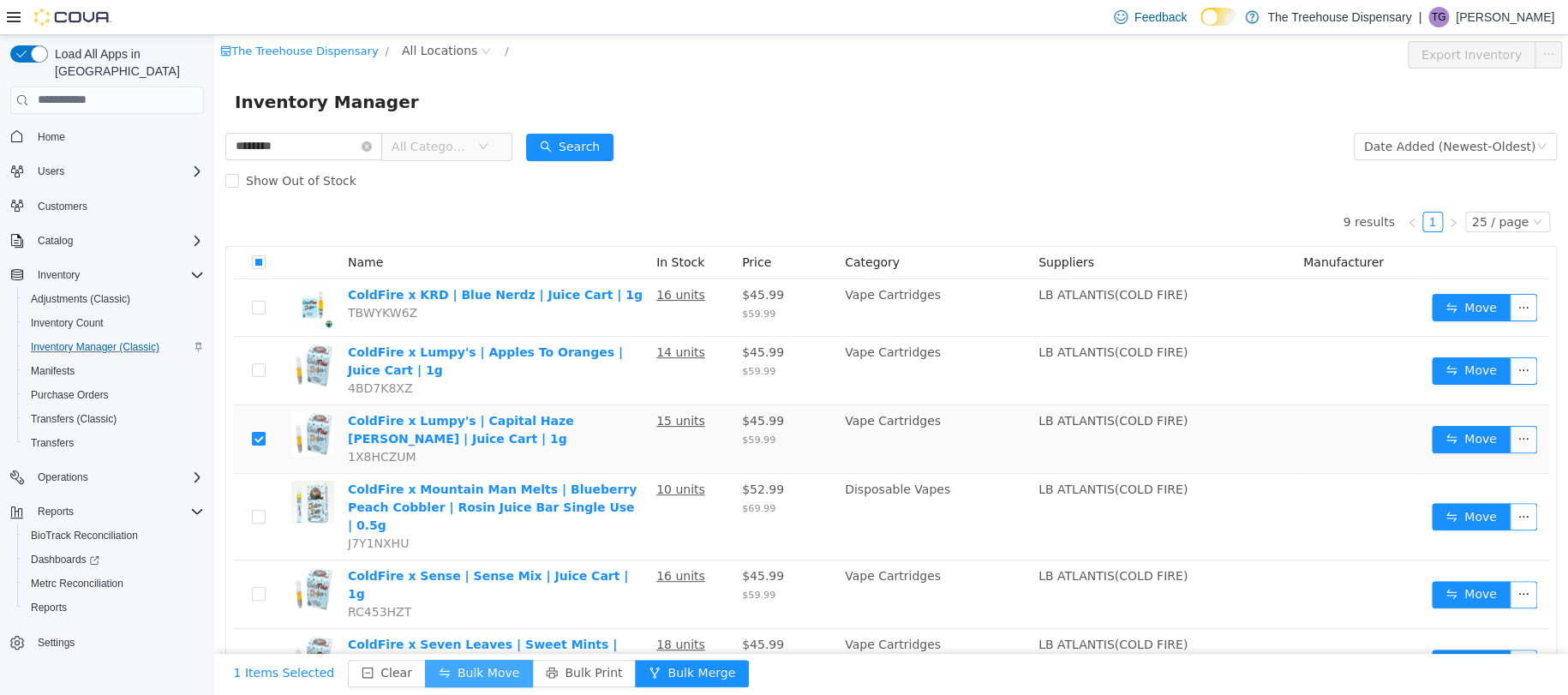
click at [473, 672] on button "Bulk Move" at bounding box center [479, 673] width 108 height 27
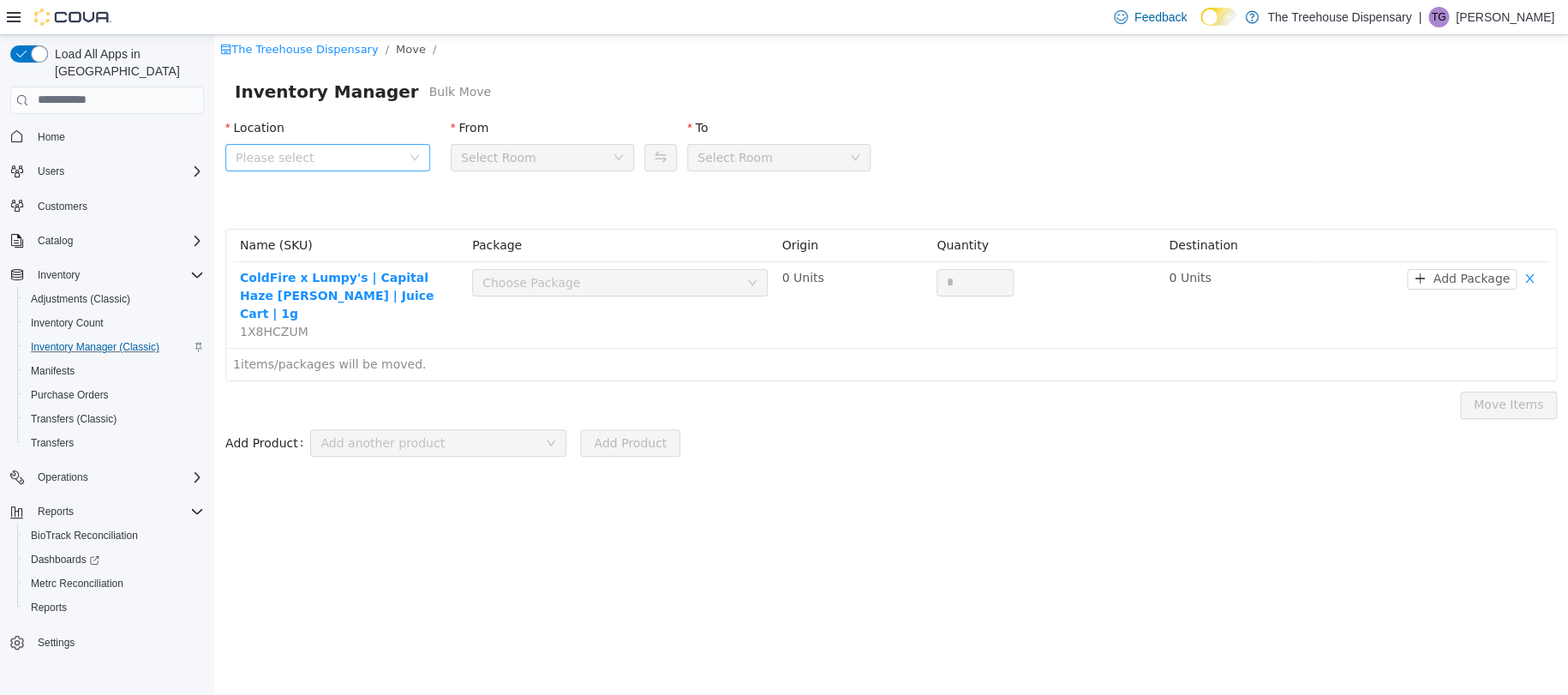
drag, startPoint x: 378, startPoint y: 138, endPoint x: 378, endPoint y: 147, distance: 9.0
click at [375, 140] on div "Location" at bounding box center [327, 130] width 205 height 25
click at [384, 151] on span "Please select" at bounding box center [318, 157] width 165 height 17
click at [400, 252] on span "24081 Postal Ave" at bounding box center [346, 252] width 162 height 23
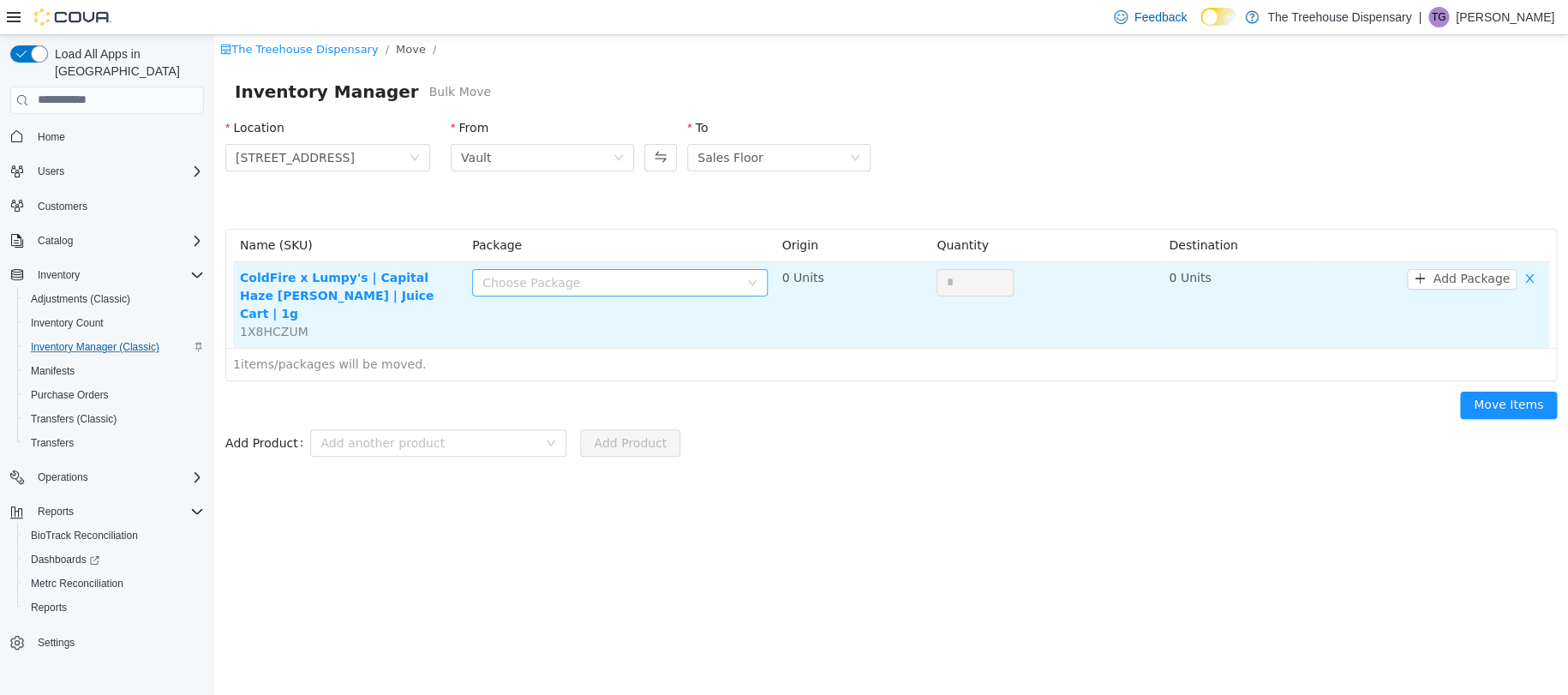
click at [626, 288] on div "Choose Package" at bounding box center [610, 282] width 256 height 17
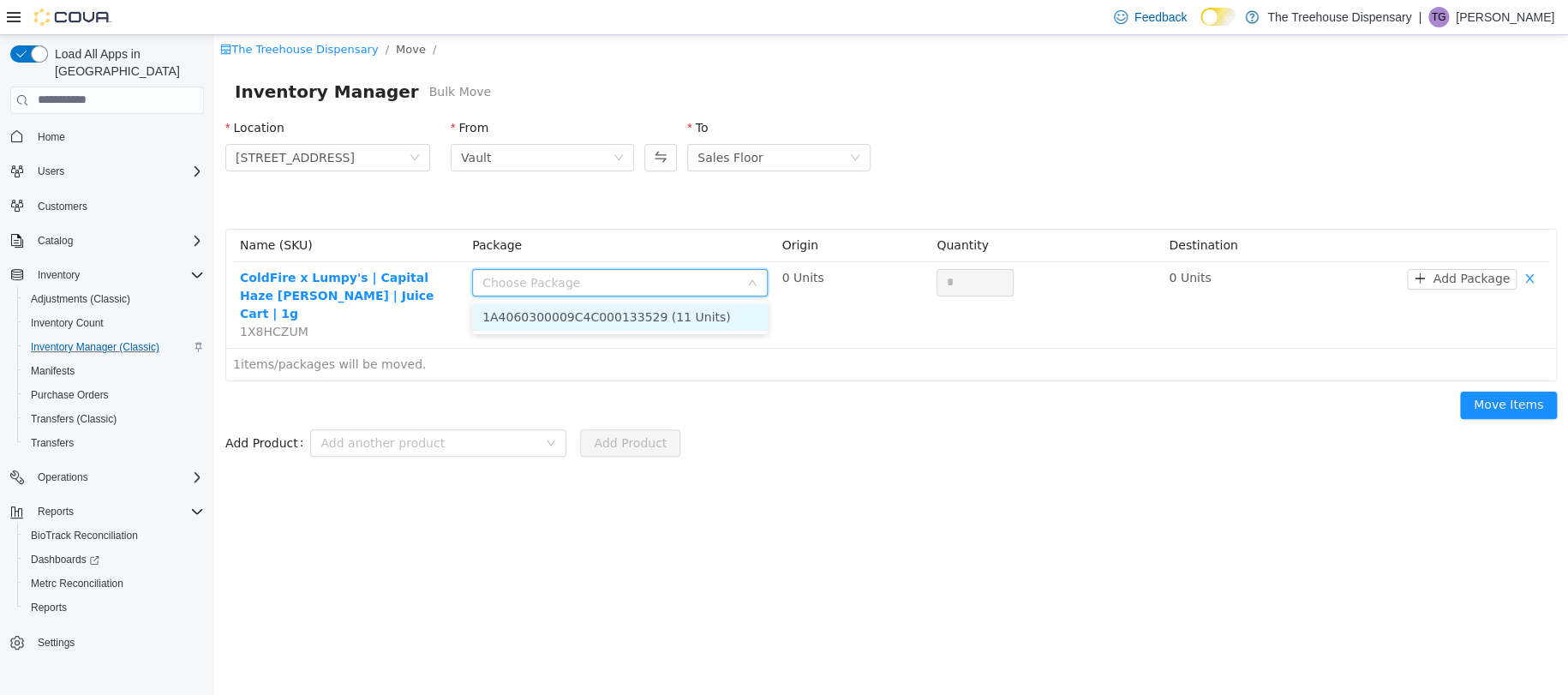
click at [622, 317] on li "1A4060300009C4C000133529 (11 Units)" at bounding box center [620, 316] width 295 height 27
